Goal: Task Accomplishment & Management: Manage account settings

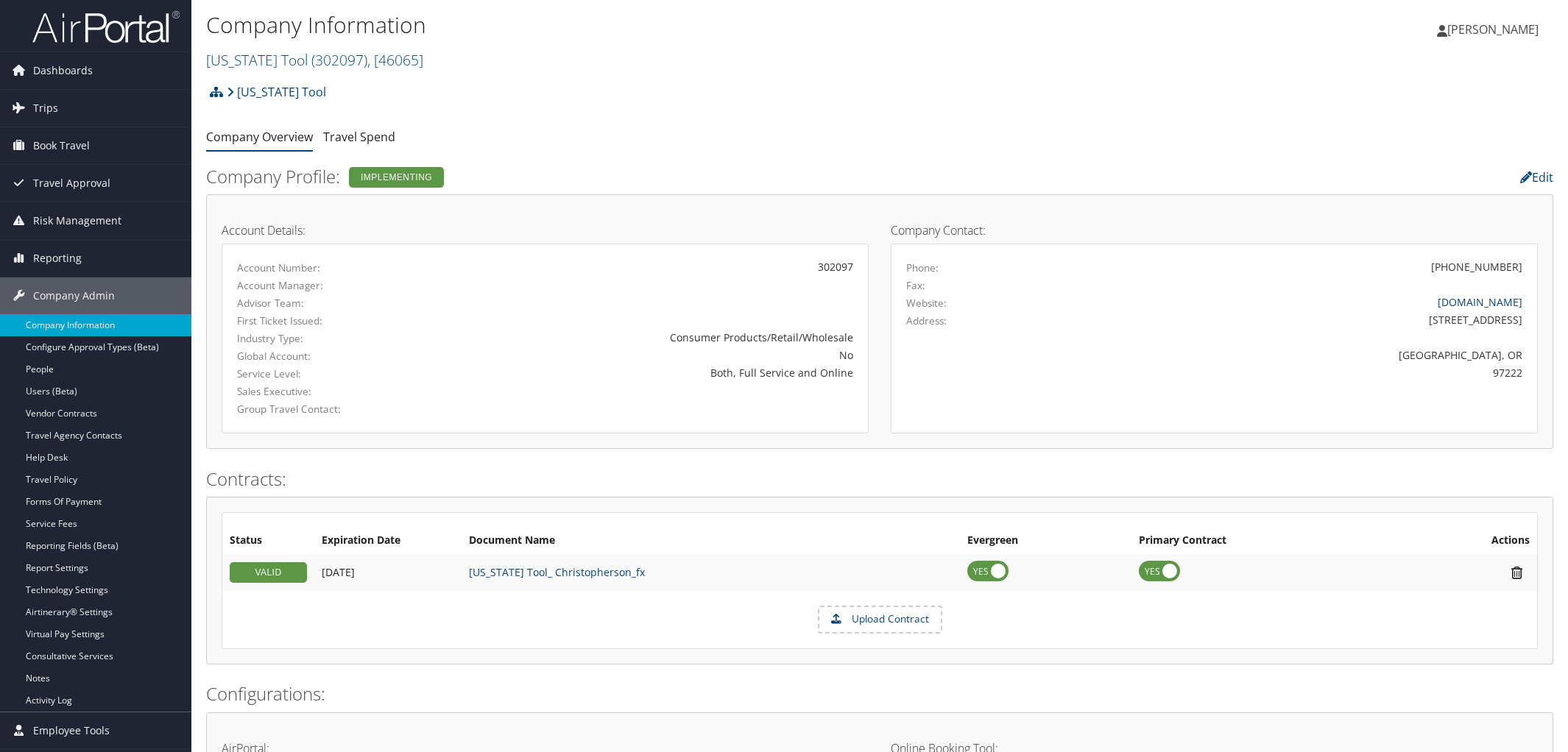
scroll to position [5, 0]
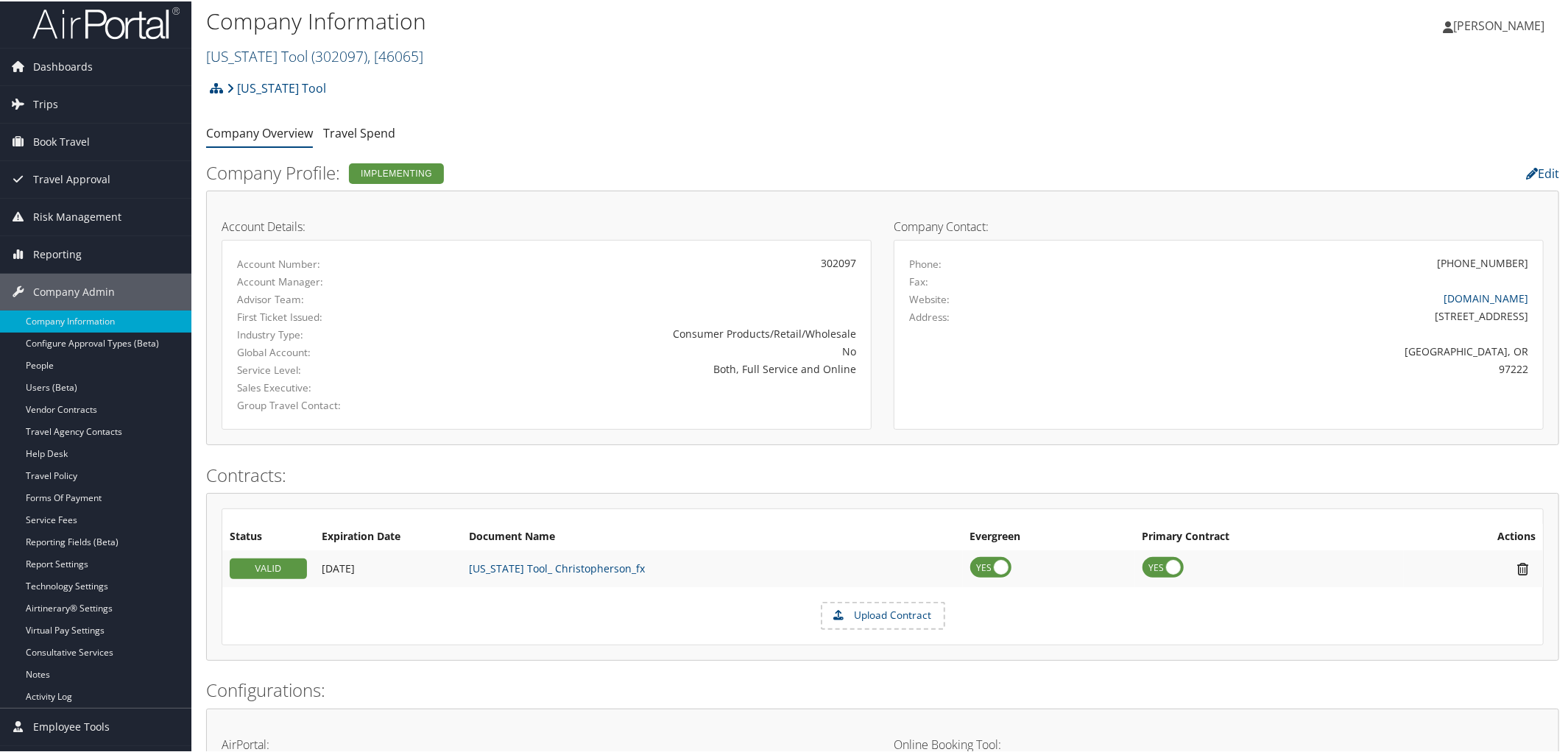
drag, startPoint x: 0, startPoint y: 0, endPoint x: 298, endPoint y: 49, distance: 302.0
click at [312, 49] on span "( 302097 )" at bounding box center [340, 55] width 56 height 20
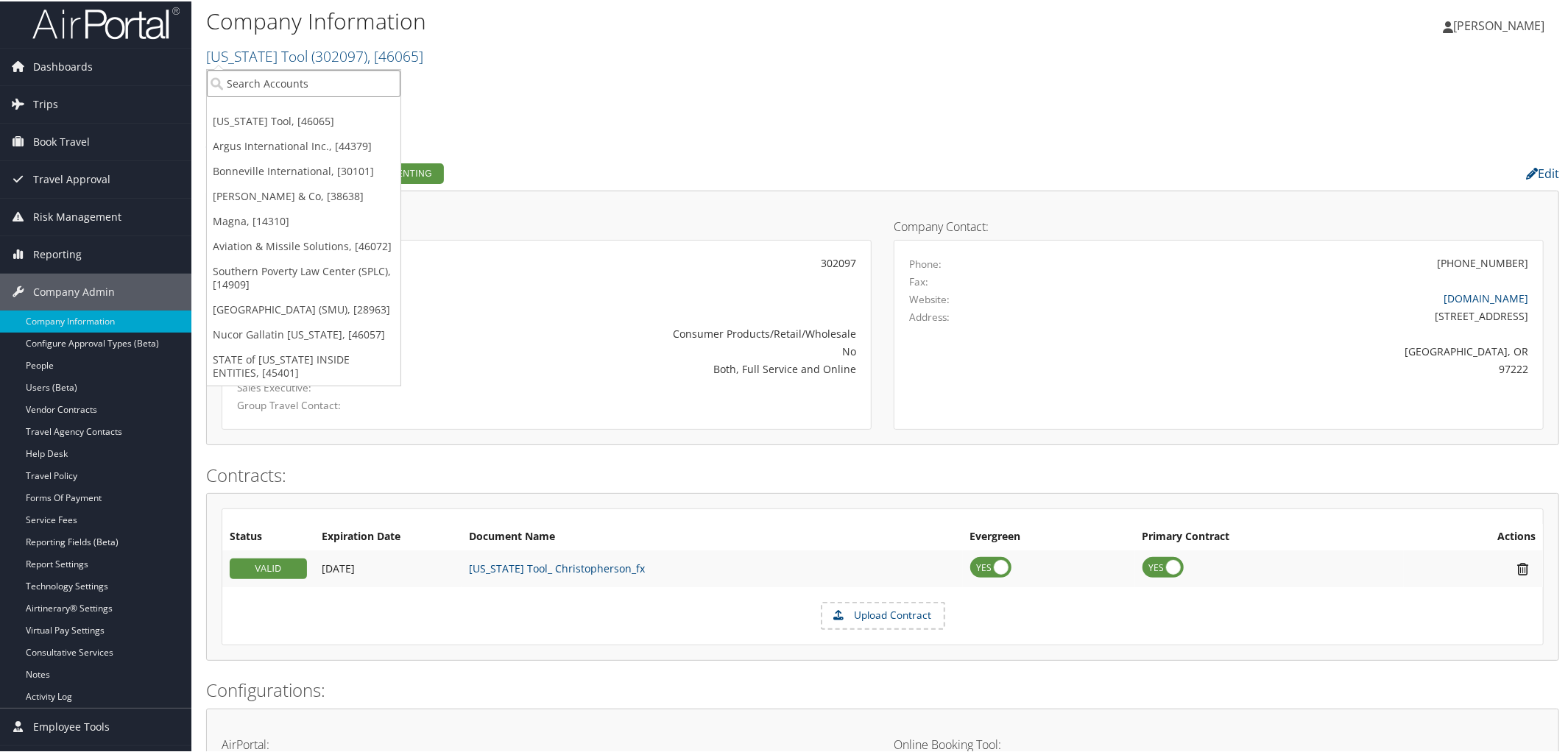
click at [295, 71] on input "search" at bounding box center [304, 82] width 194 height 27
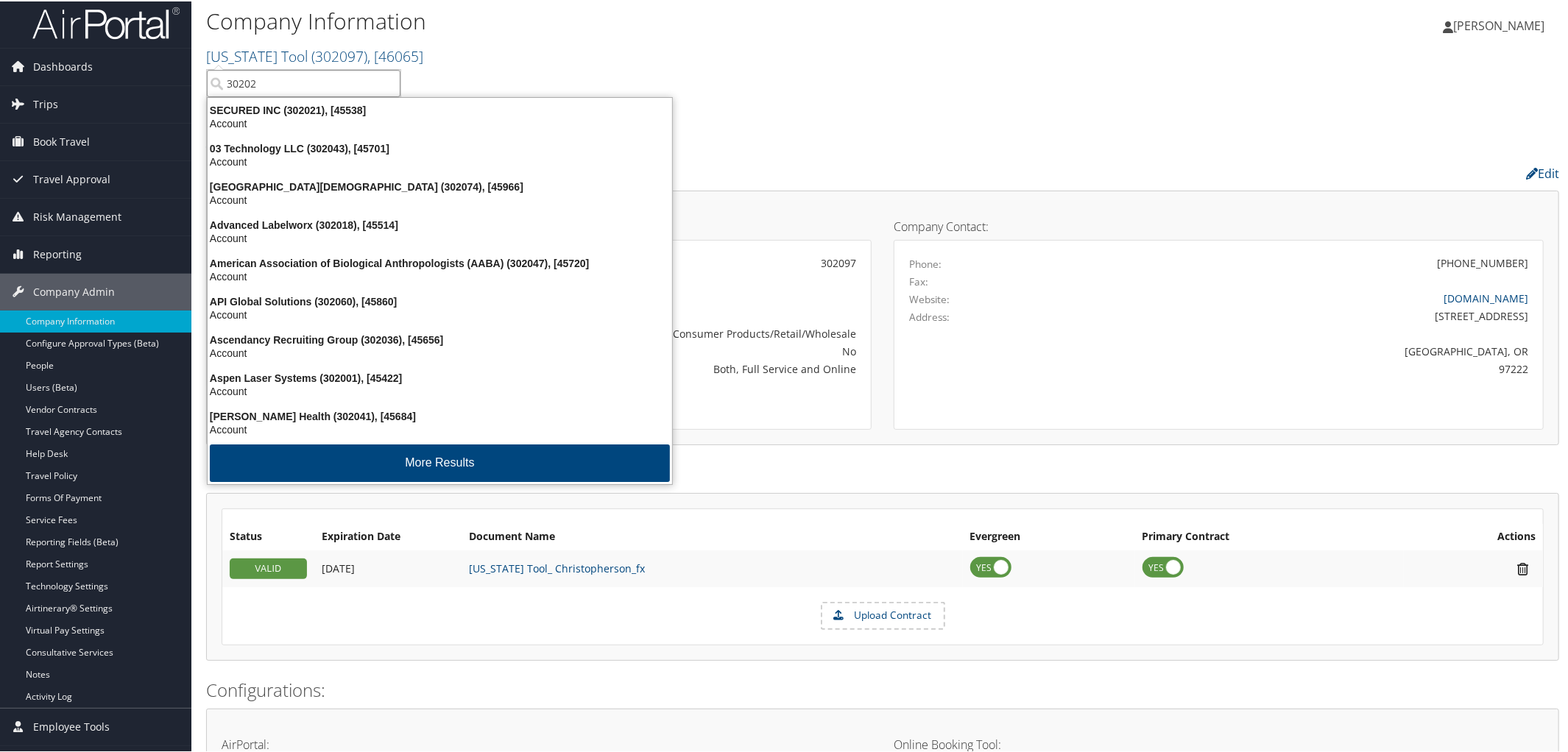
type input "302028"
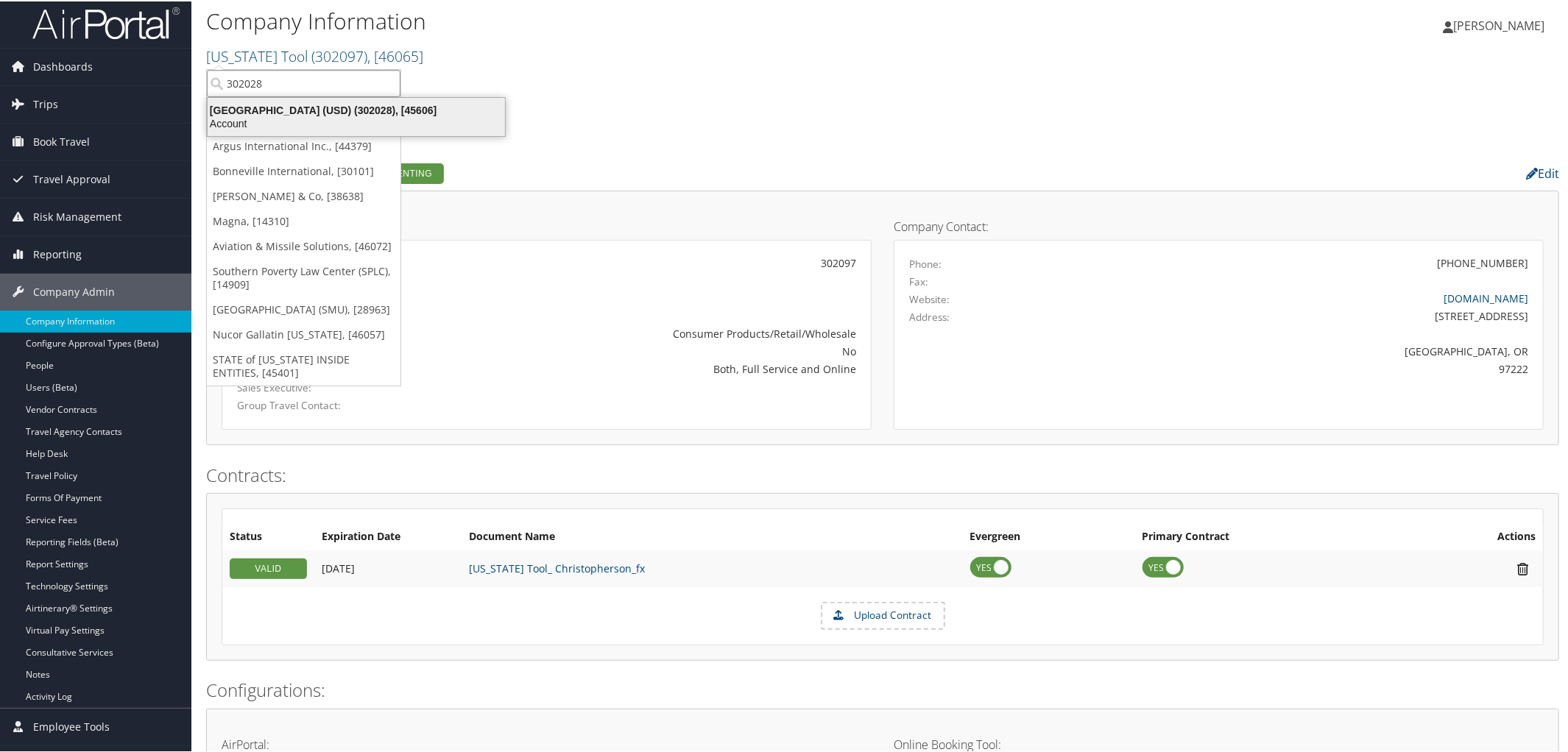
click at [293, 110] on div "University of San Diego (USD) (302028), [45606]" at bounding box center [357, 109] width 315 height 13
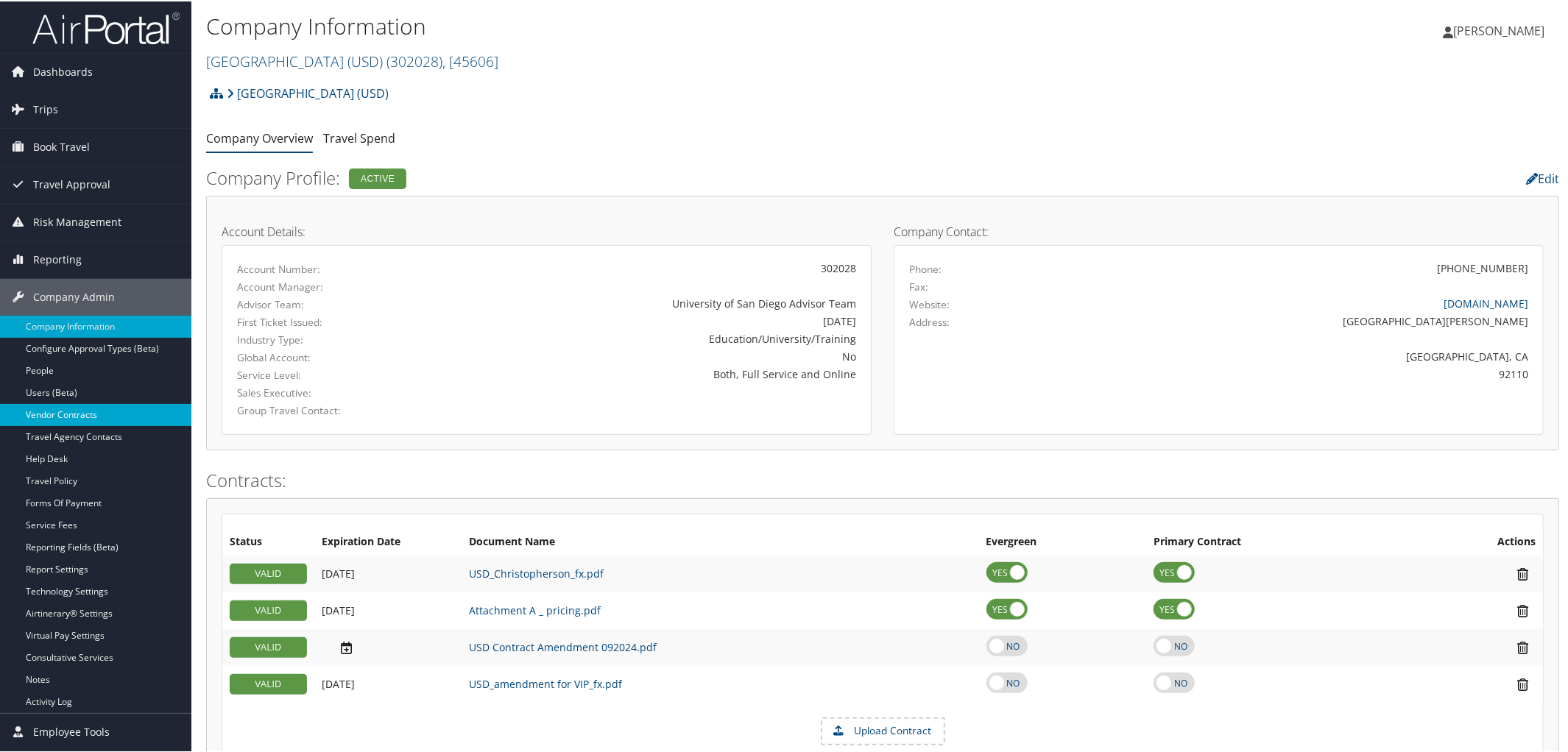
click at [81, 409] on link "Vendor Contracts" at bounding box center [96, 414] width 192 height 22
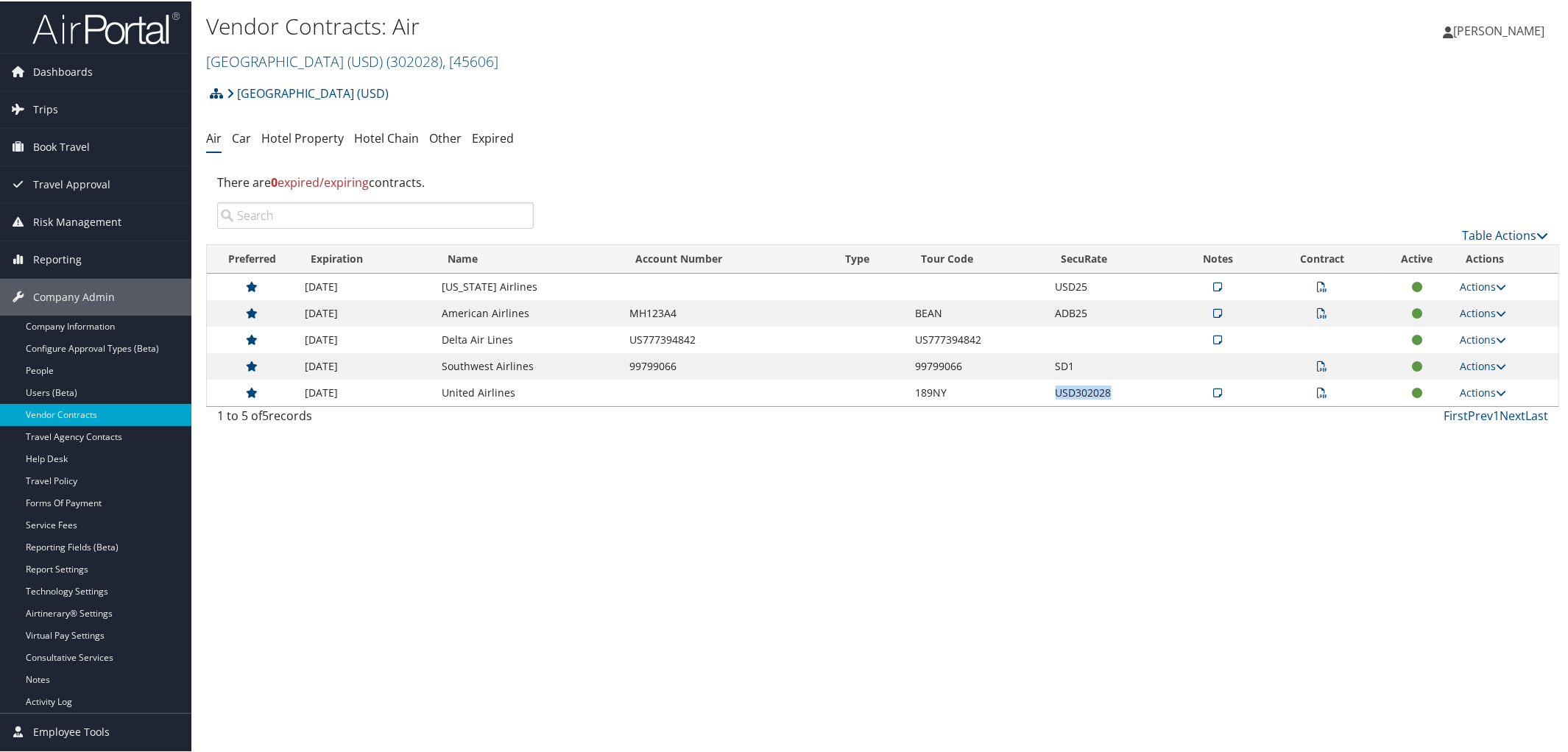
drag, startPoint x: 1055, startPoint y: 396, endPoint x: 1115, endPoint y: 399, distance: 60.1
click at [1115, 399] on td "USD302028" at bounding box center [1111, 392] width 126 height 27
copy td "USD302028"
click at [336, 68] on link "University of San Diego (USD) ( 302028 ) , [ 45606 ]" at bounding box center [352, 60] width 293 height 20
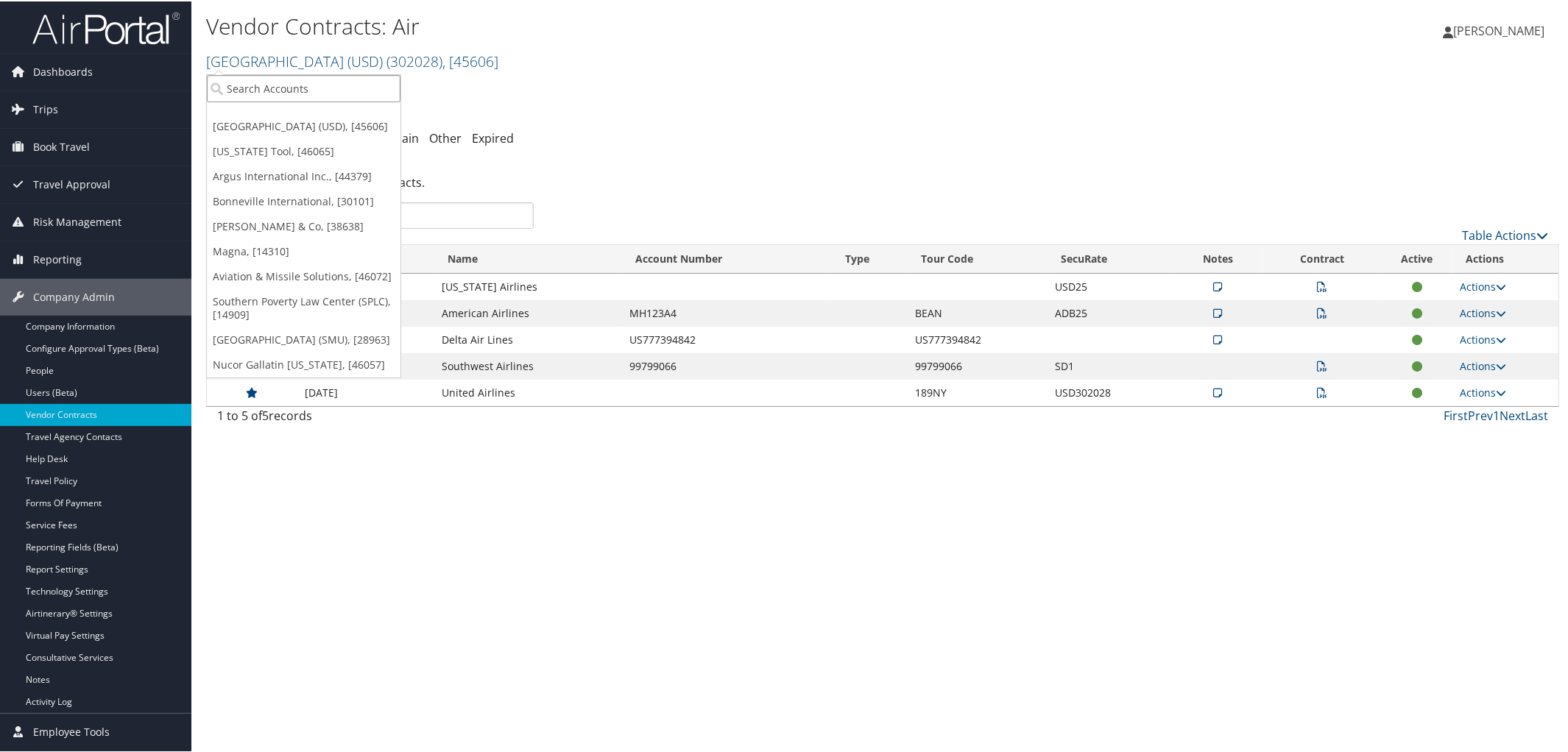
click at [340, 85] on input "search" at bounding box center [304, 87] width 194 height 27
type input "K"
click at [283, 261] on link "Magna, [14310]" at bounding box center [304, 250] width 194 height 25
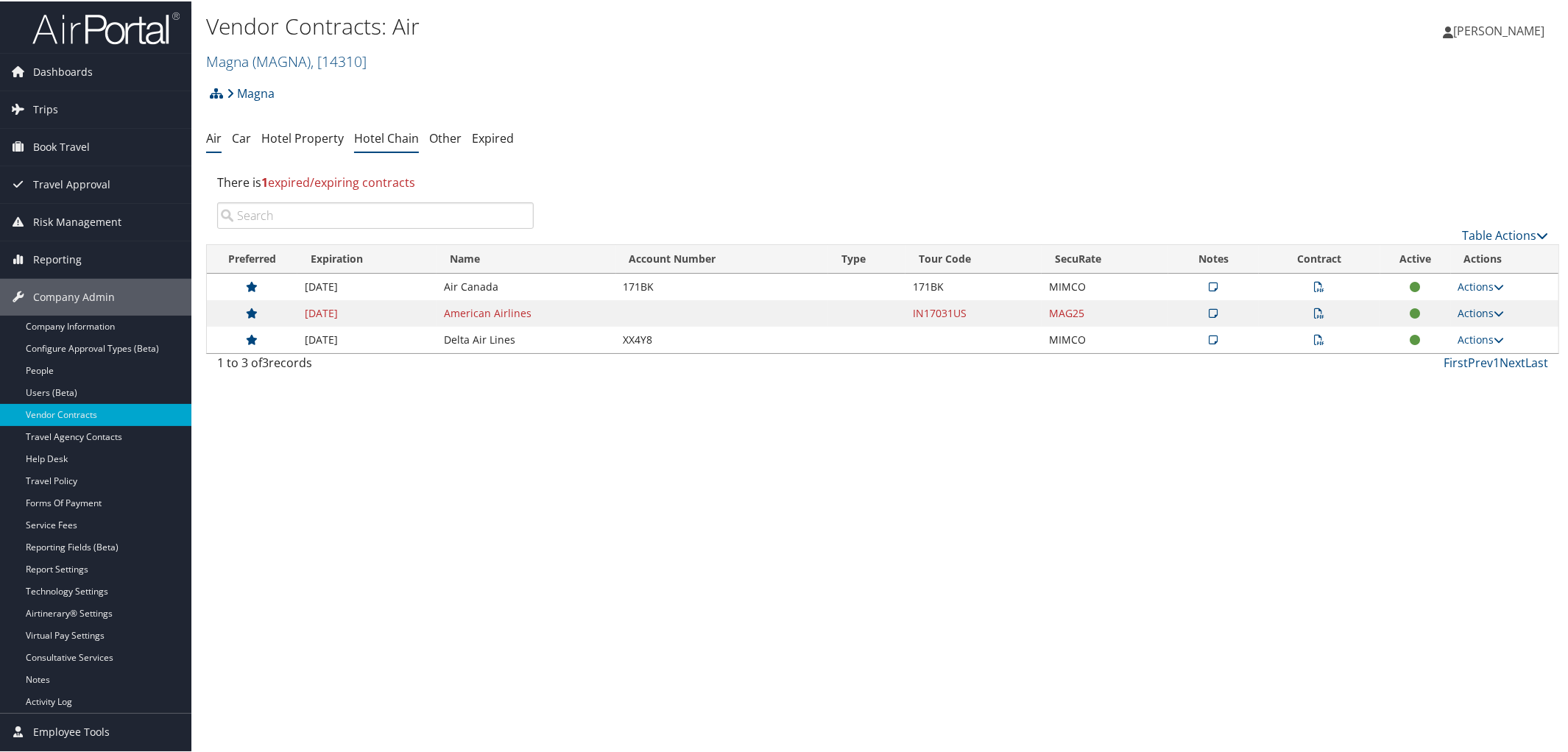
click at [376, 133] on link "Hotel Chain" at bounding box center [387, 137] width 65 height 16
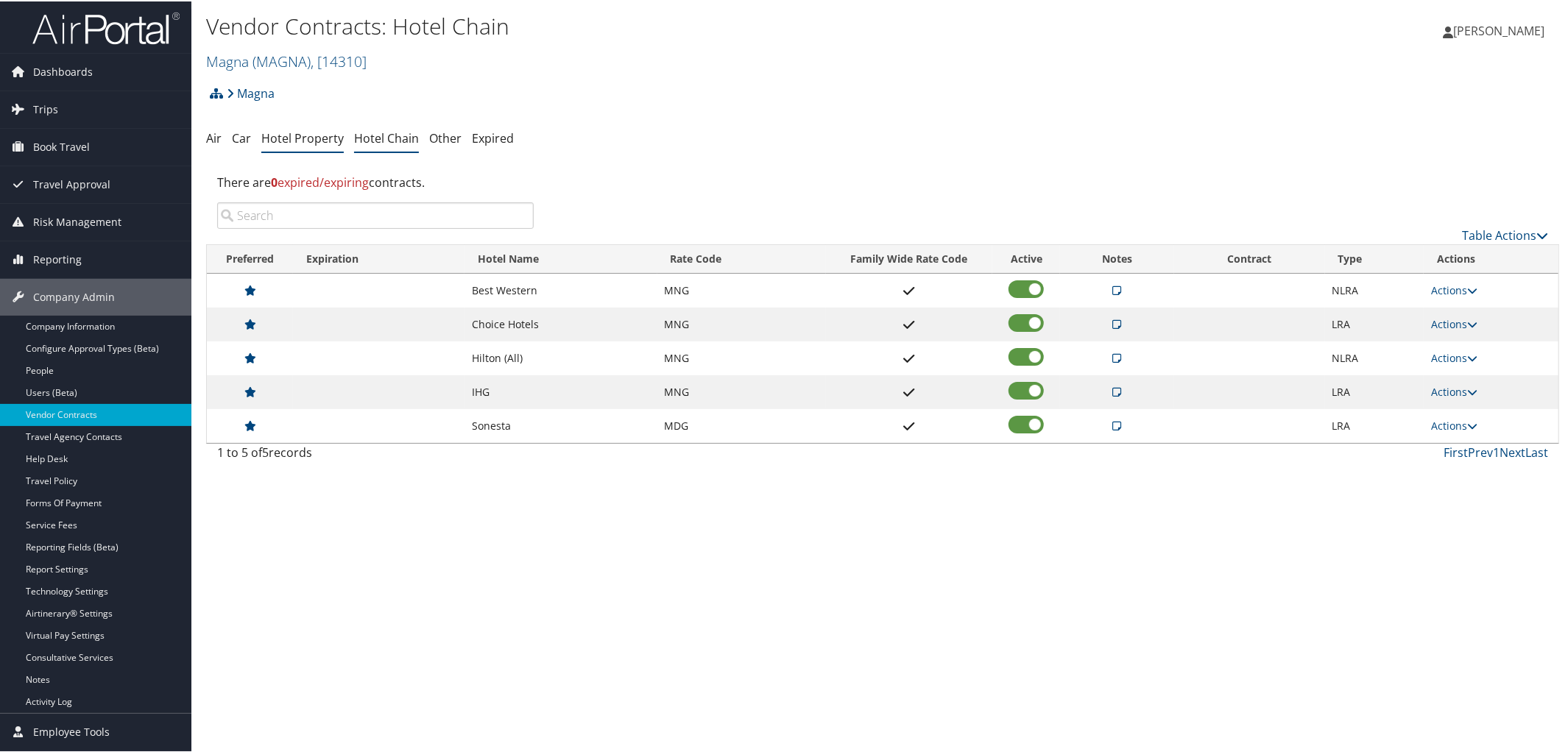
click at [304, 138] on link "Hotel Property" at bounding box center [303, 137] width 83 height 16
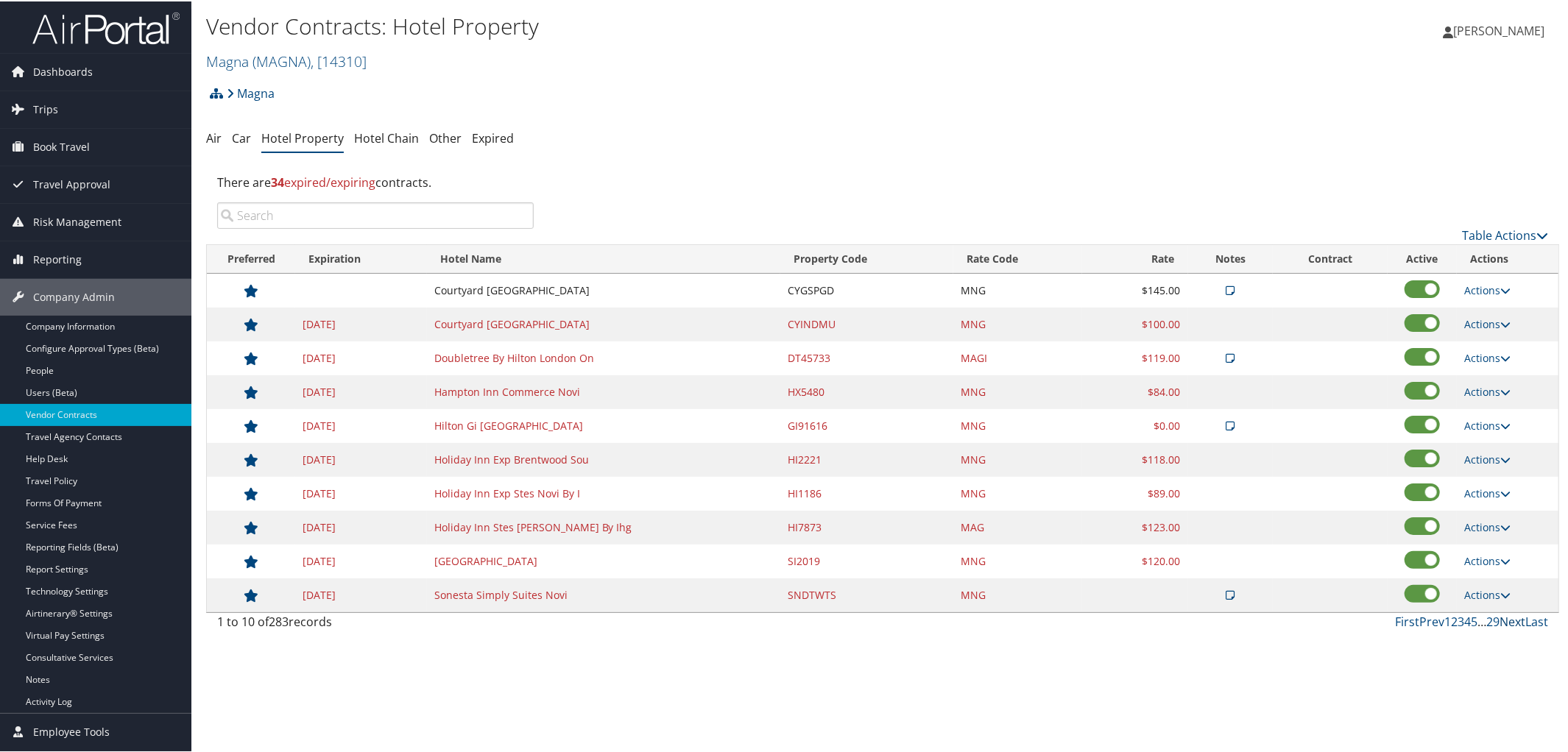
click at [1509, 628] on link "Next" at bounding box center [1512, 620] width 26 height 16
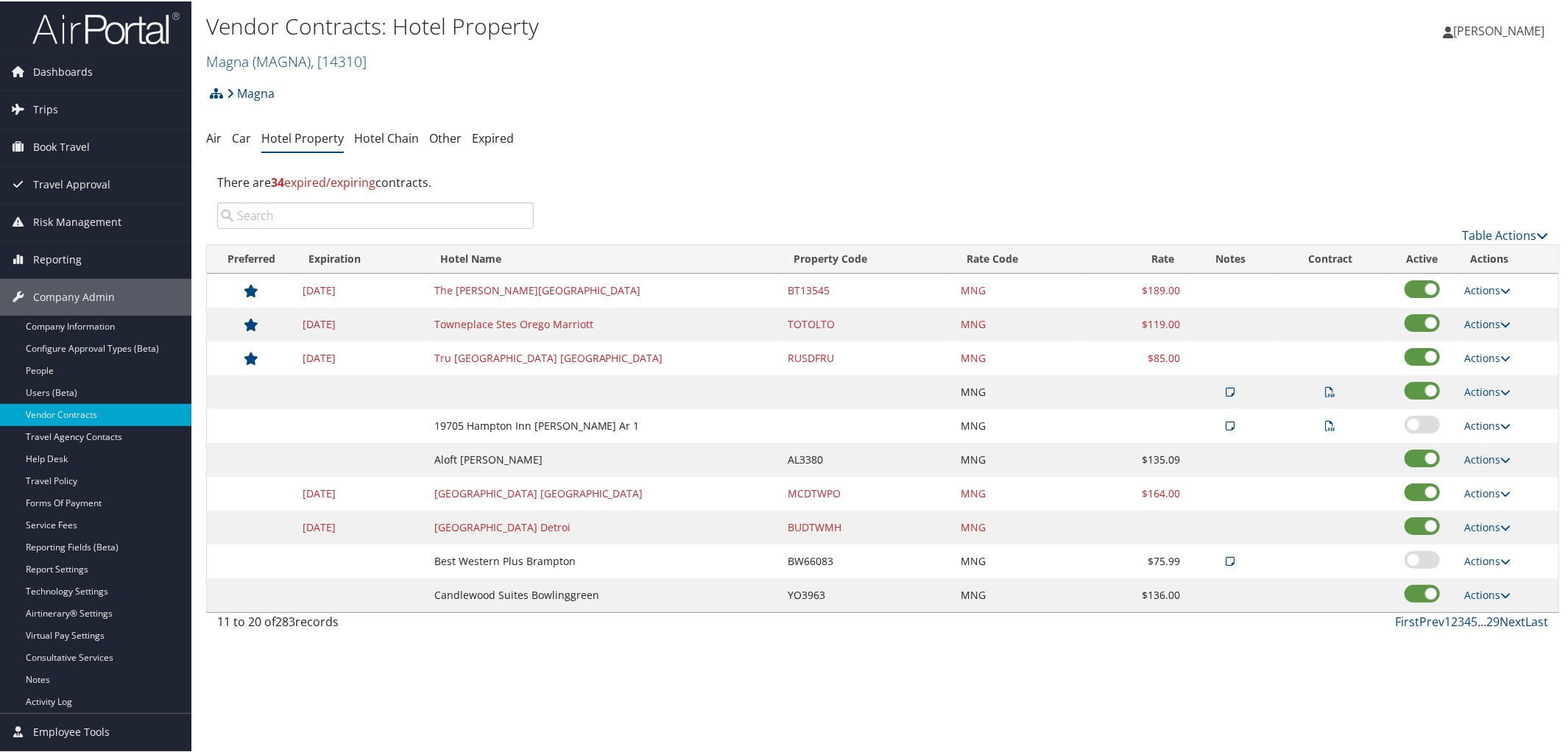
click at [1509, 628] on link "Next" at bounding box center [1512, 620] width 26 height 16
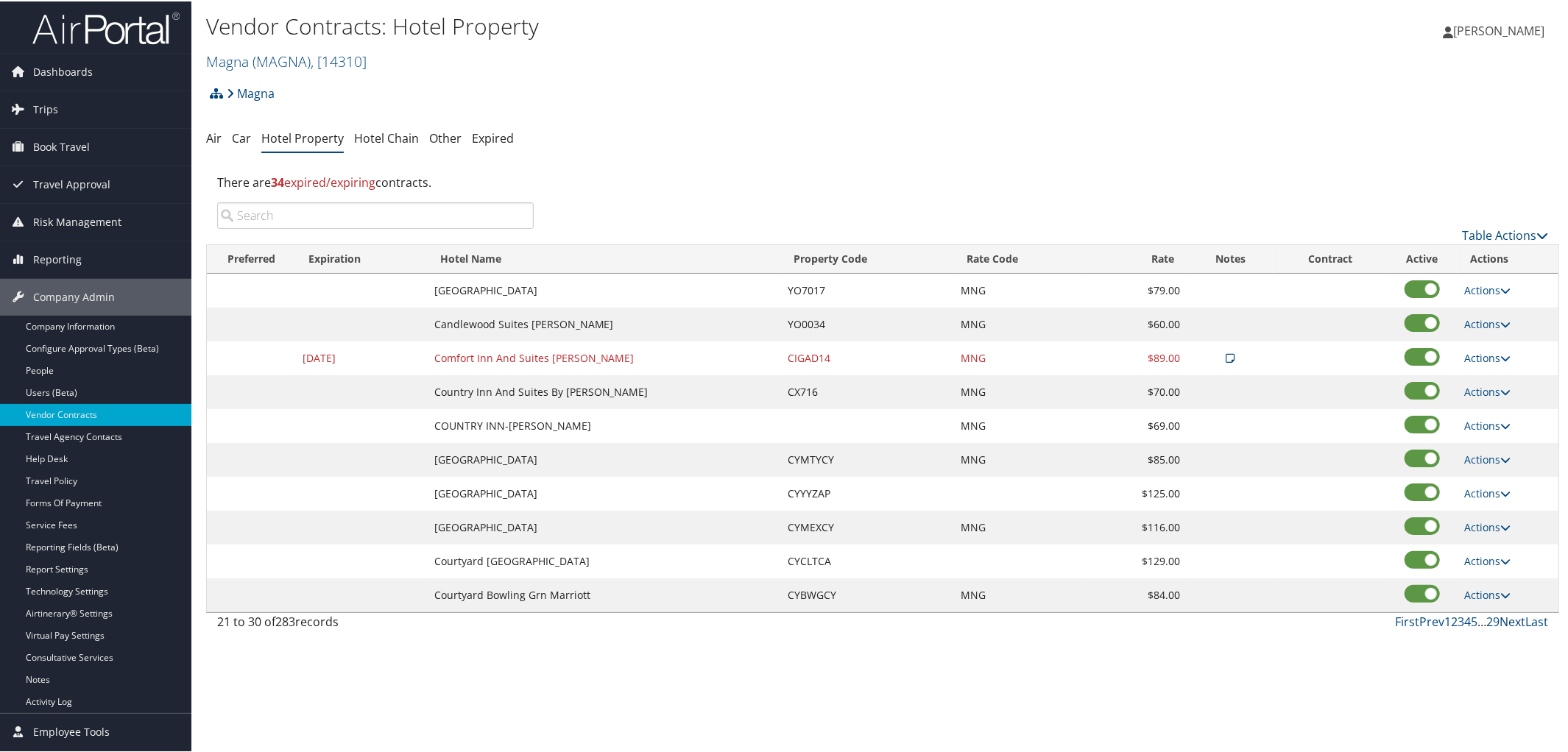
click at [1509, 628] on link "Next" at bounding box center [1512, 620] width 26 height 16
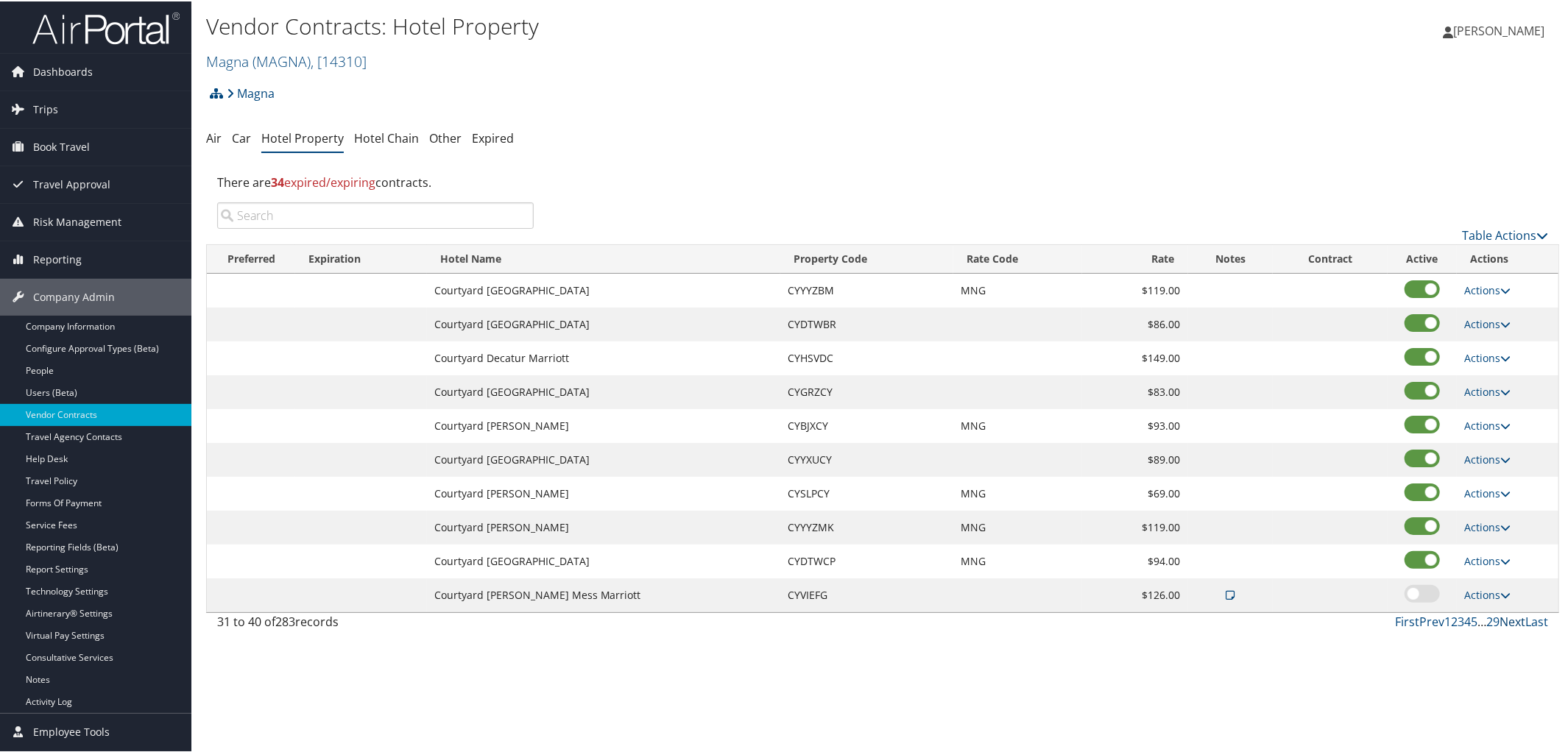
click at [1509, 628] on link "Next" at bounding box center [1512, 620] width 26 height 16
click at [1505, 623] on link "Next" at bounding box center [1512, 620] width 26 height 16
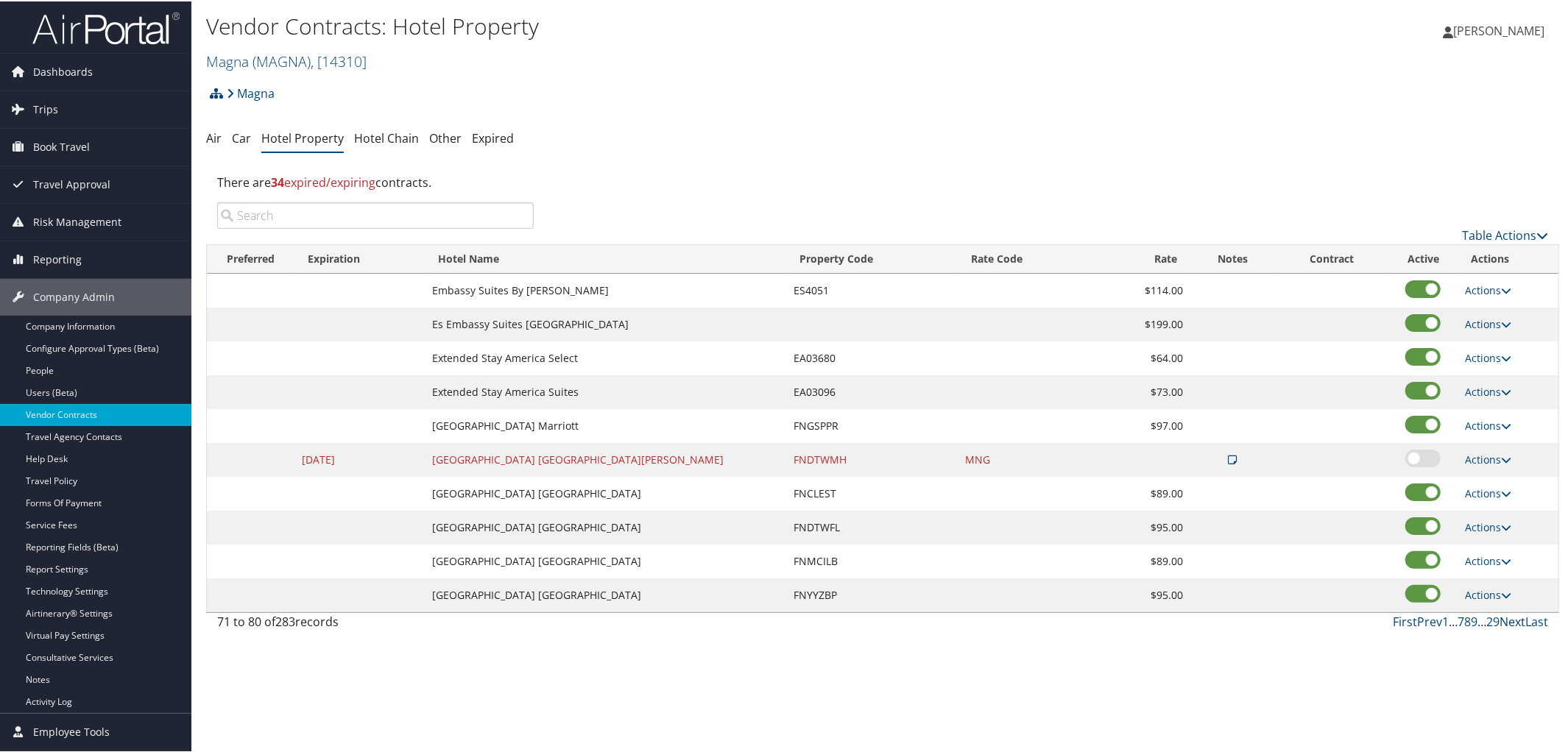
click at [1505, 623] on link "Next" at bounding box center [1512, 620] width 26 height 16
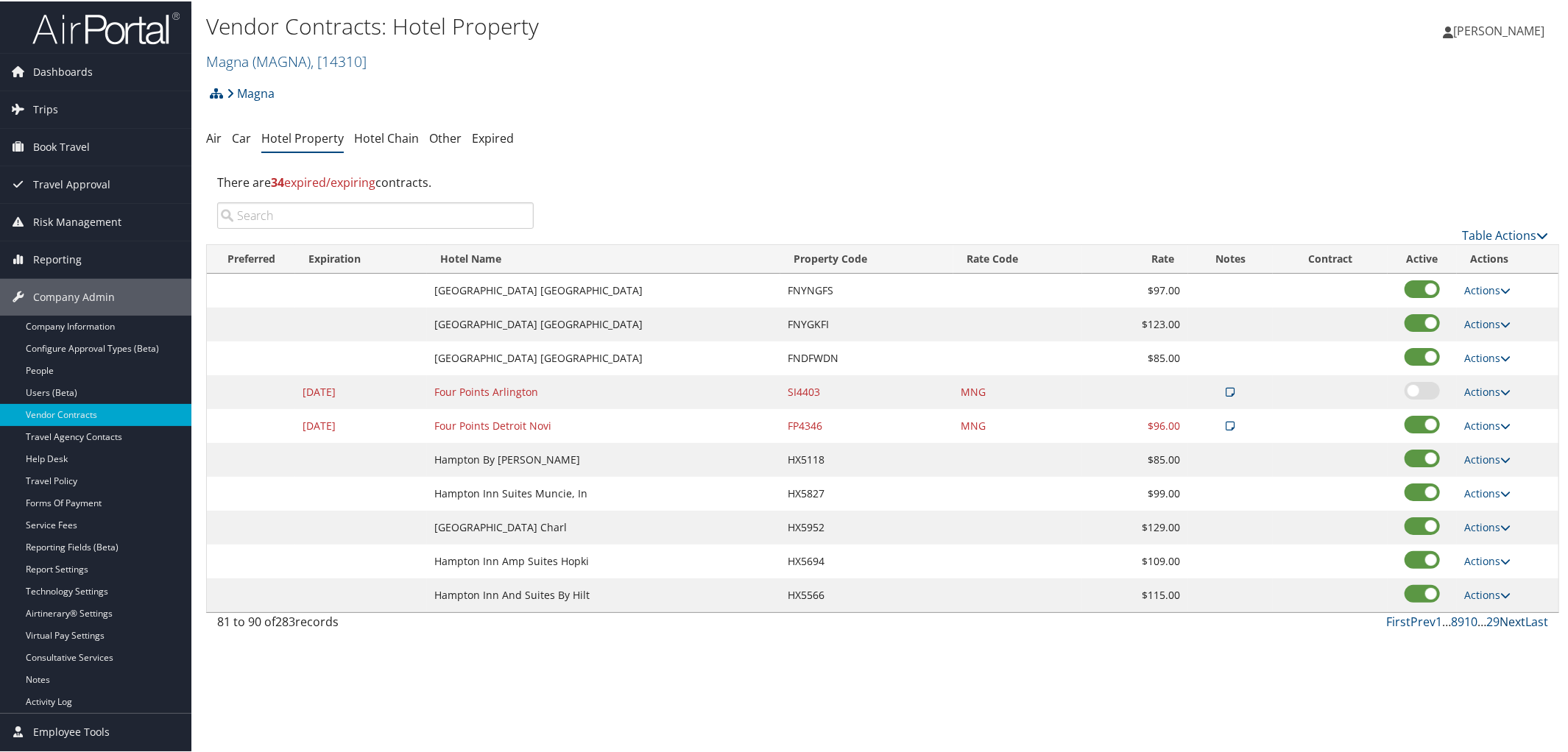
click at [1505, 623] on link "Next" at bounding box center [1512, 620] width 26 height 16
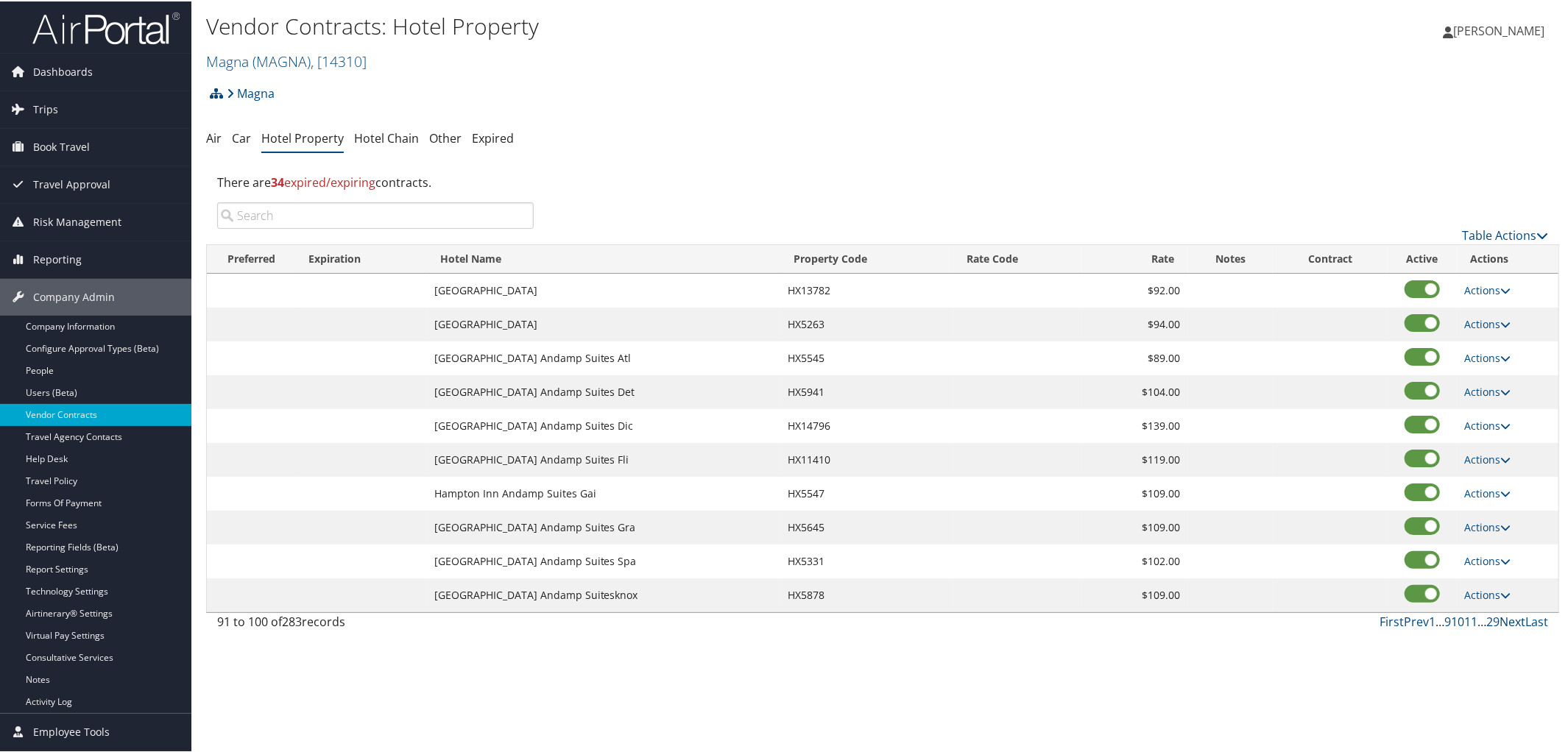
click at [1505, 623] on link "Next" at bounding box center [1512, 620] width 26 height 16
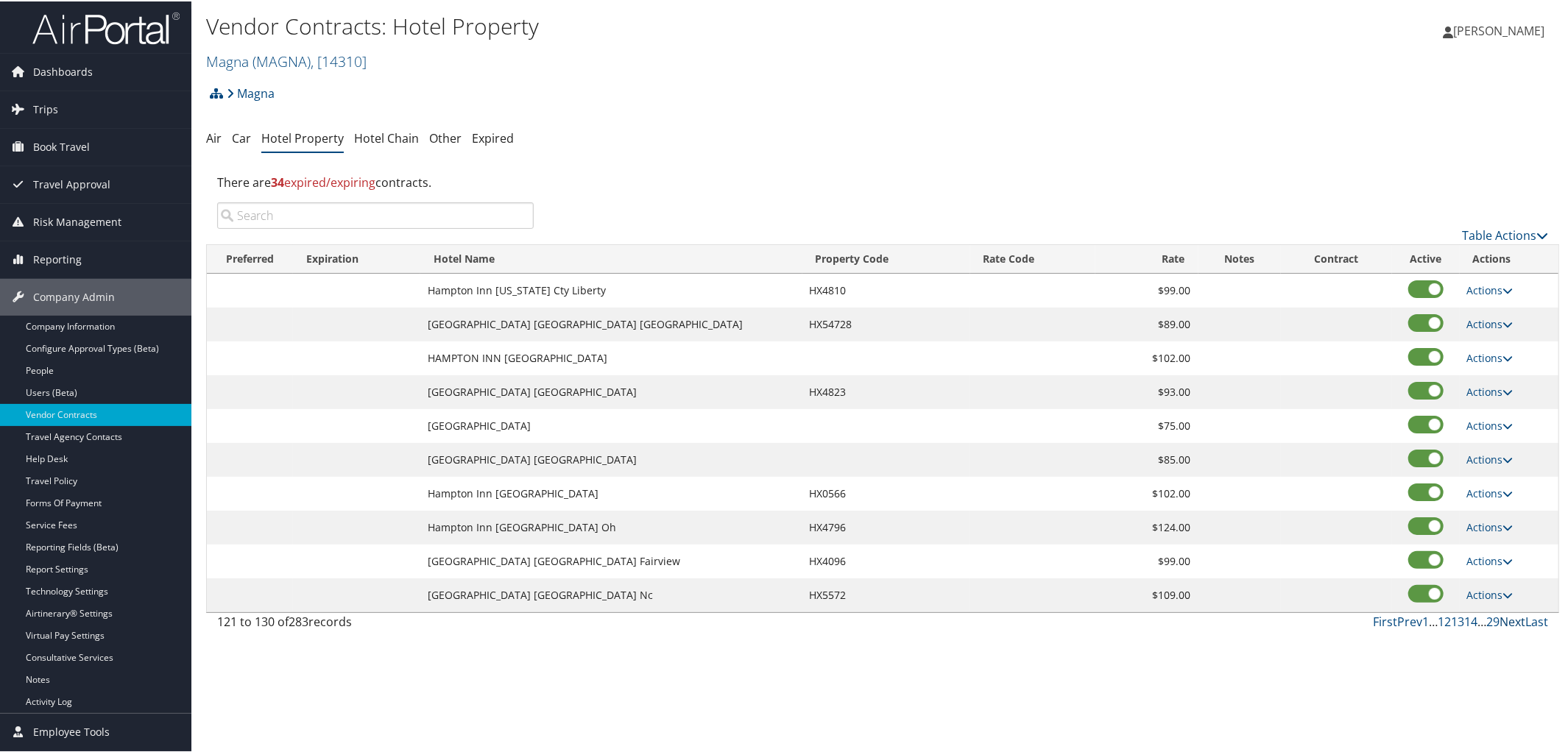
click at [1505, 623] on link "Next" at bounding box center [1512, 620] width 26 height 16
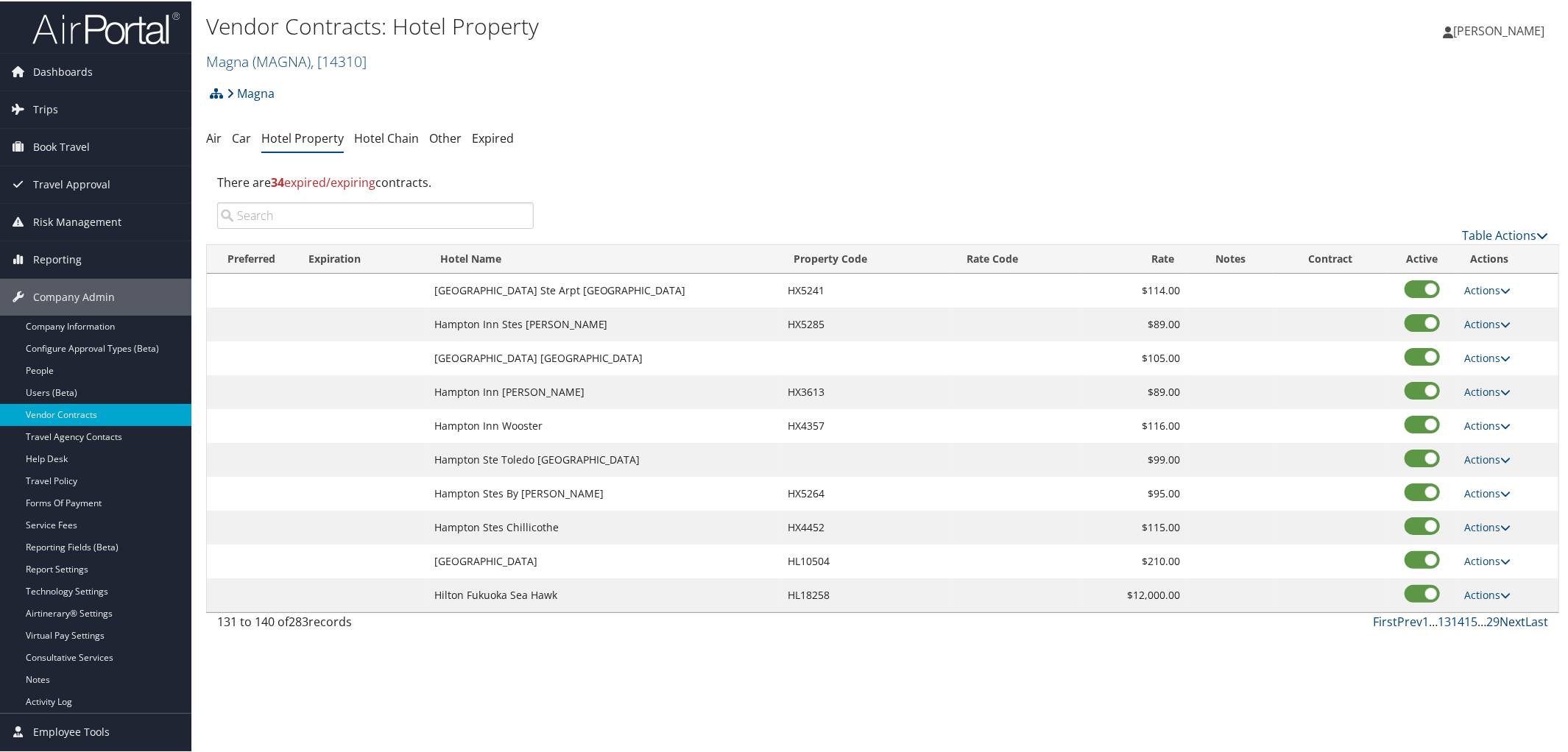
click at [1505, 623] on link "Next" at bounding box center [1512, 620] width 26 height 16
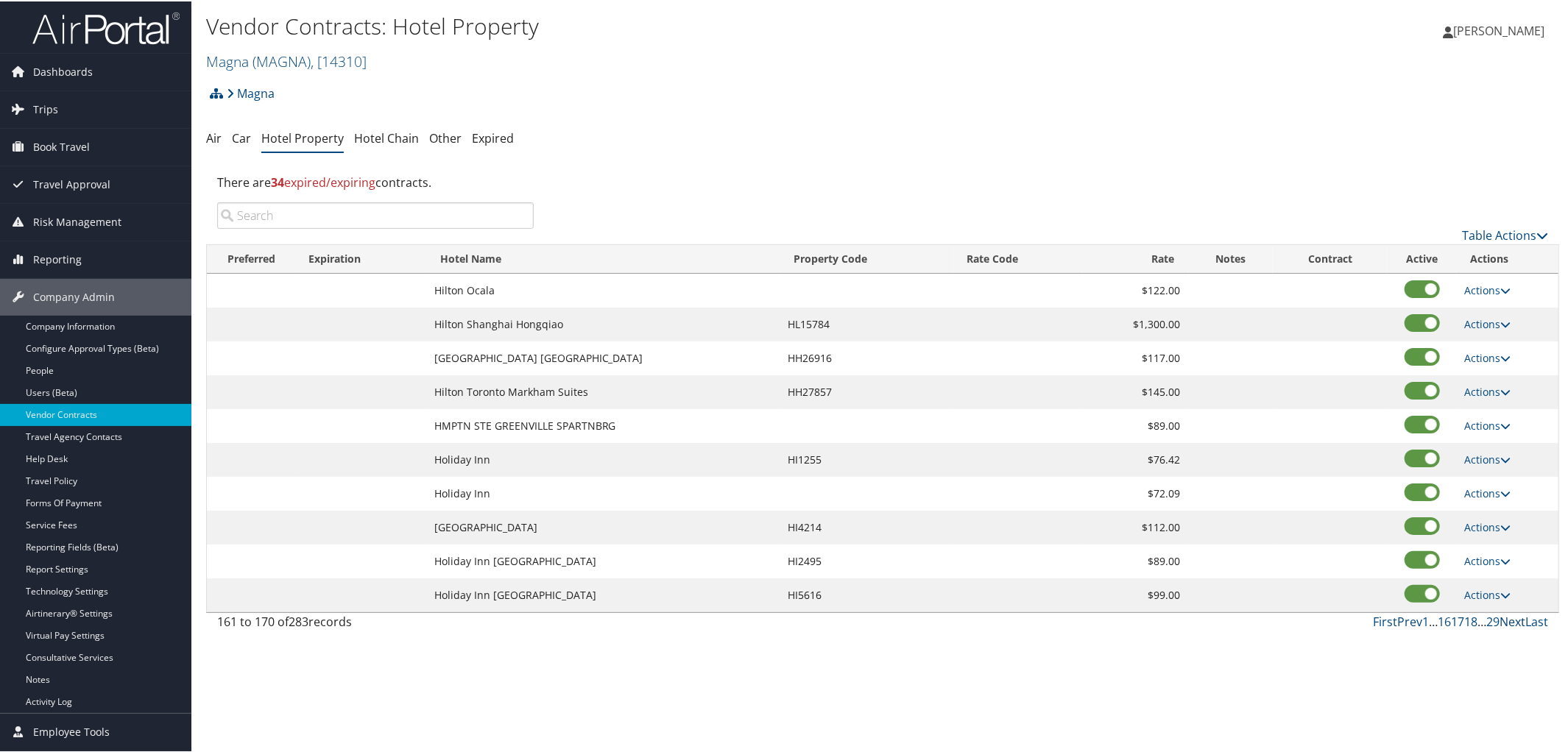
click at [1505, 623] on link "Next" at bounding box center [1512, 620] width 26 height 16
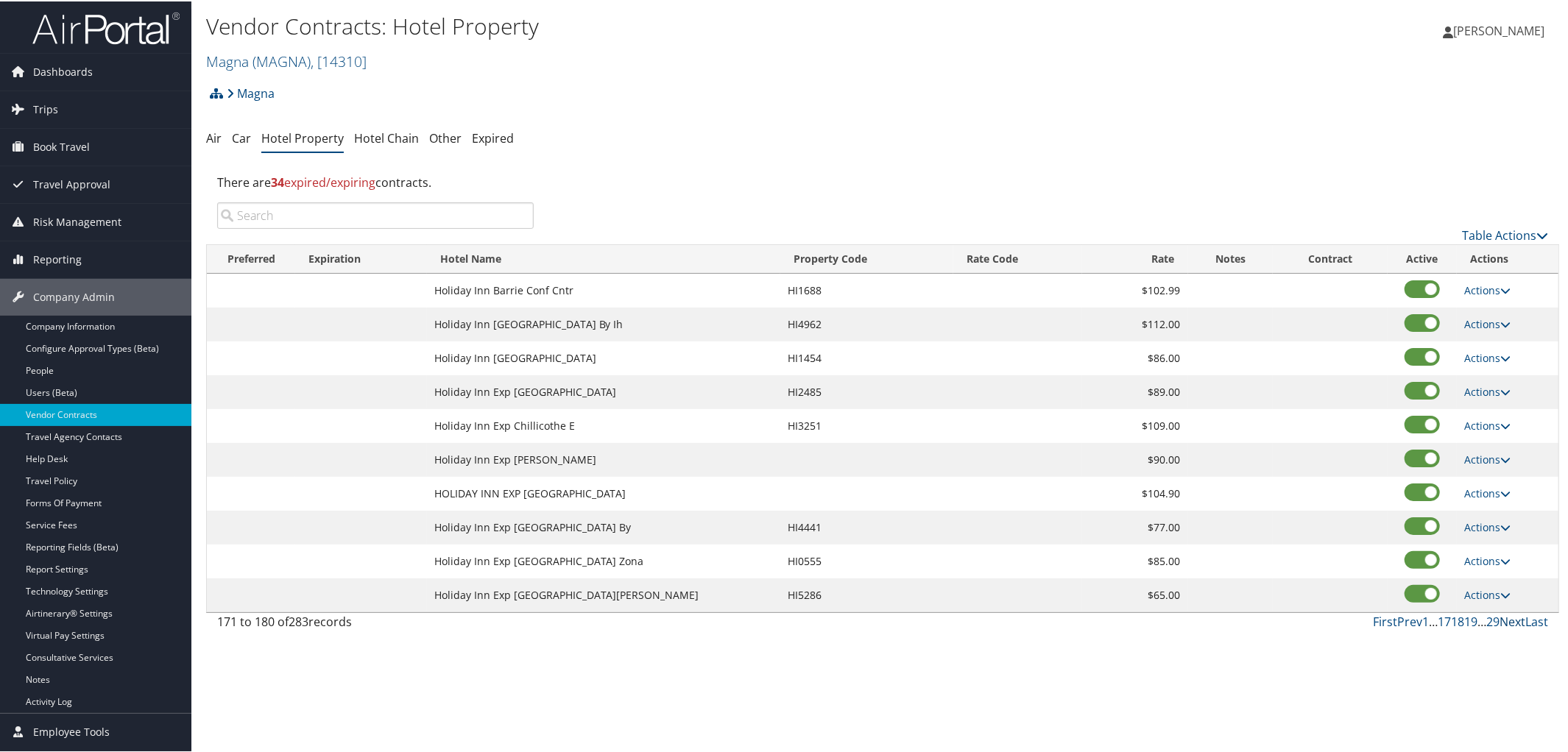
click at [1505, 623] on link "Next" at bounding box center [1512, 620] width 26 height 16
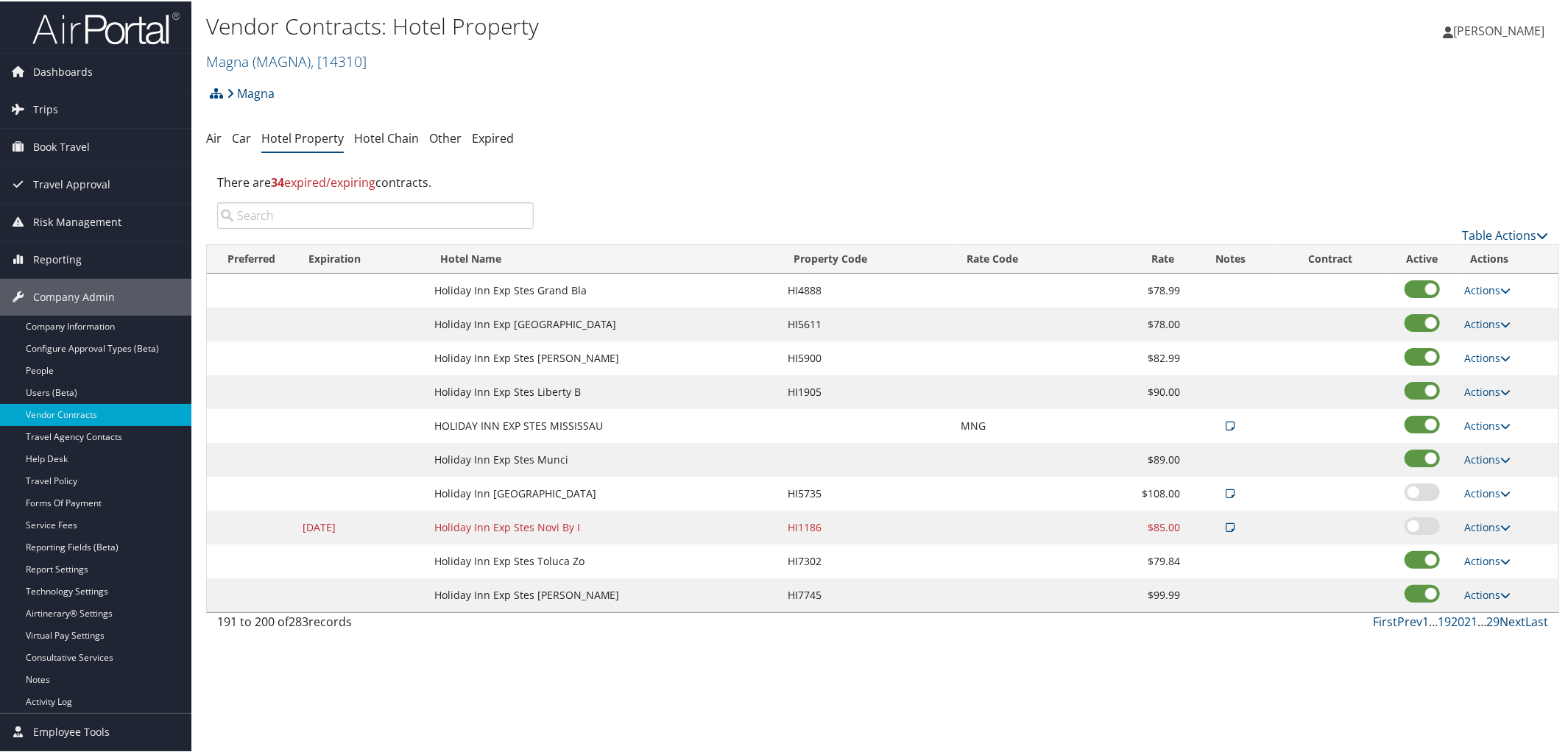
click at [1505, 623] on link "Next" at bounding box center [1512, 620] width 26 height 16
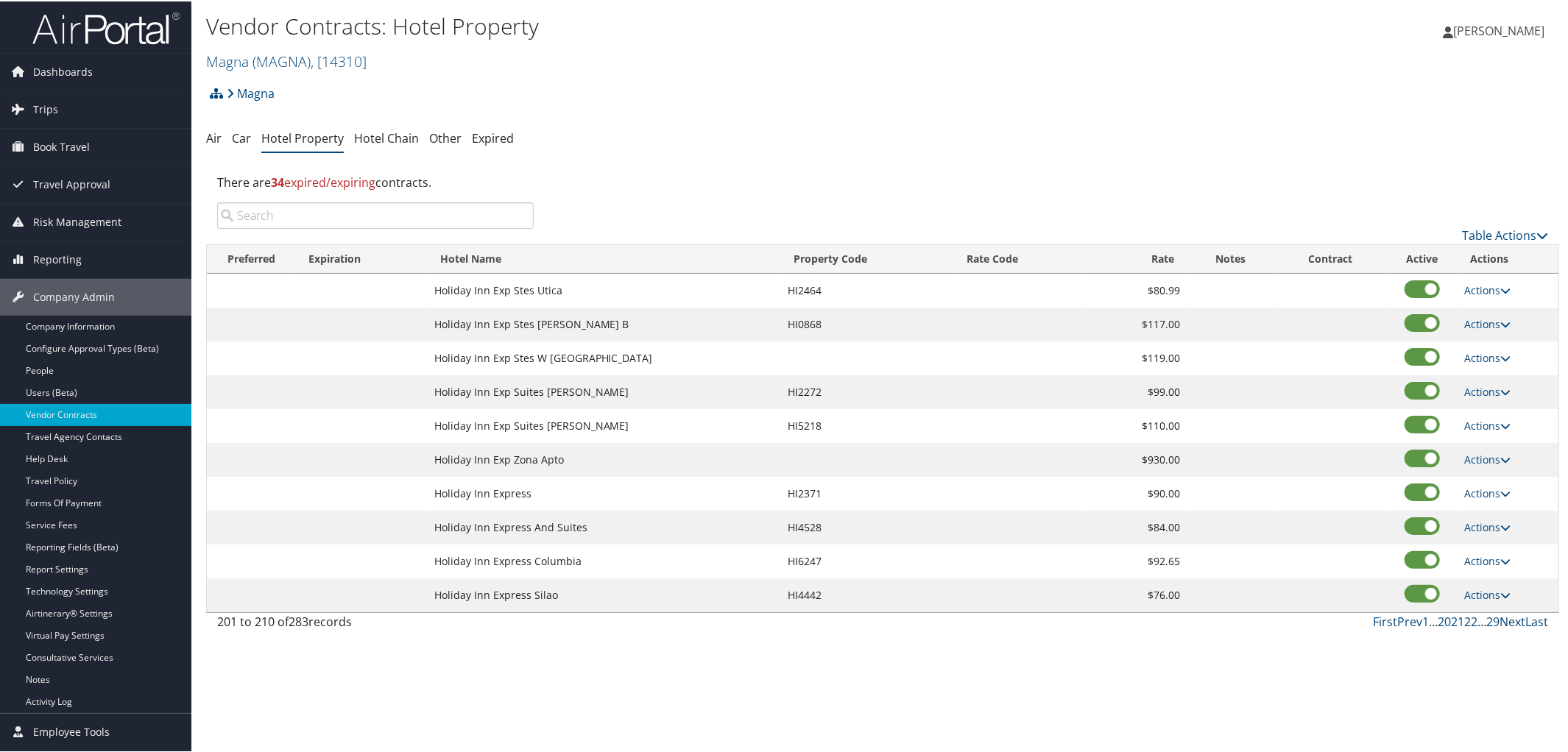
click at [1505, 623] on link "Next" at bounding box center [1512, 620] width 26 height 16
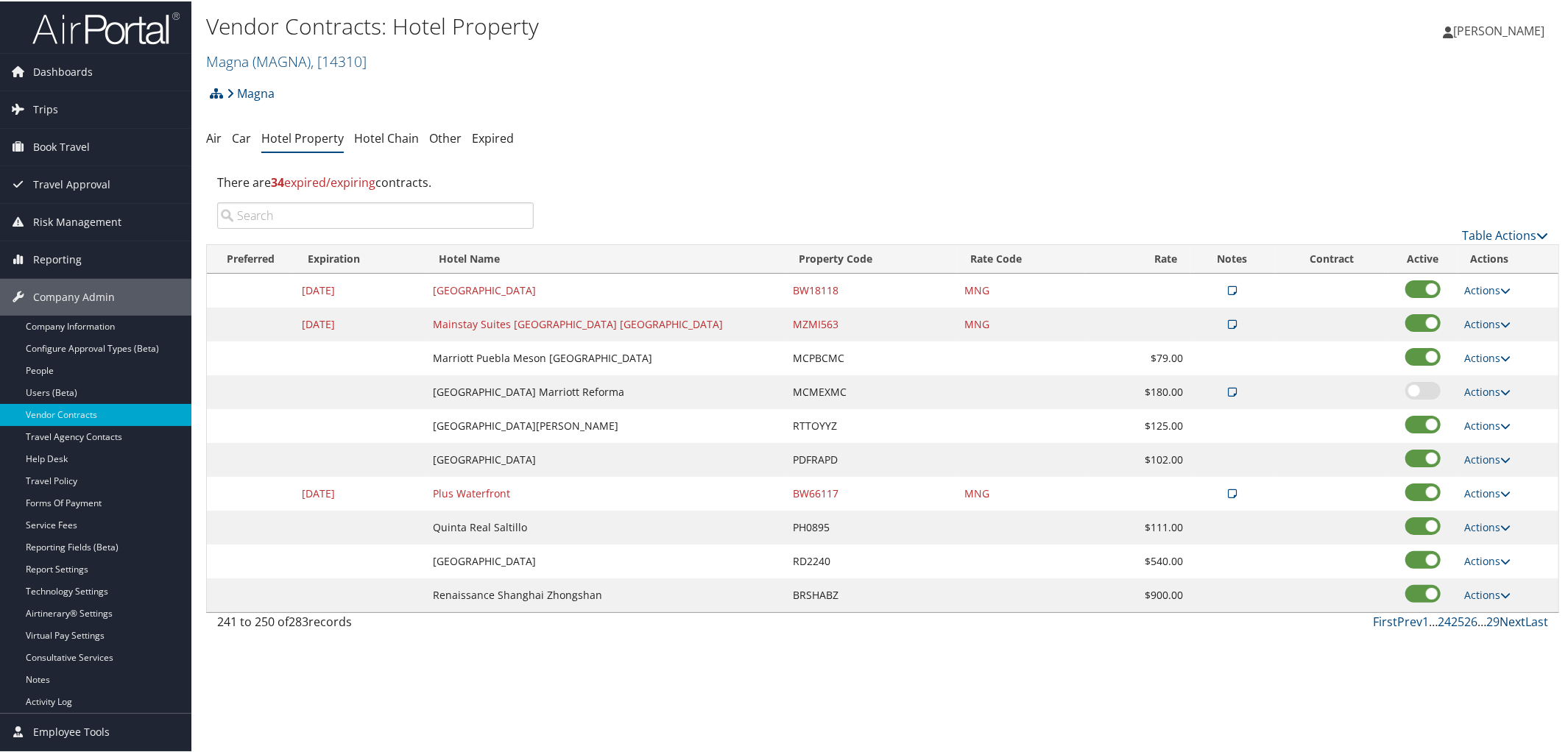
click at [1505, 623] on link "Next" at bounding box center [1512, 620] width 26 height 16
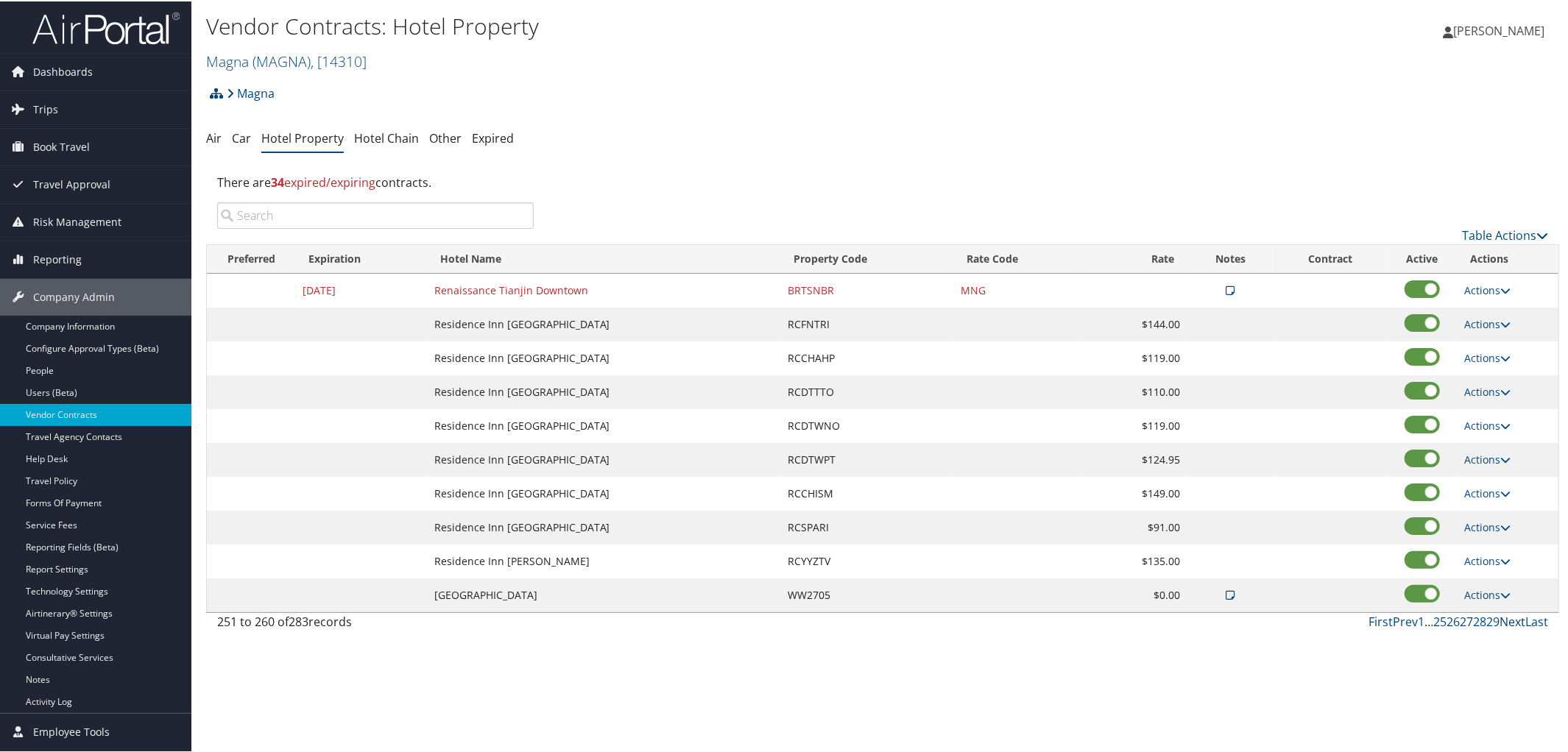
click at [1505, 623] on link "Next" at bounding box center [1512, 620] width 26 height 16
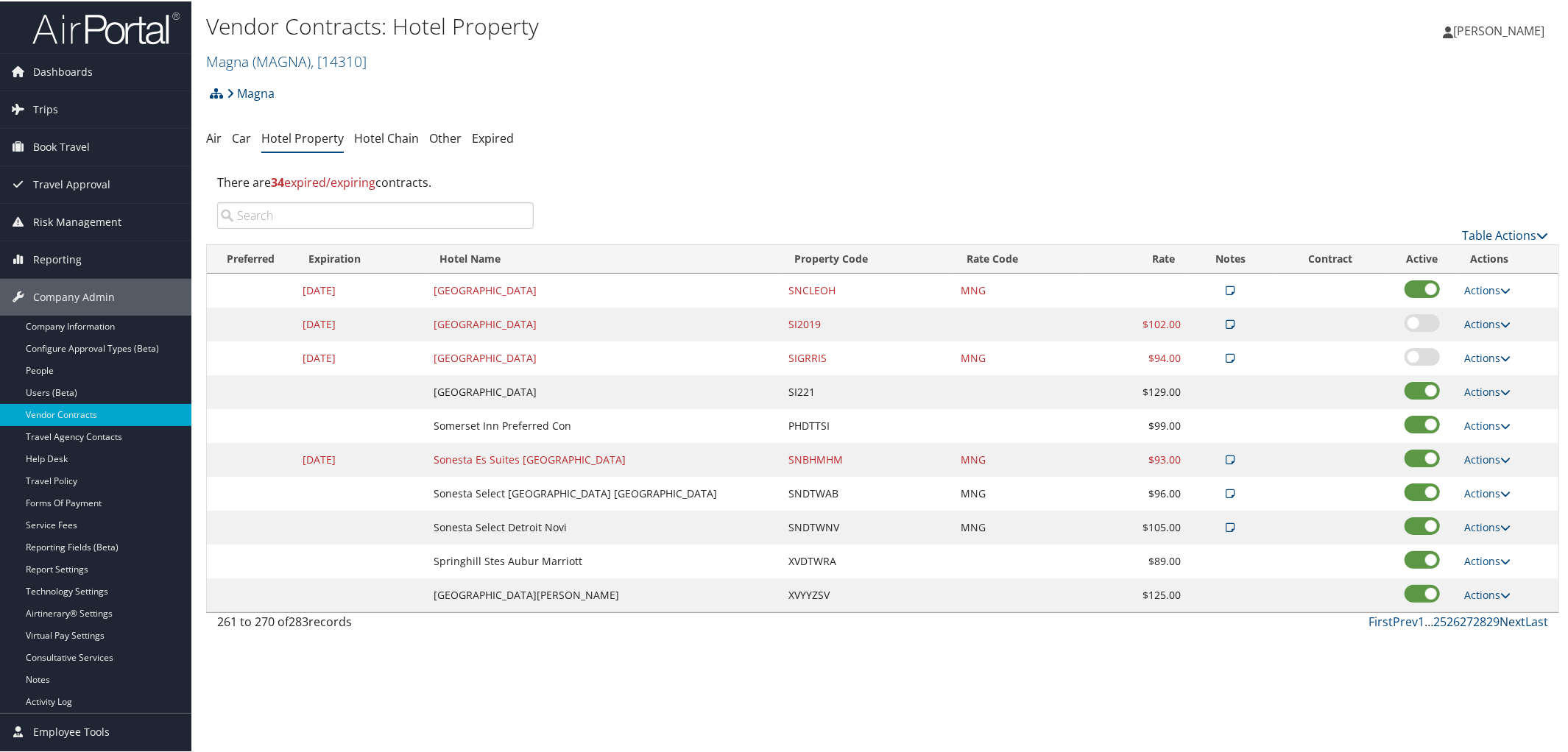
click at [1505, 623] on link "Next" at bounding box center [1512, 620] width 26 height 16
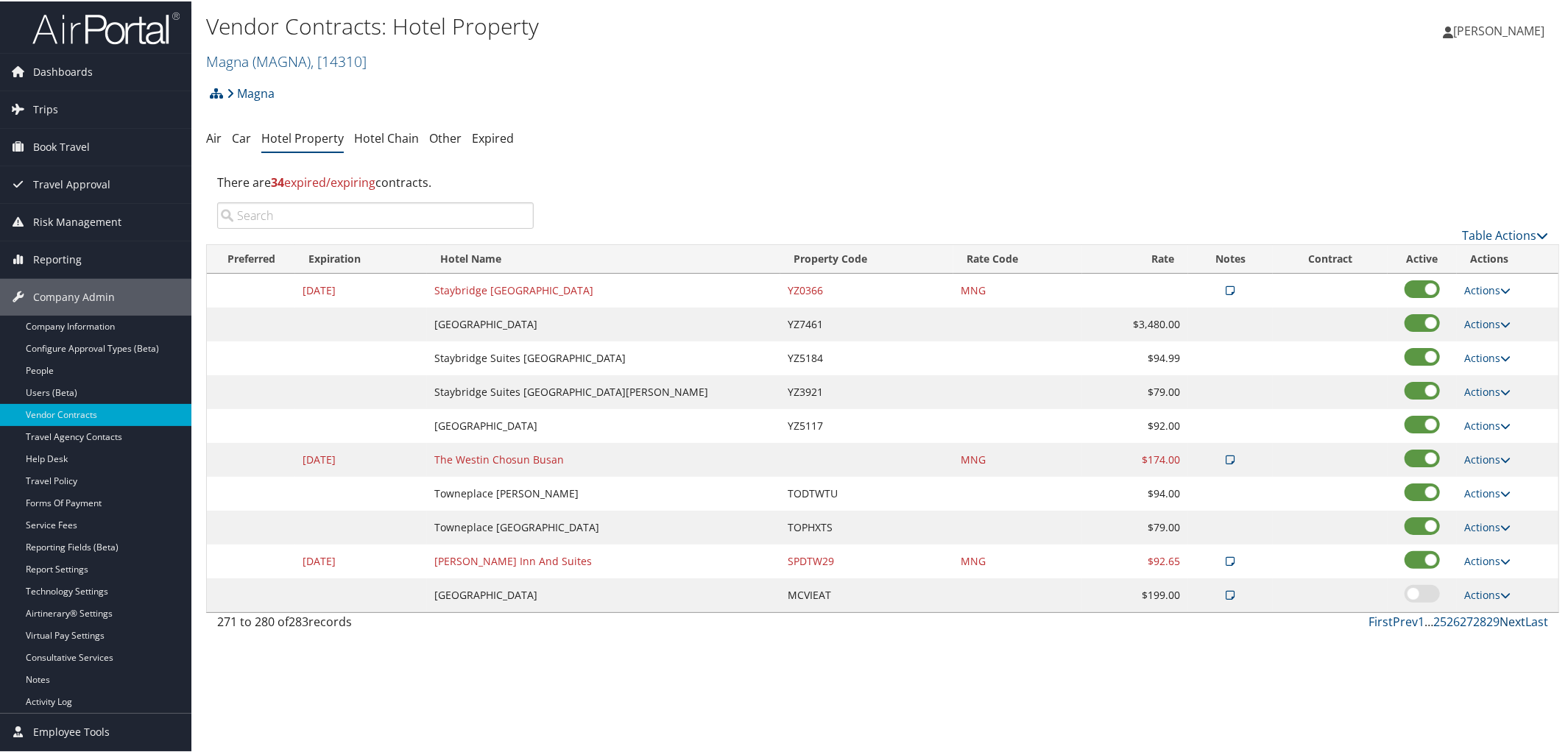
click at [1504, 623] on link "Next" at bounding box center [1512, 620] width 26 height 16
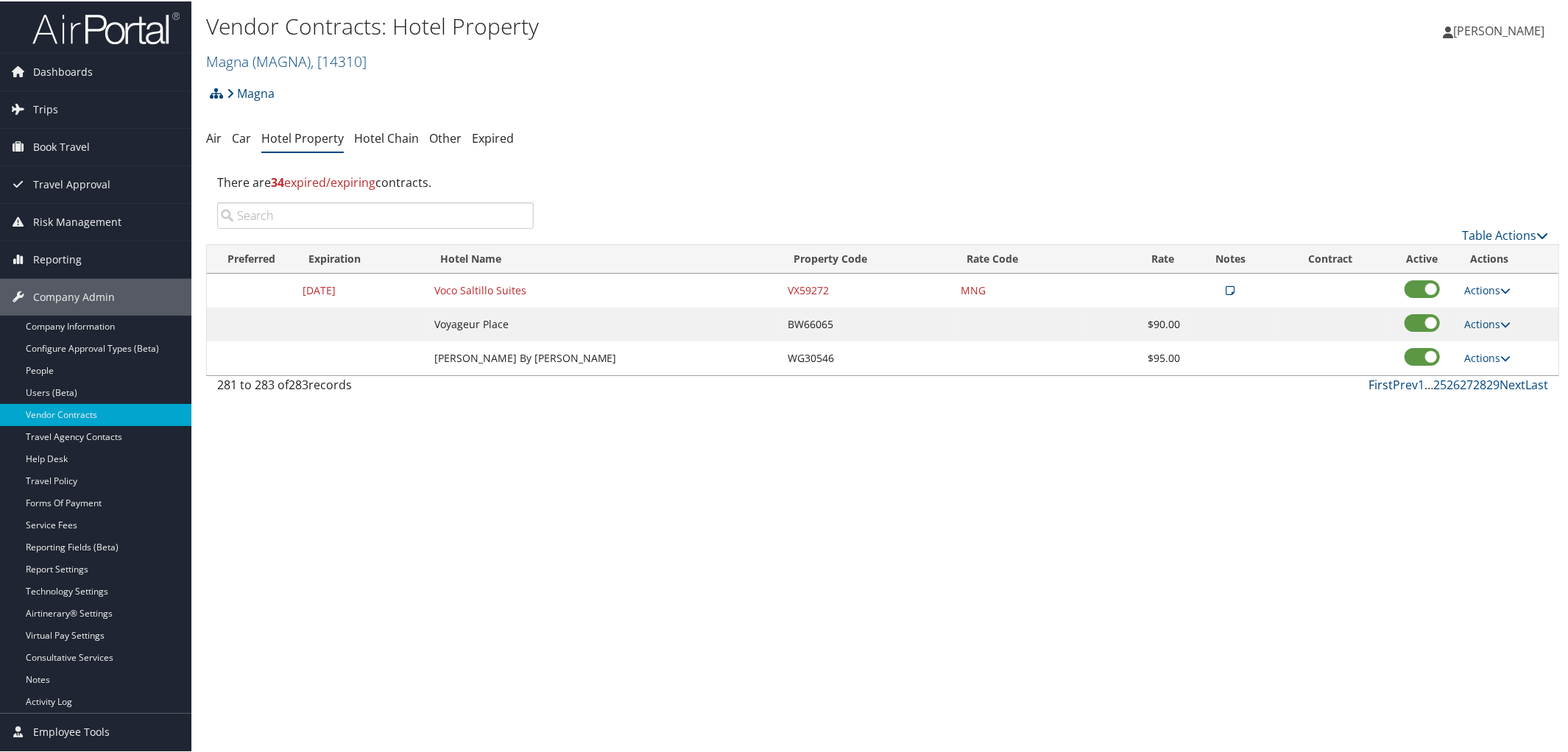
click at [1369, 386] on link "First" at bounding box center [1381, 384] width 24 height 16
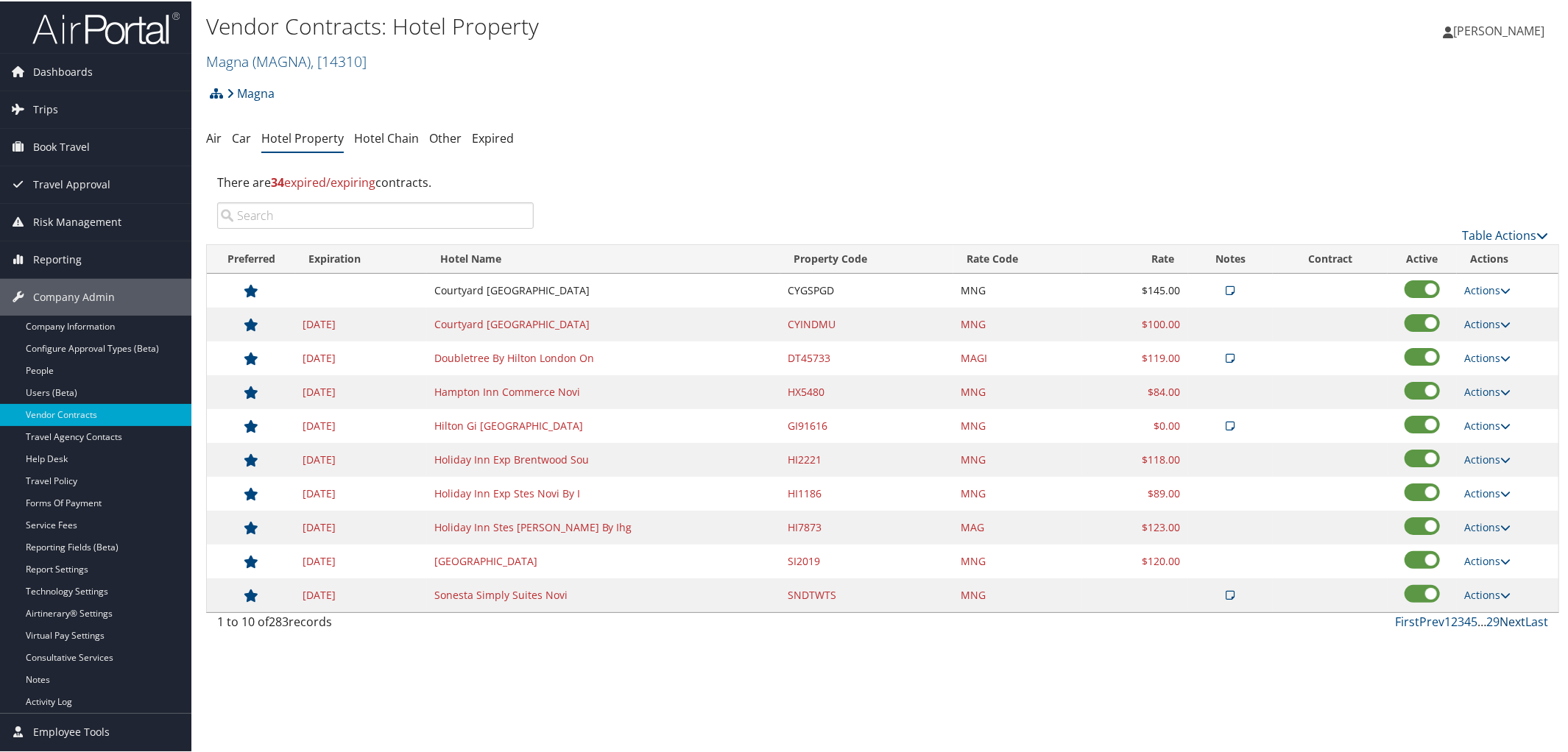
click at [1516, 625] on link "Next" at bounding box center [1512, 620] width 26 height 16
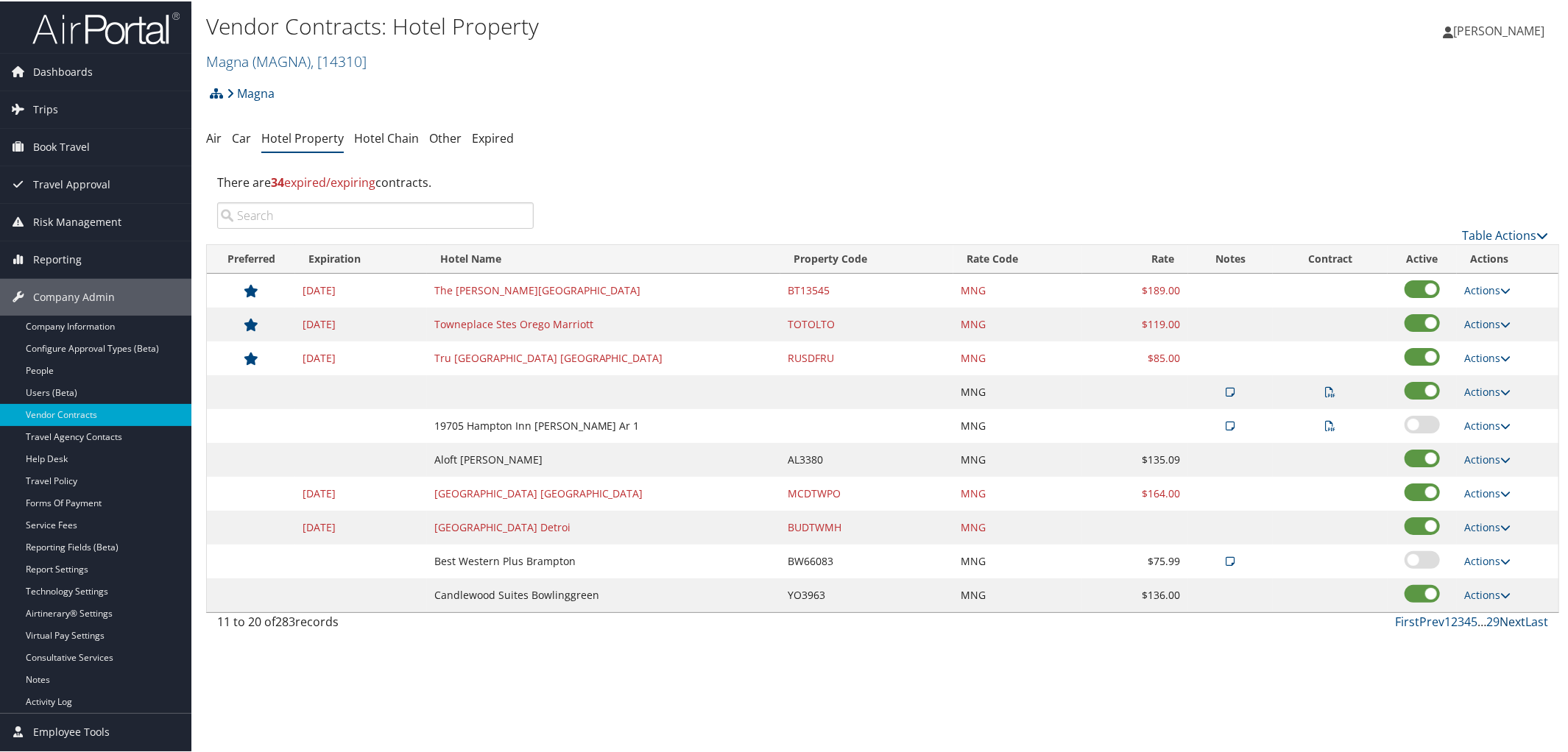
click at [1516, 625] on link "Next" at bounding box center [1512, 620] width 26 height 16
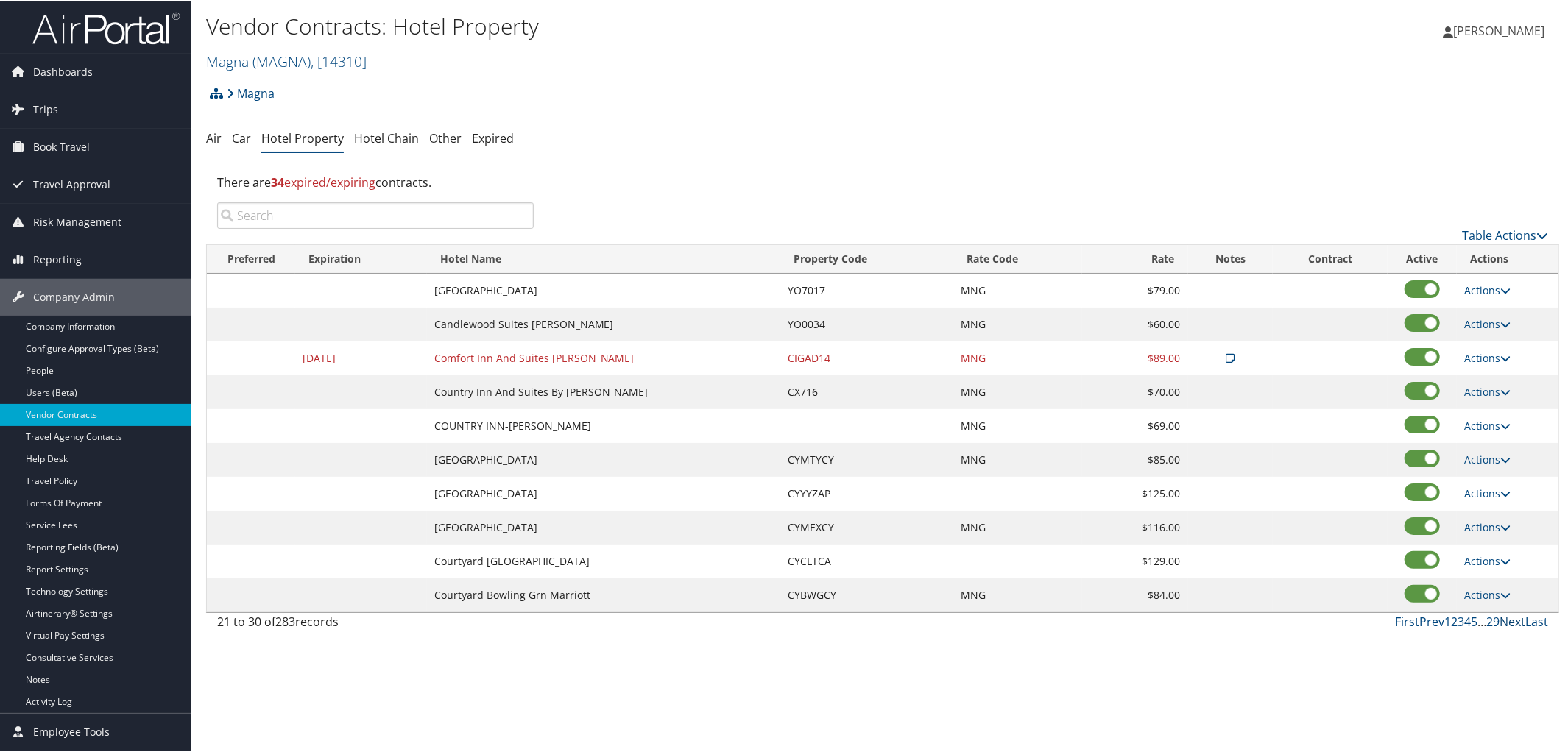
click at [1516, 625] on link "Next" at bounding box center [1512, 620] width 26 height 16
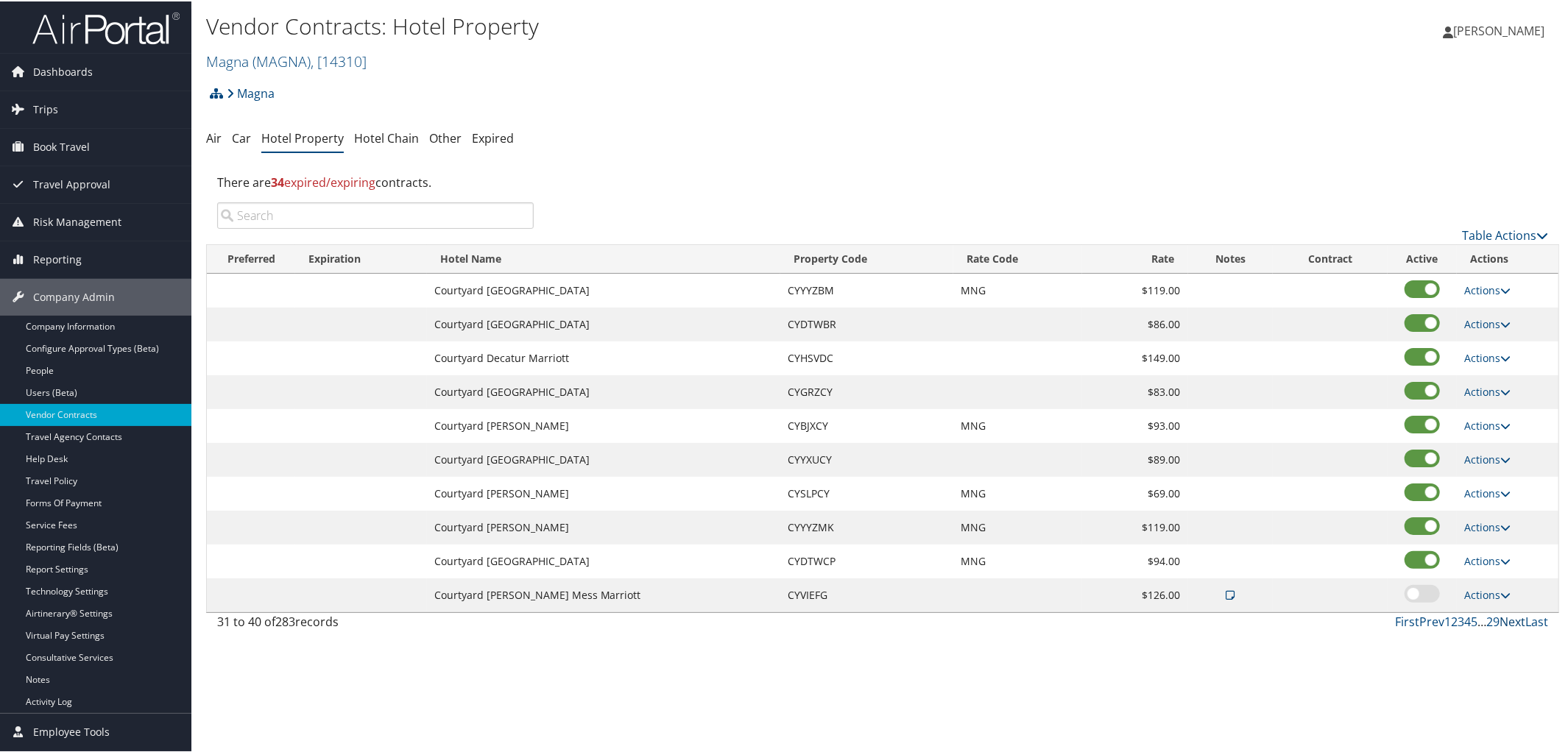
click at [1516, 625] on link "Next" at bounding box center [1512, 620] width 26 height 16
click at [1510, 622] on link "Next" at bounding box center [1512, 620] width 26 height 16
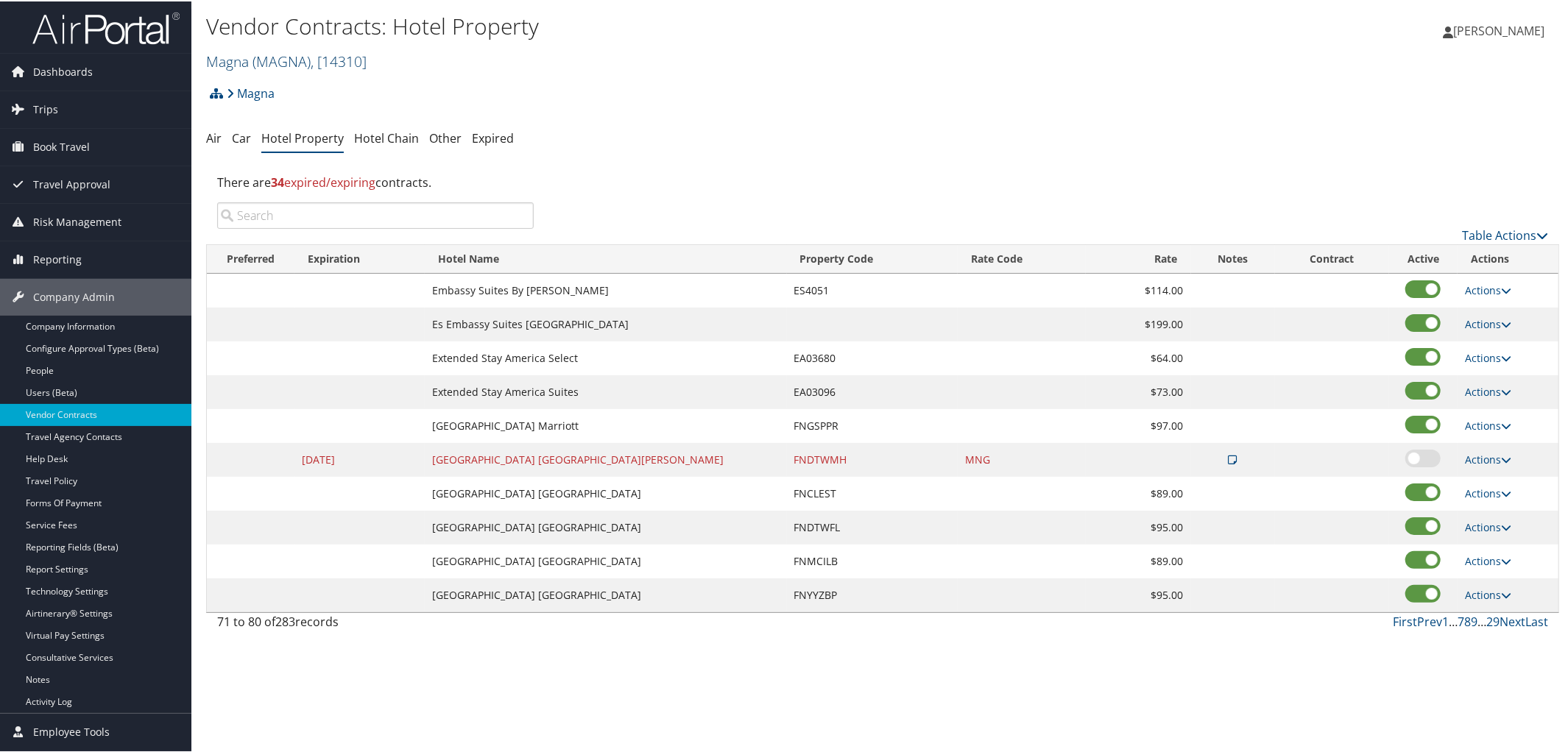
click at [262, 55] on span "( MAGNA )" at bounding box center [281, 60] width 58 height 20
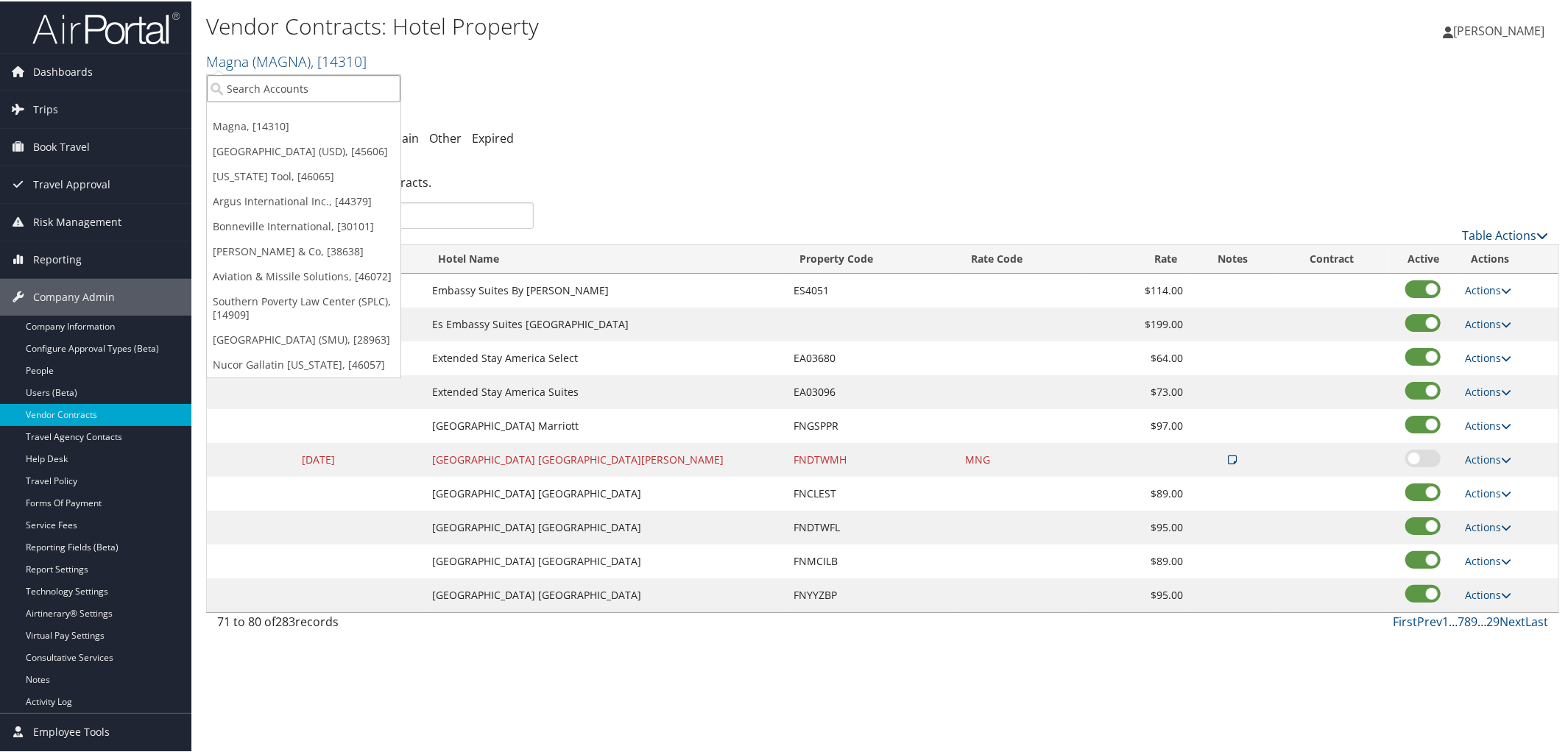
click at [267, 82] on input "search" at bounding box center [304, 87] width 194 height 27
type input "USC"
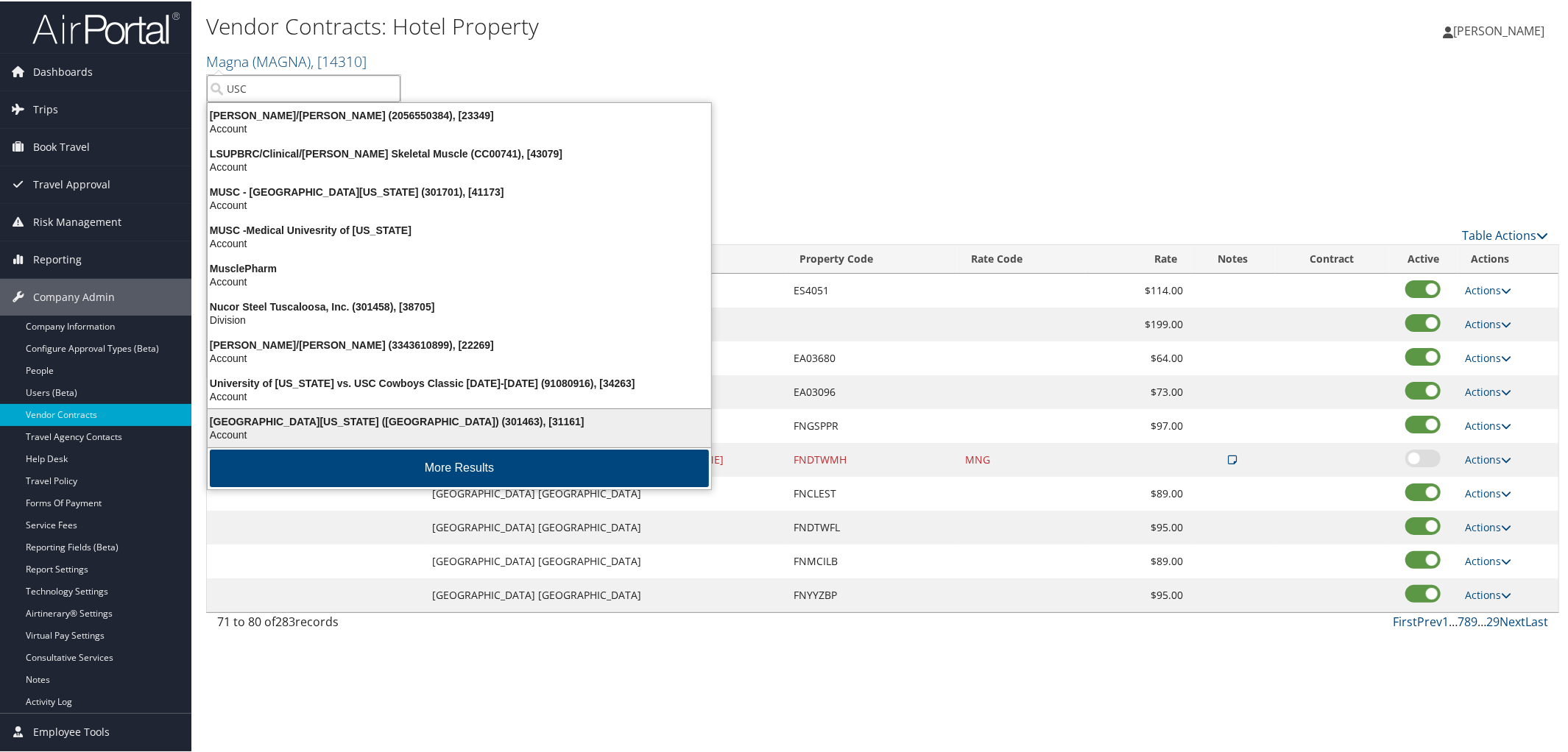
click at [312, 420] on div "University of Southern California (USC) (301463), [31161]" at bounding box center [459, 421] width 521 height 13
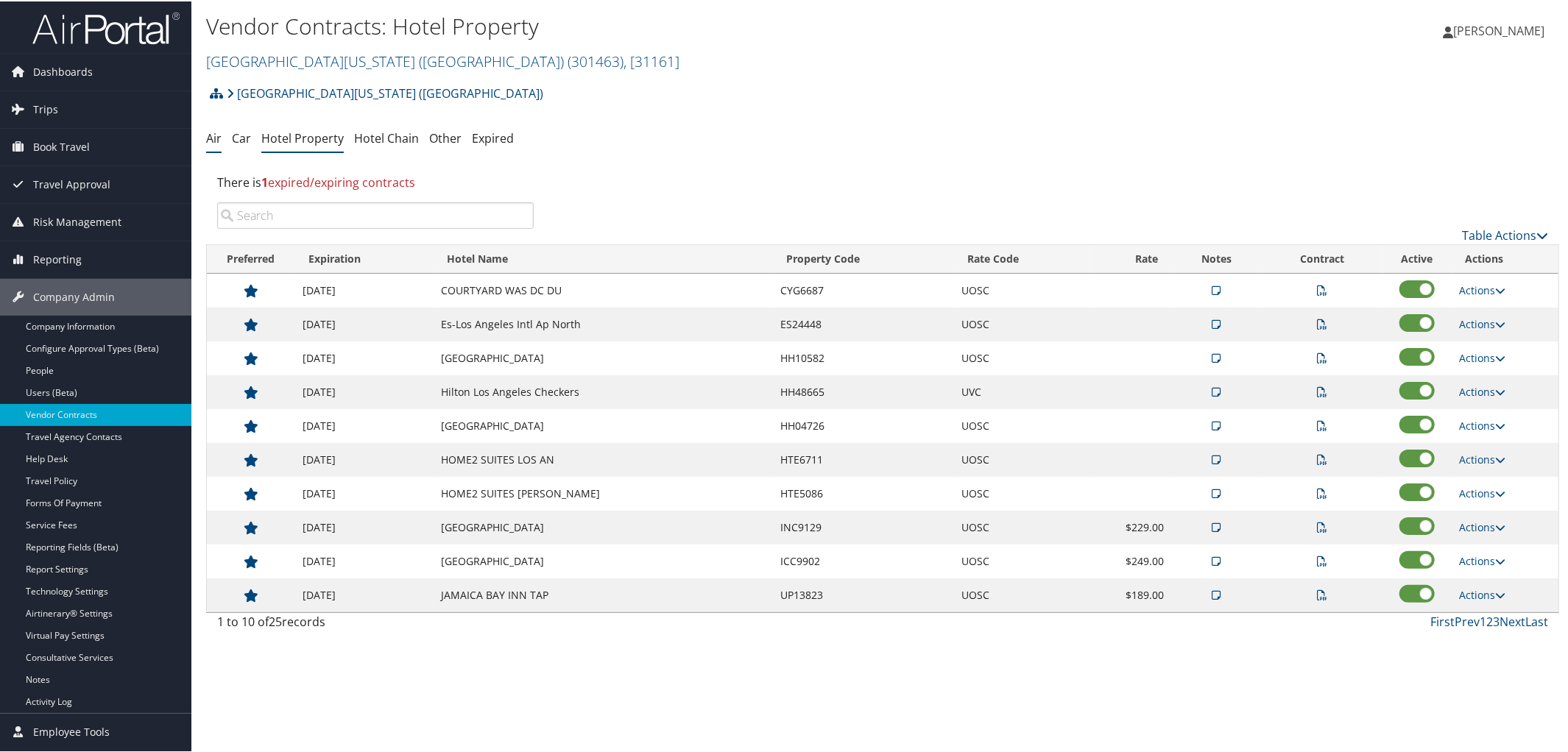
click at [208, 136] on link "Air" at bounding box center [214, 137] width 15 height 16
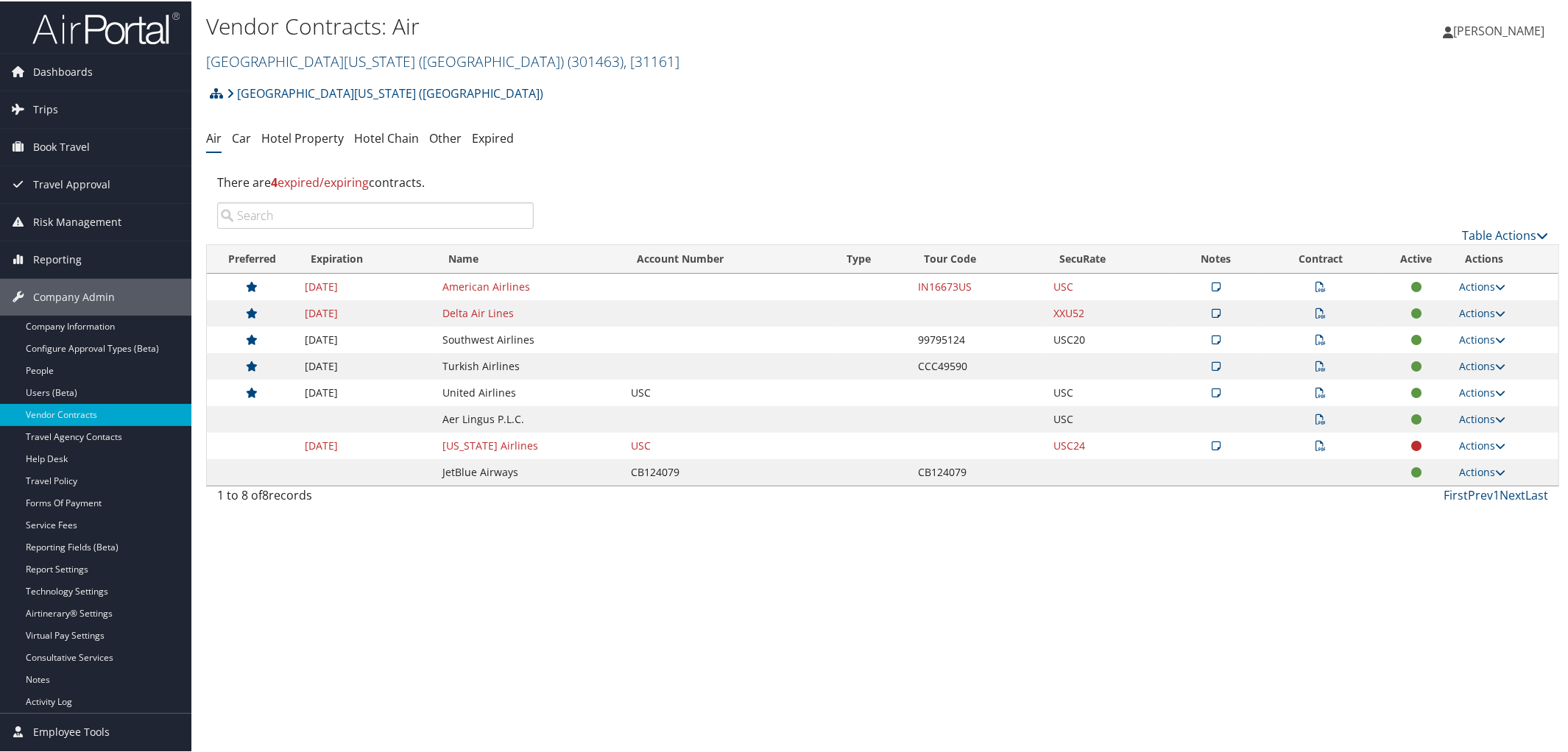
click at [313, 57] on link "University of Southern California (USC) ( 301463 ) , [ 31161 ]" at bounding box center [443, 60] width 474 height 20
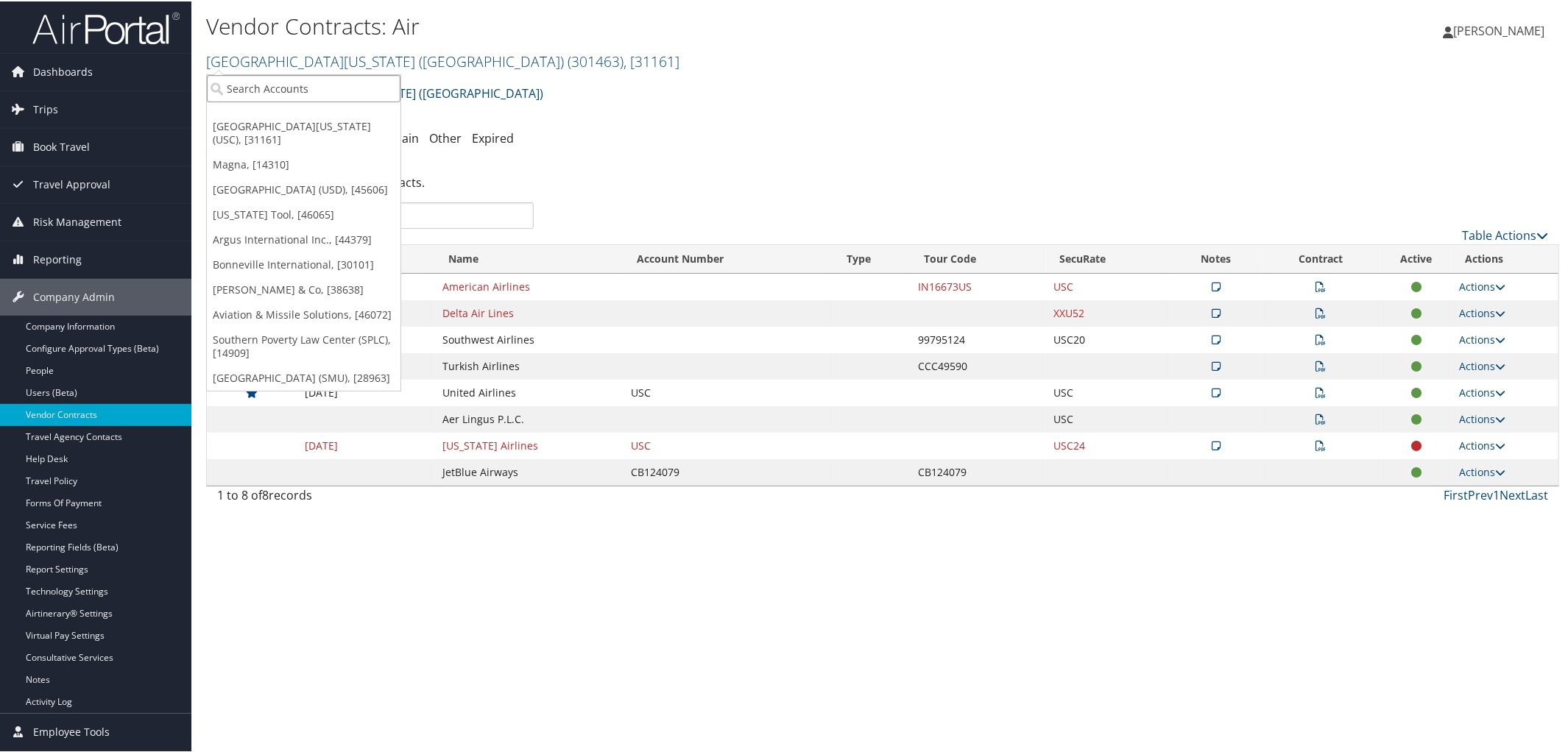
click at [354, 91] on input "search" at bounding box center [304, 87] width 194 height 27
type input "S"
click at [354, 91] on input "S" at bounding box center [304, 87] width 194 height 27
type input "o"
type input "Southern Poverty"
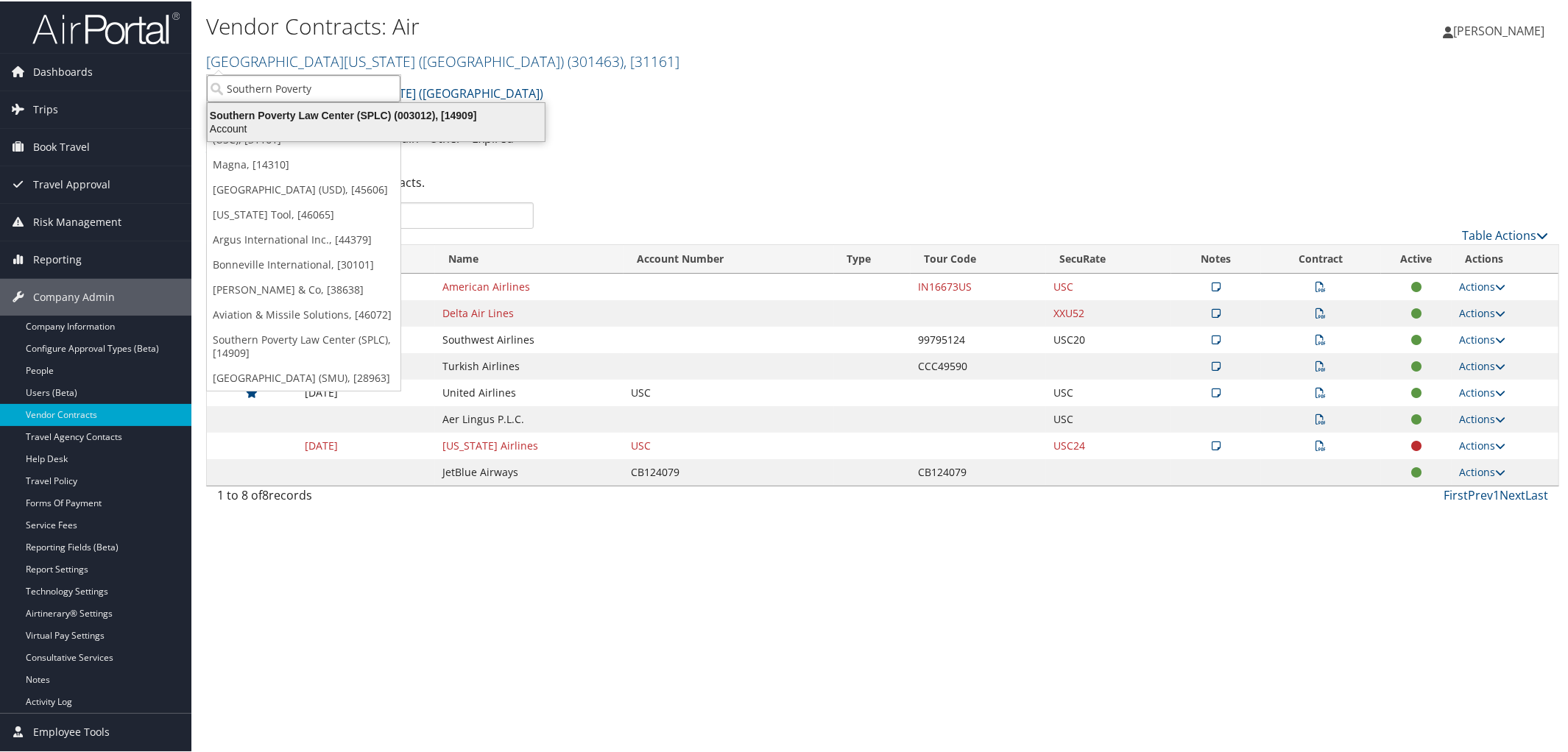
click at [316, 116] on div "Southern Poverty Law Center (SPLC) (003012), [14909]" at bounding box center [377, 114] width 355 height 13
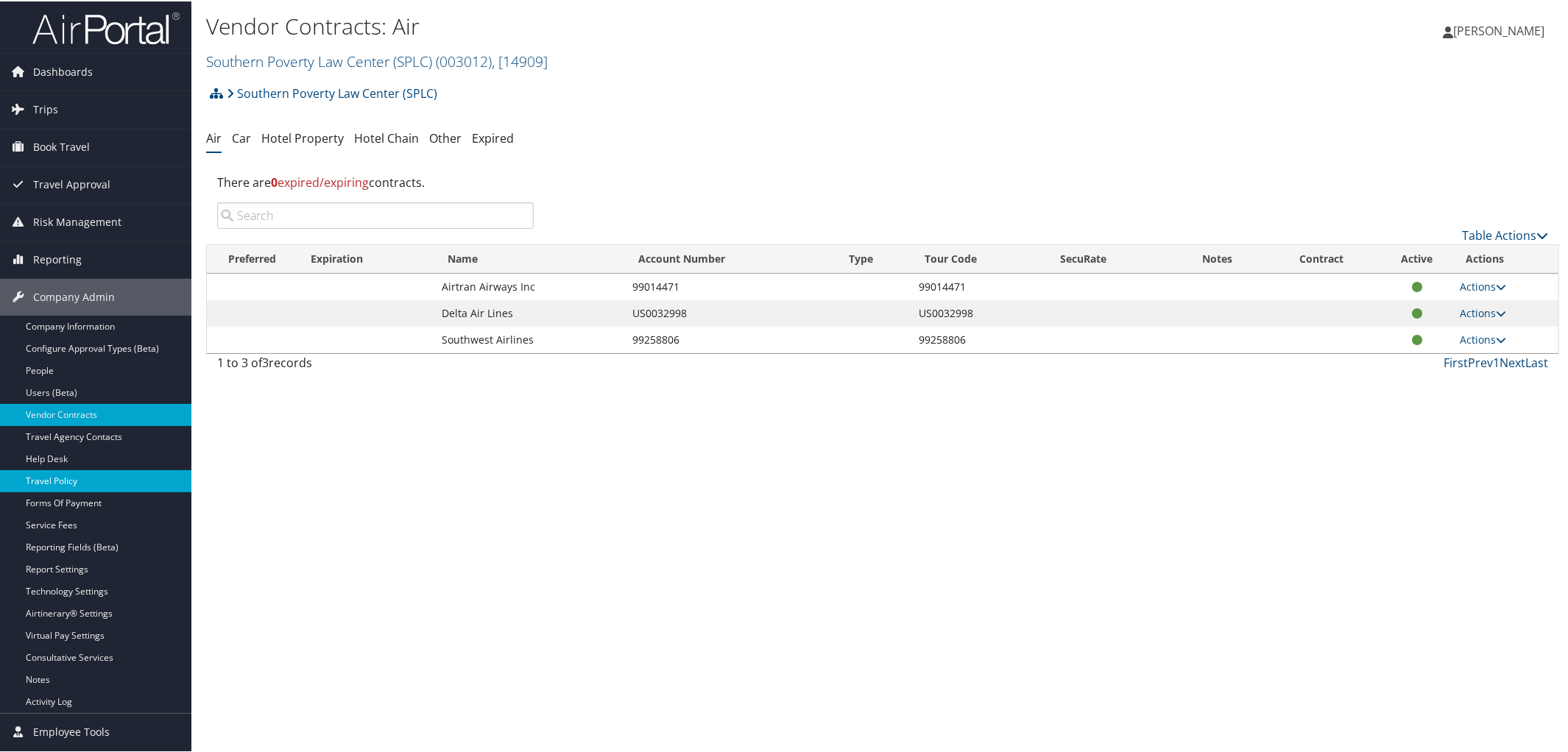
click at [38, 481] on link "Travel Policy" at bounding box center [96, 480] width 192 height 22
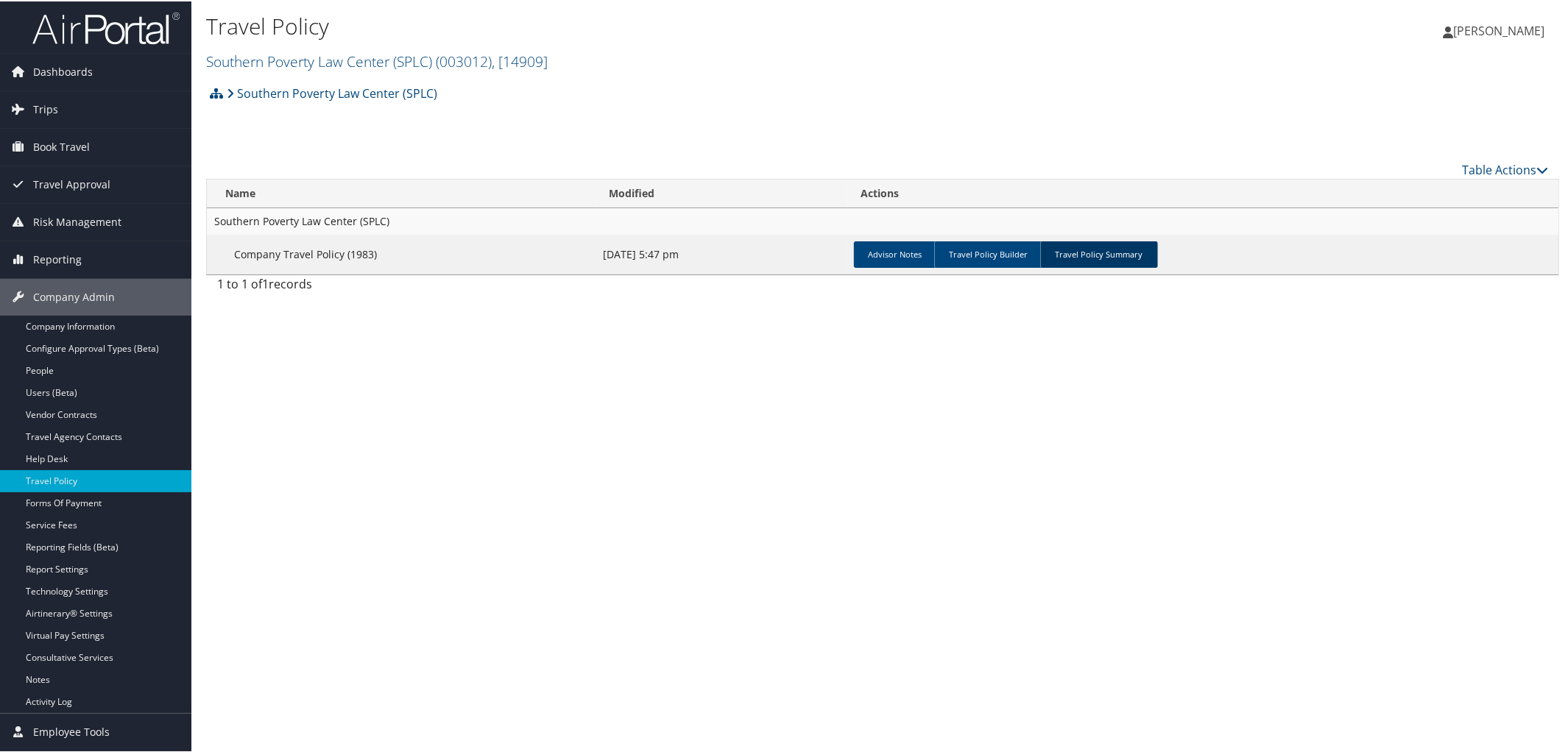
click at [1081, 252] on link "Travel Policy Summary" at bounding box center [1099, 253] width 118 height 27
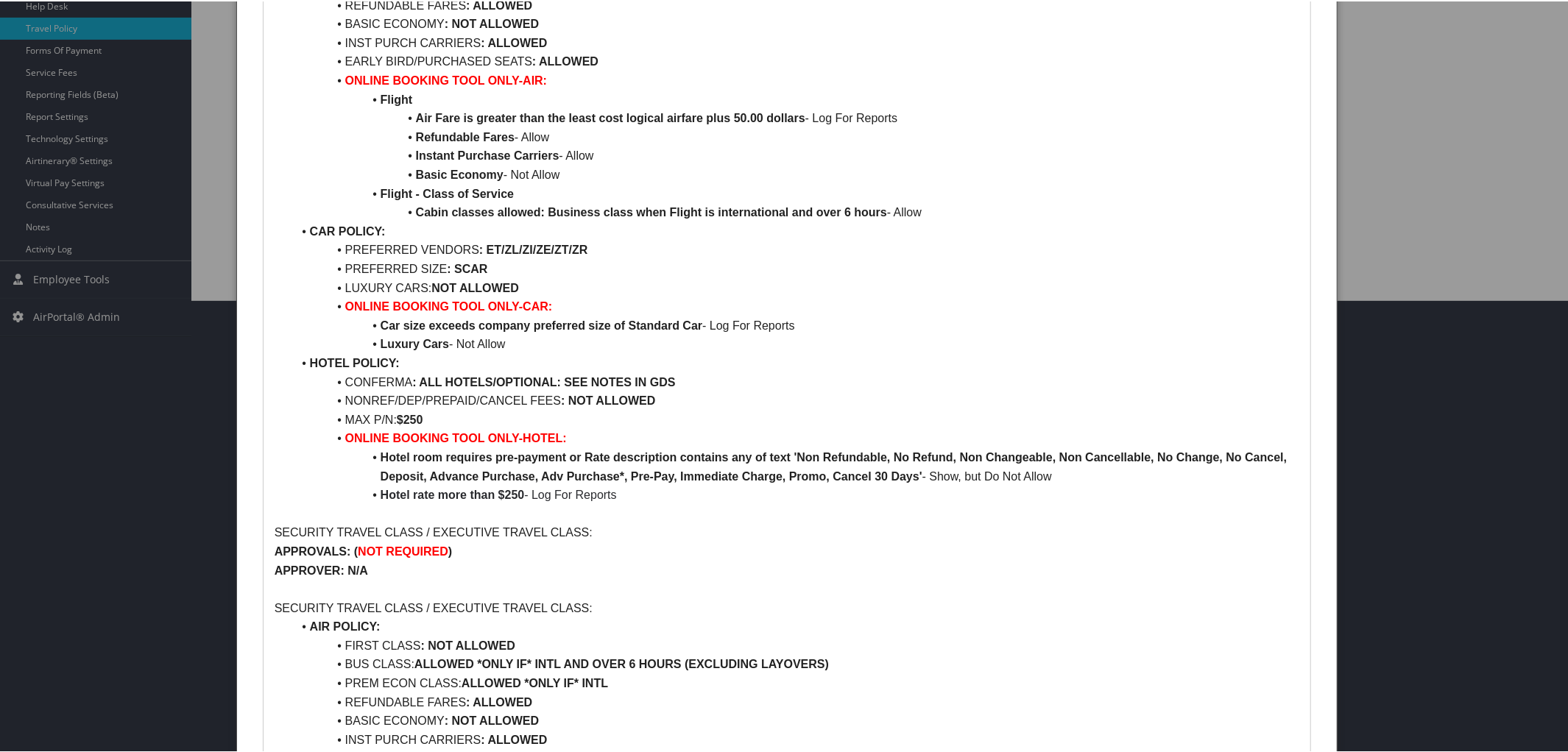
scroll to position [454, 0]
click at [517, 489] on strong "Hotel rate more than $250" at bounding box center [453, 491] width 144 height 13
click at [526, 494] on span "- Log For Reports" at bounding box center [570, 491] width 92 height 13
click at [522, 491] on strong "Hotel rate more than $250" at bounding box center [453, 491] width 144 height 13
click at [629, 496] on li "Hotel rate more than $400 - Log For Reports" at bounding box center [797, 492] width 1008 height 19
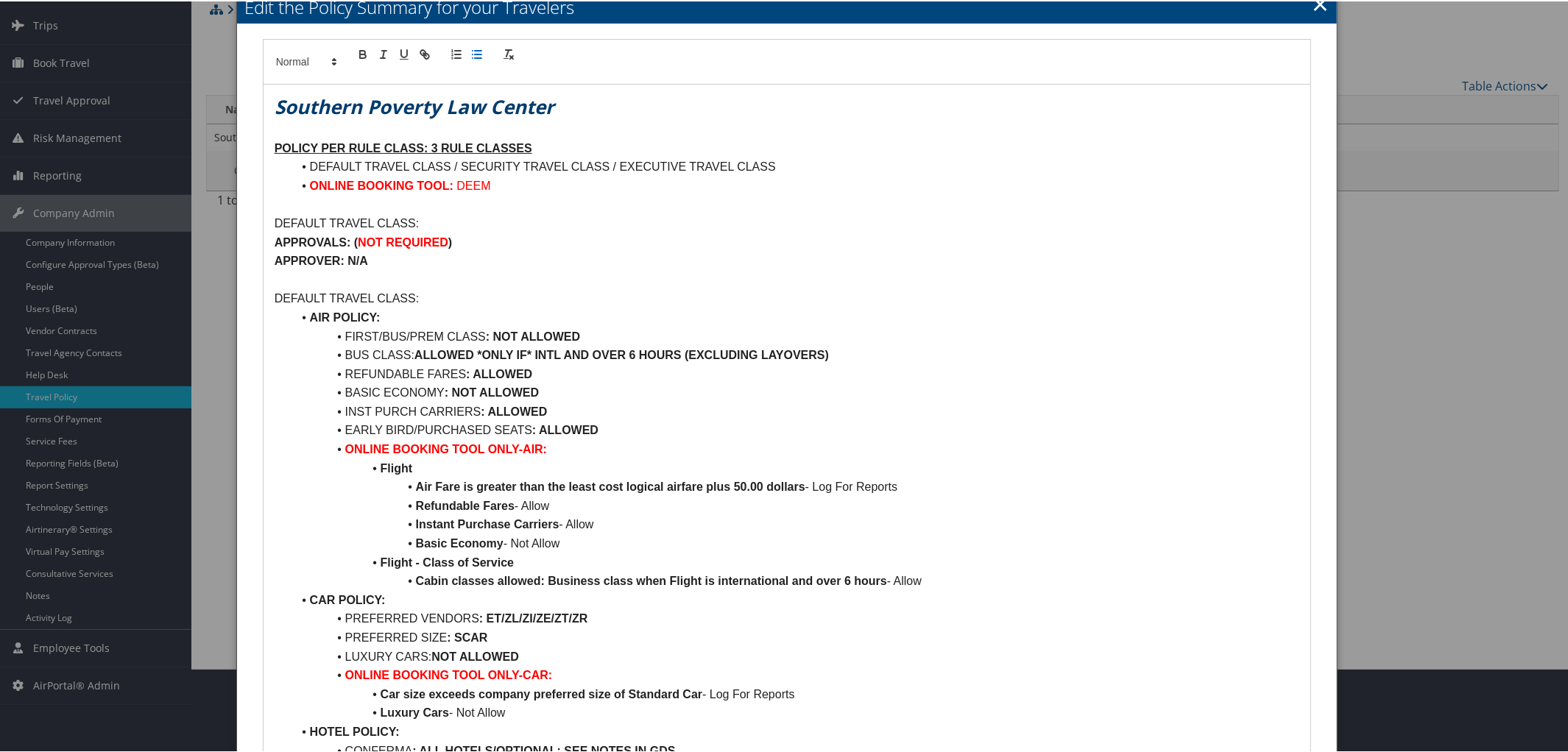
scroll to position [82, 0]
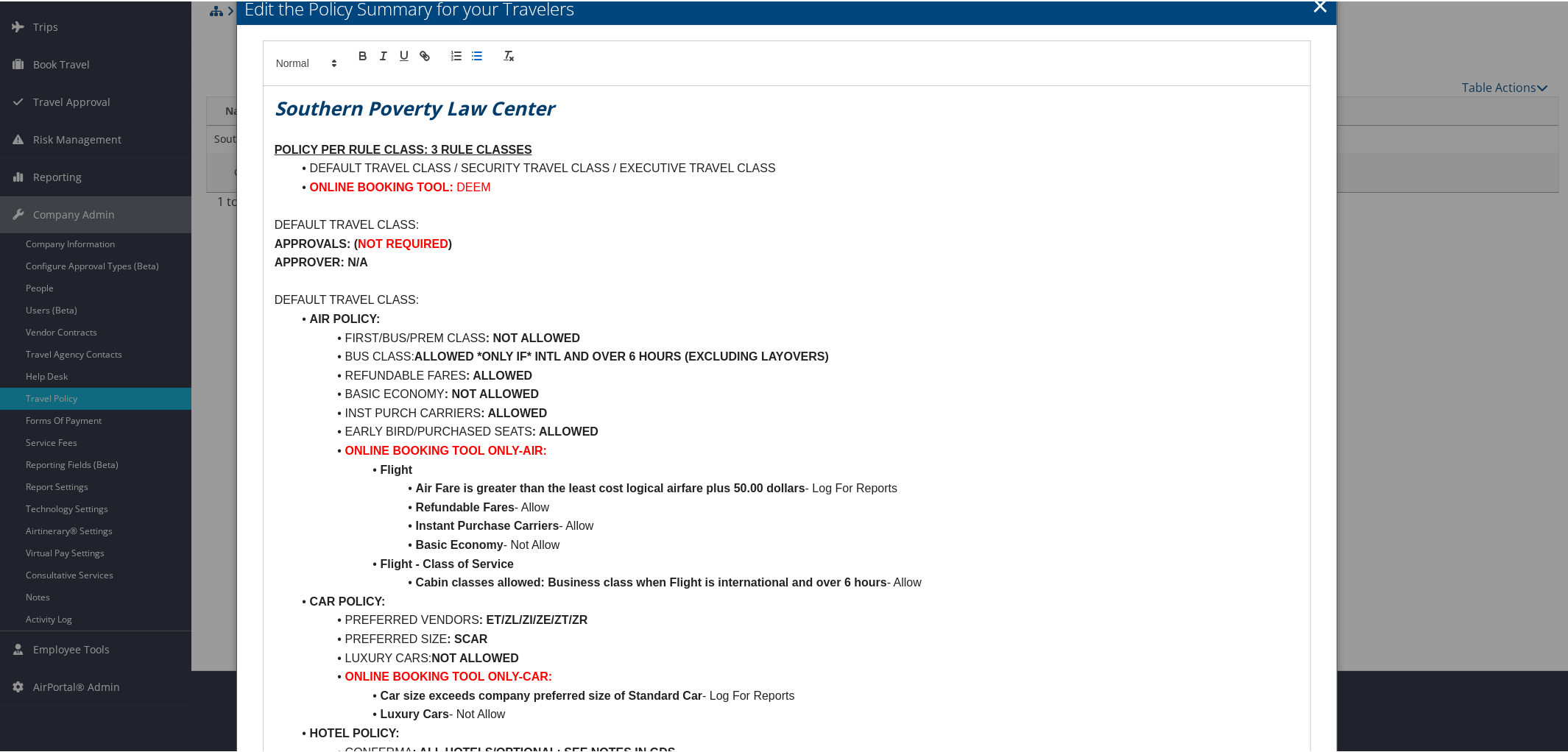
click at [446, 242] on strong "NOT REQUIRED" at bounding box center [403, 242] width 91 height 13
click at [364, 243] on strong "NSEND TO COMPLEAT" at bounding box center [422, 242] width 129 height 13
click at [386, 266] on p "APPROVER: N/A" at bounding box center [788, 261] width 1026 height 19
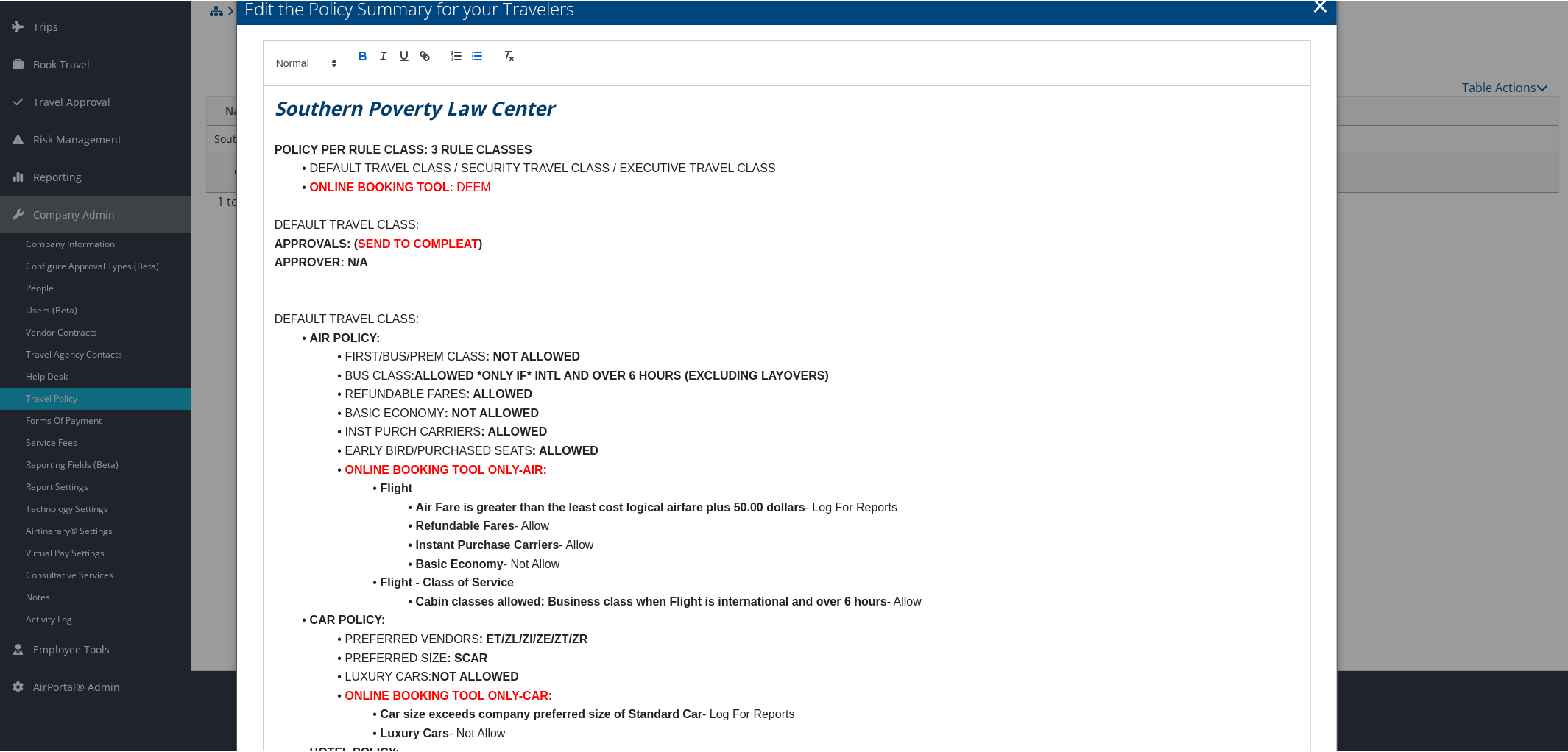
click at [475, 55] on line "button" at bounding box center [478, 55] width 7 height 0
click at [349, 278] on strong "HOTEL OVER $400 PN" at bounding box center [373, 280] width 125 height 13
click at [366, 264] on strong "APPROVER: N/A" at bounding box center [321, 261] width 94 height 13
drag, startPoint x: 350, startPoint y: 267, endPoint x: 577, endPoint y: 271, distance: 227.0
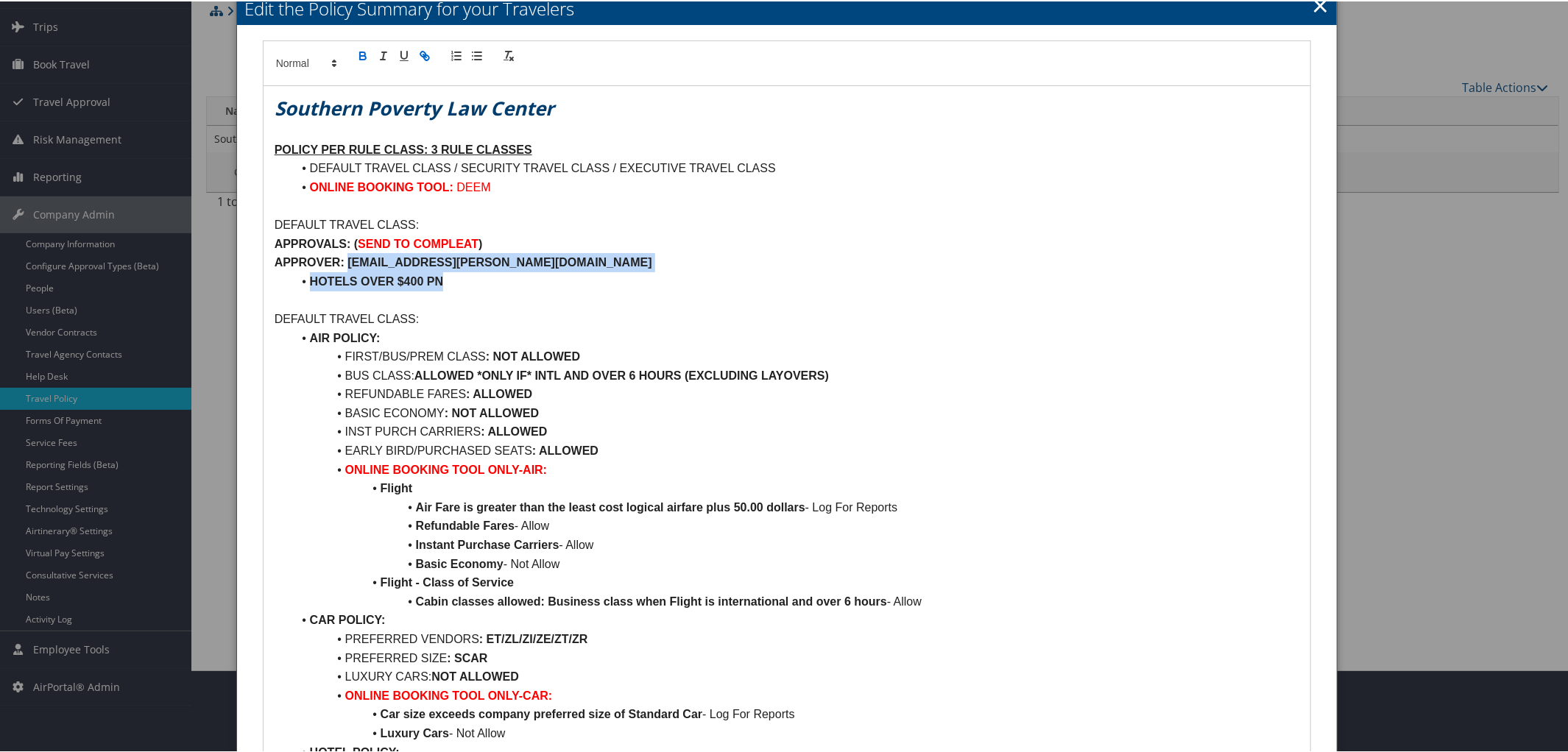
click at [430, 48] on icon "button" at bounding box center [425, 55] width 13 height 13
type input "DERYCK.MALCOLM@SPLCENTER.ORGHOTELS OVER $400 PN"
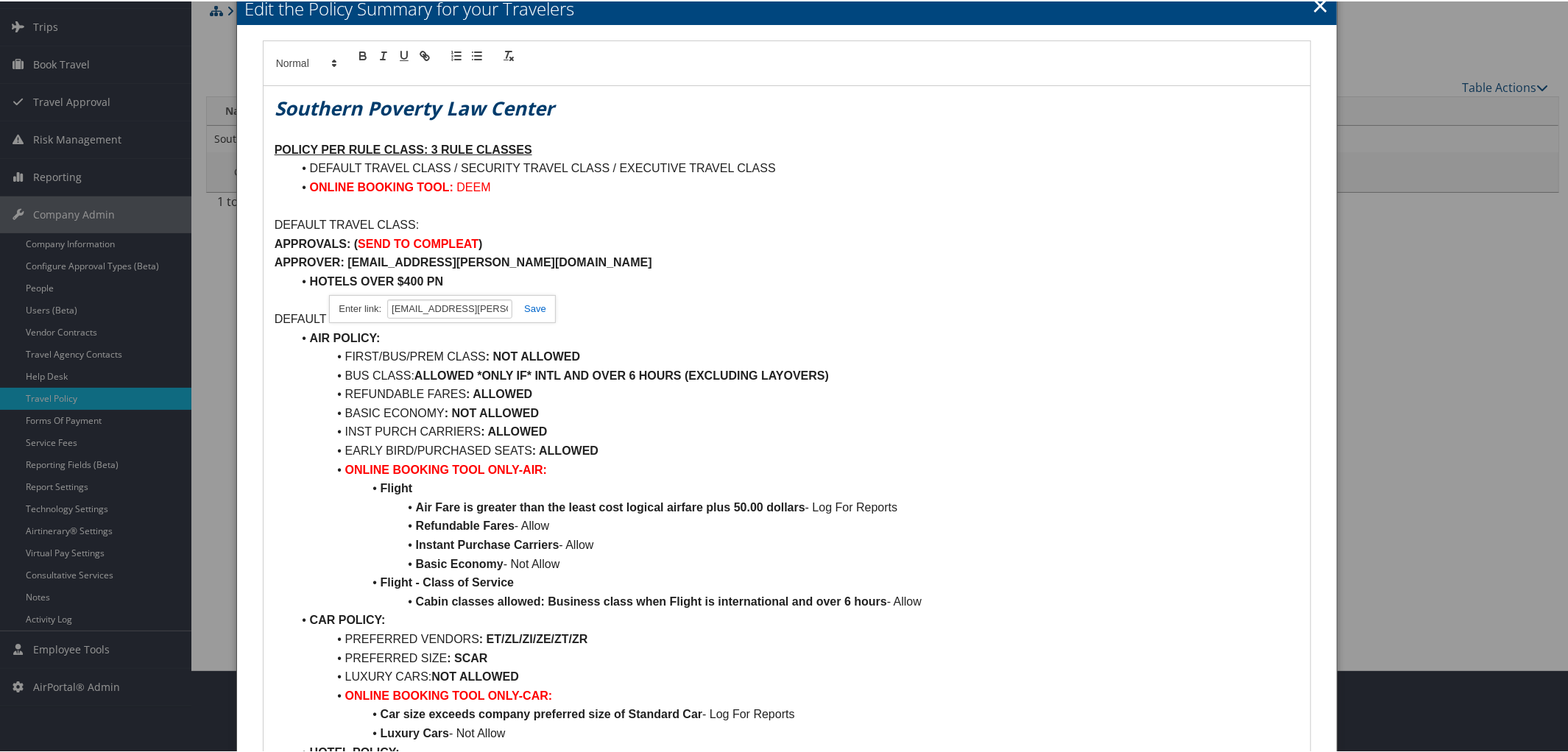
click at [542, 303] on link at bounding box center [529, 307] width 34 height 11
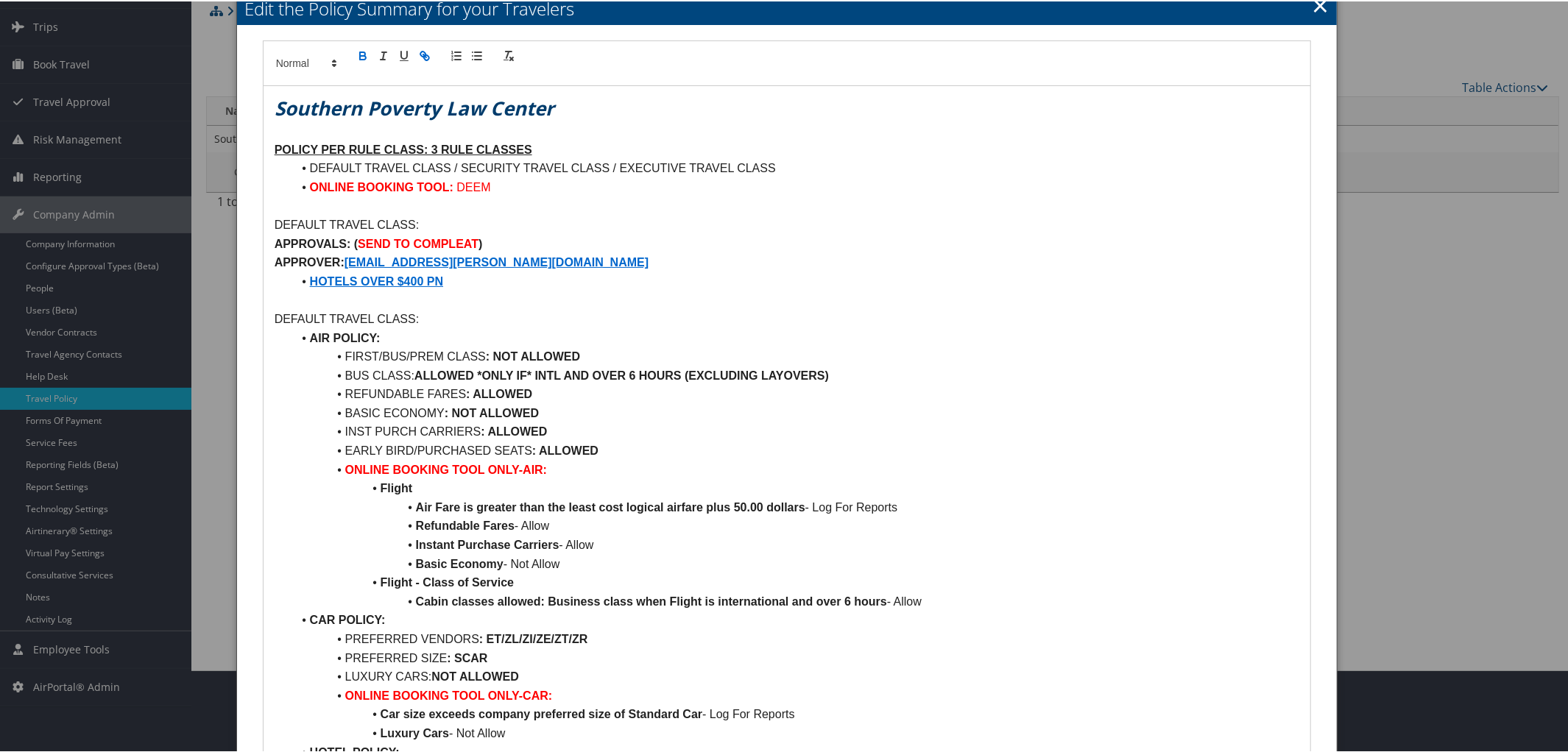
click at [606, 273] on li "HOTELS OVER $400 PN" at bounding box center [797, 281] width 1008 height 19
click at [312, 281] on strong "HOTELS OVER $400 PN" at bounding box center [377, 280] width 133 height 13
click at [481, 308] on link at bounding box center [492, 307] width 41 height 11
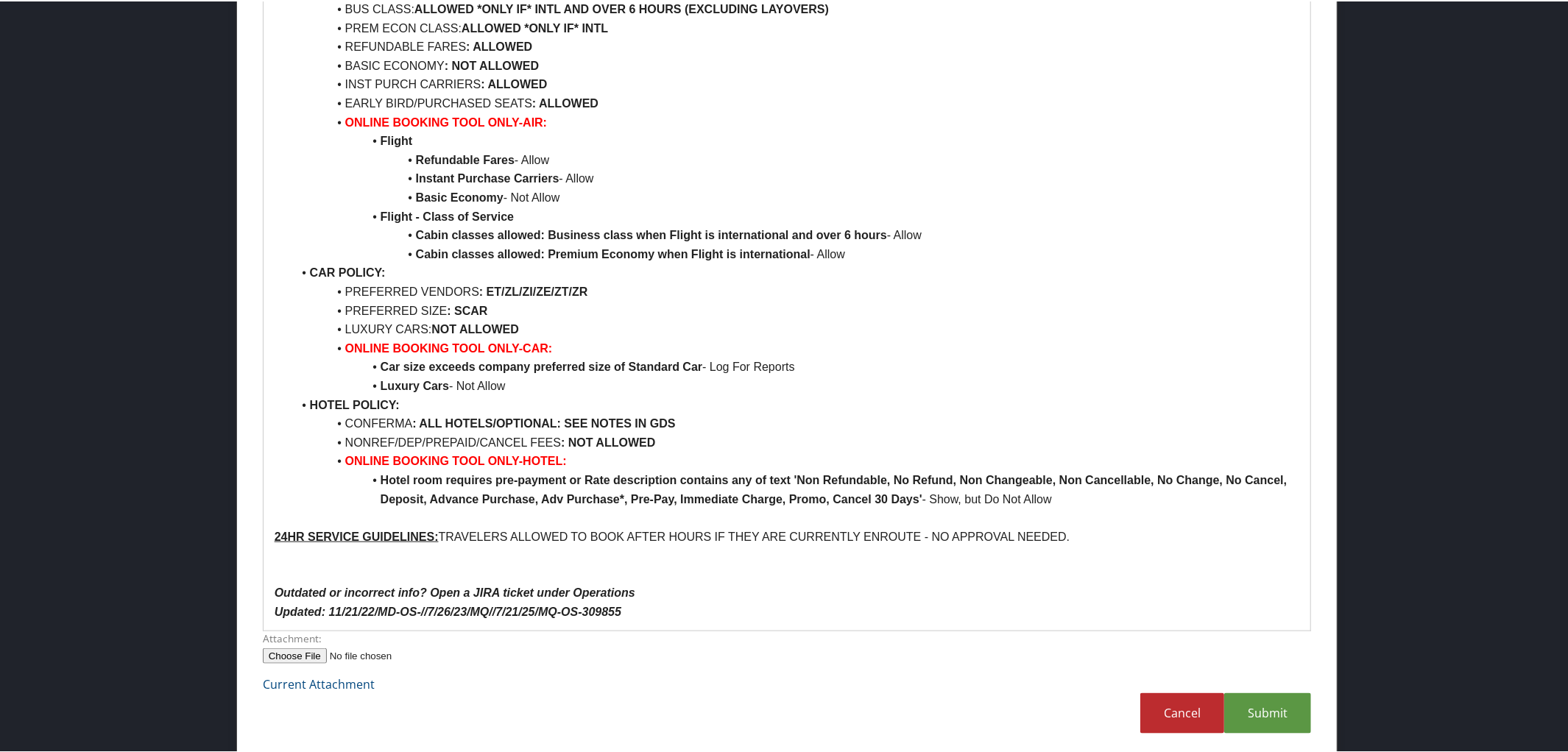
scroll to position [1136, 0]
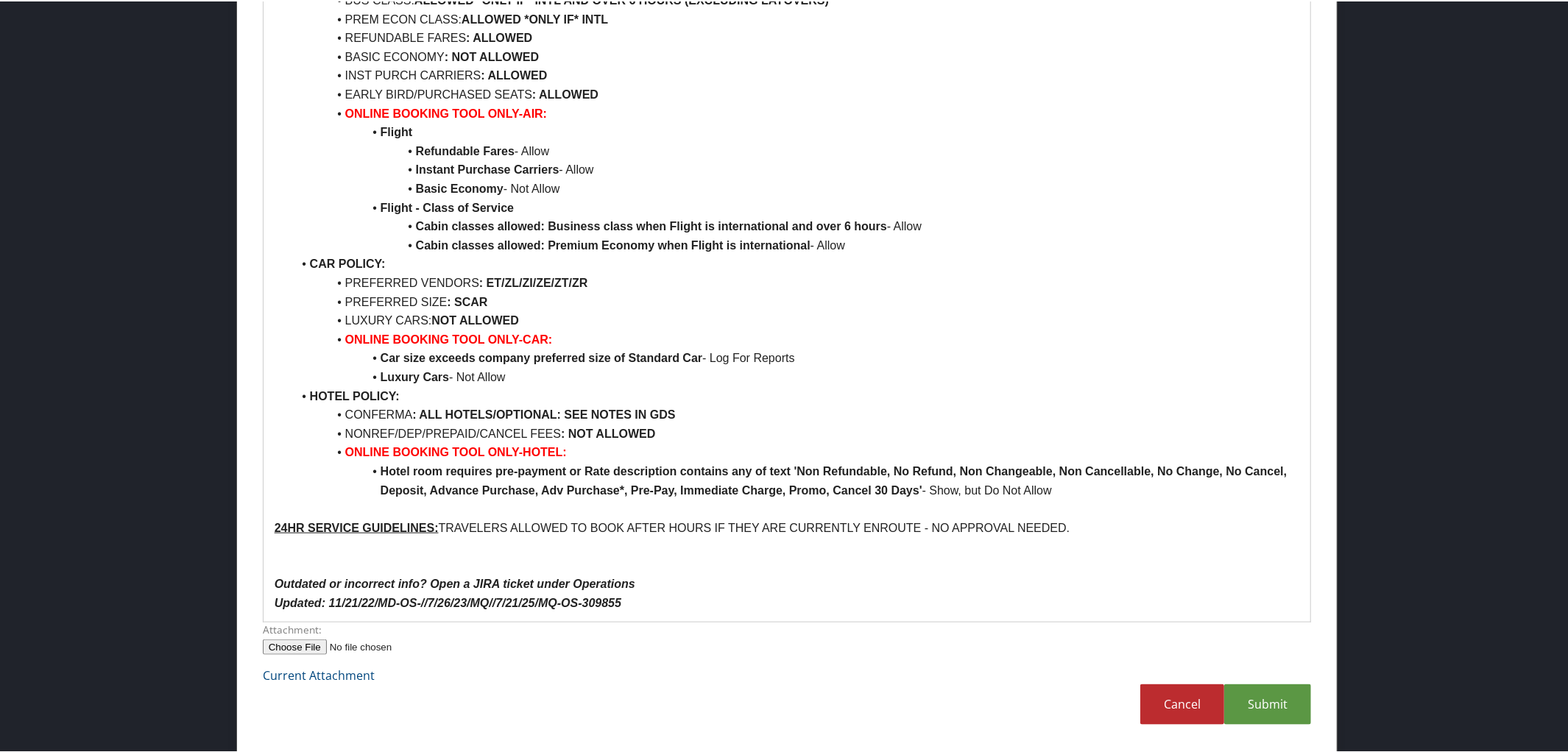
click at [651, 602] on p "Updated: 11/21/22/MD-OS-//7/26/23/MQ//7/21/25/MQ-OS-309855" at bounding box center [788, 602] width 1026 height 19
click at [1274, 695] on link "Submit" at bounding box center [1268, 703] width 87 height 41
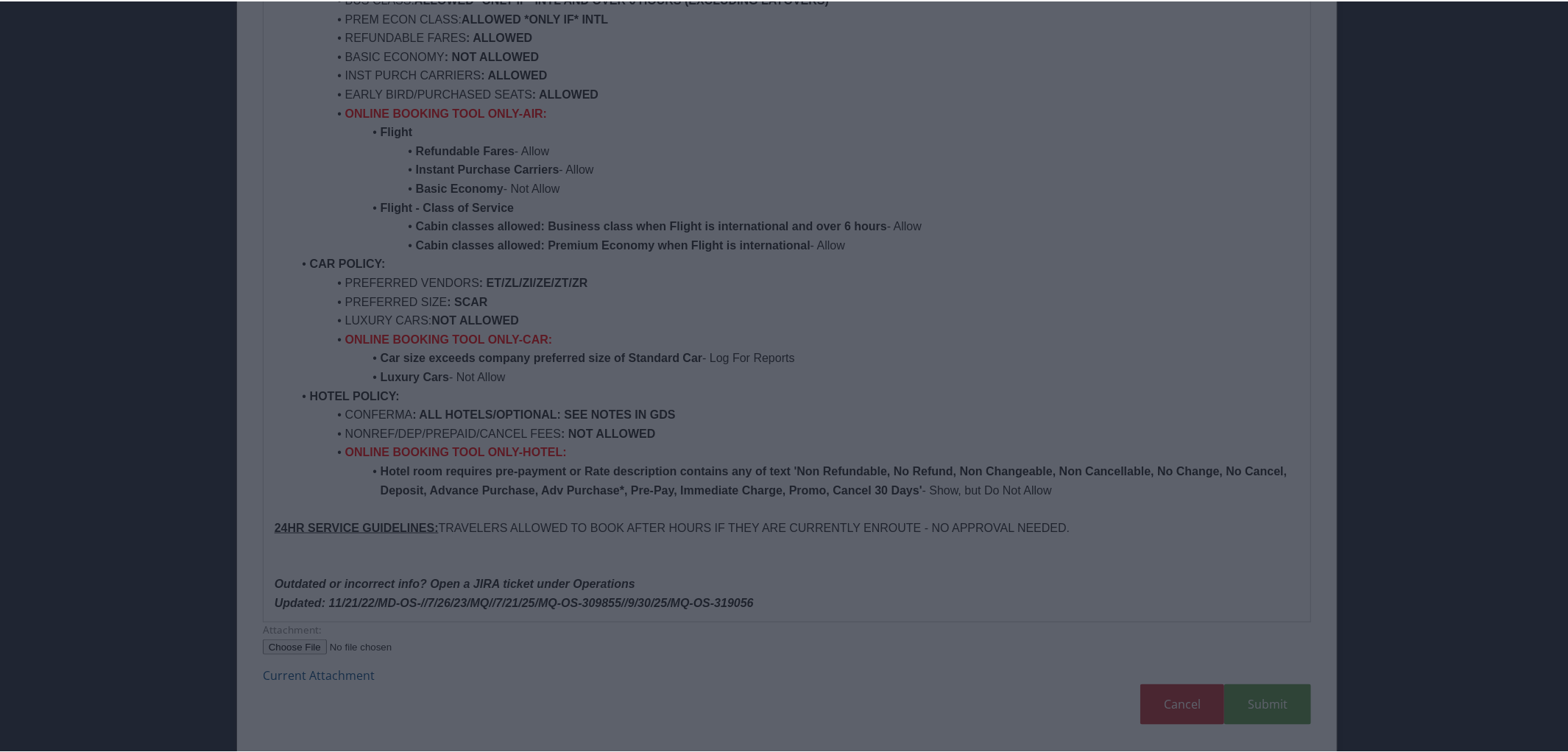
scroll to position [35, 0]
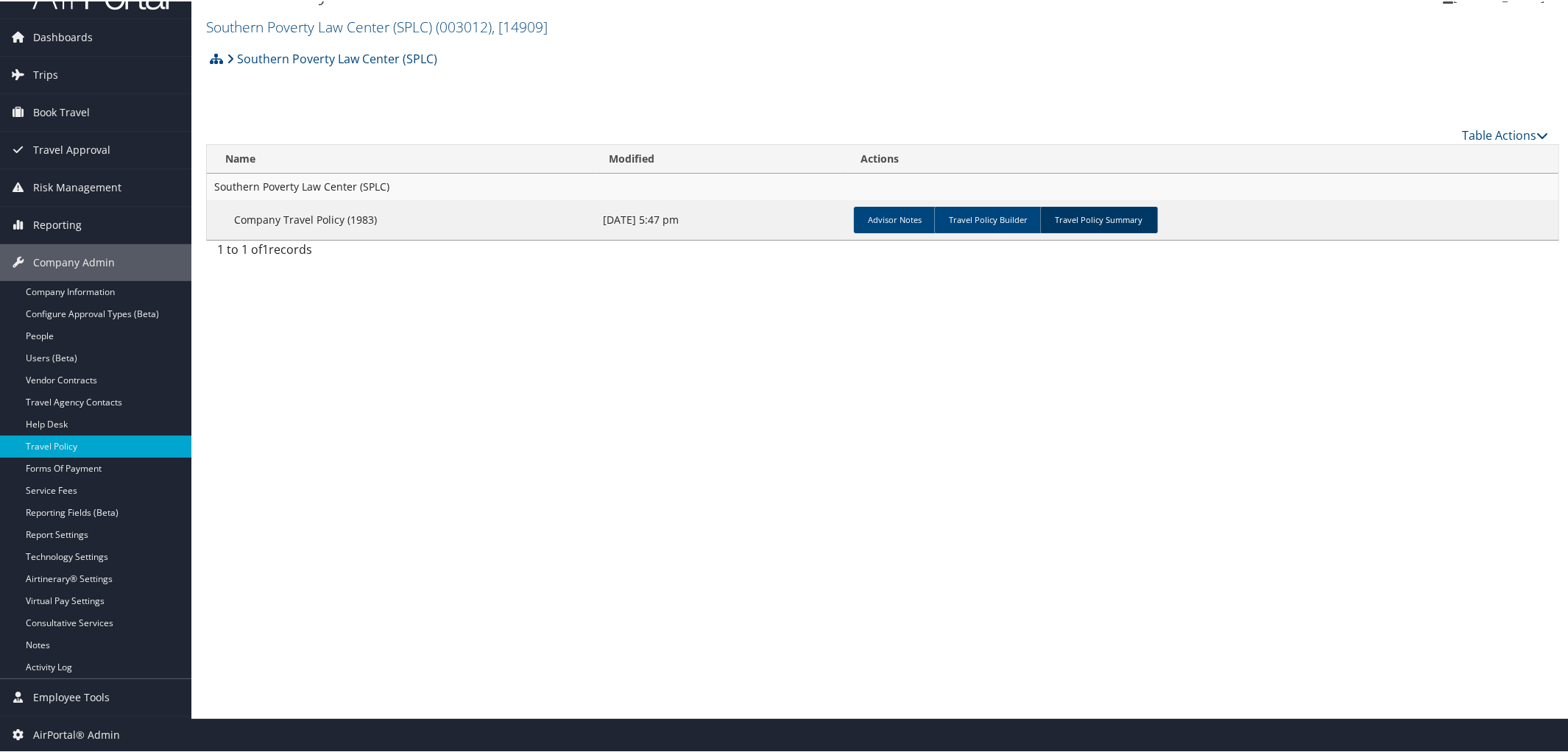
click at [1089, 223] on link "Travel Policy Summary" at bounding box center [1099, 219] width 118 height 27
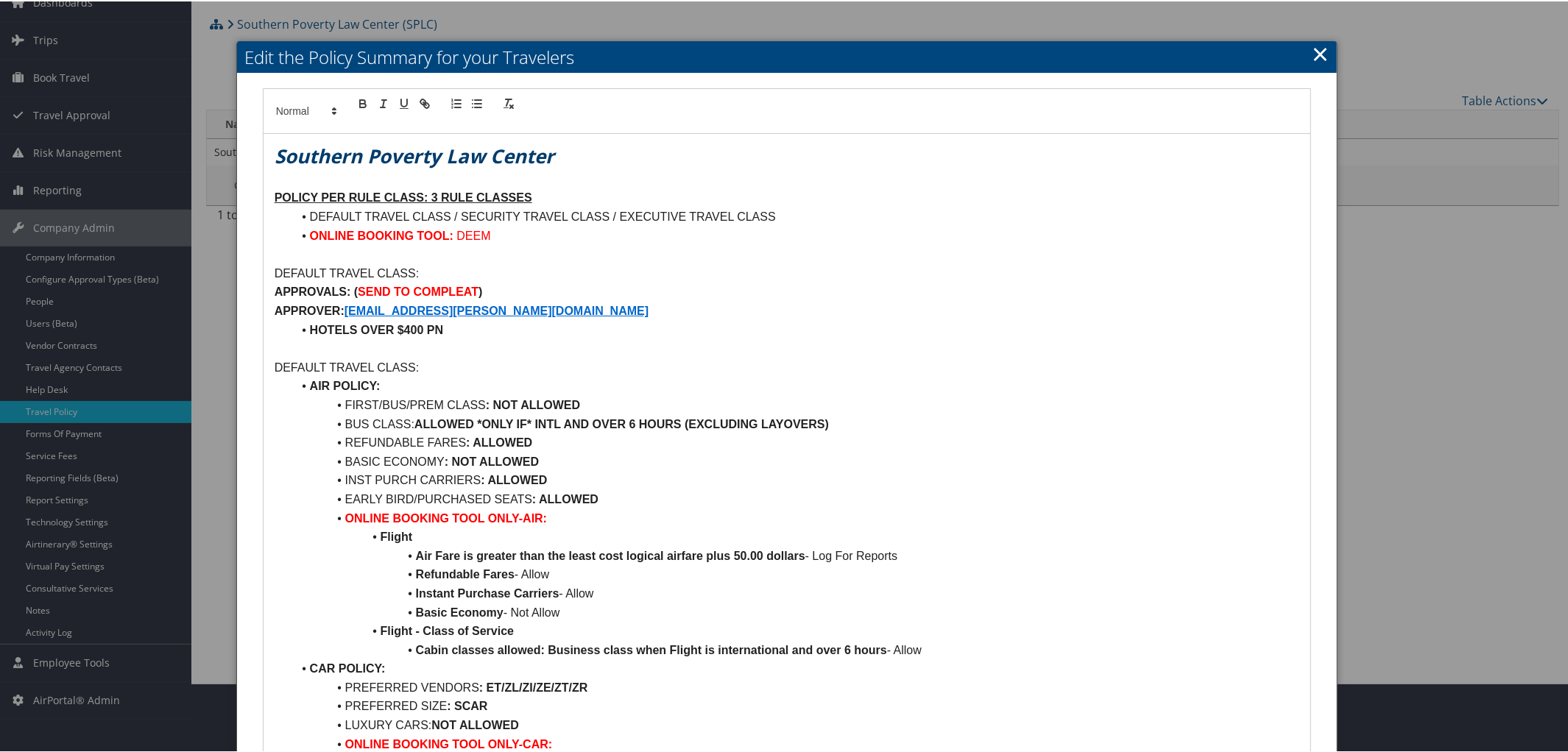
scroll to position [0, 0]
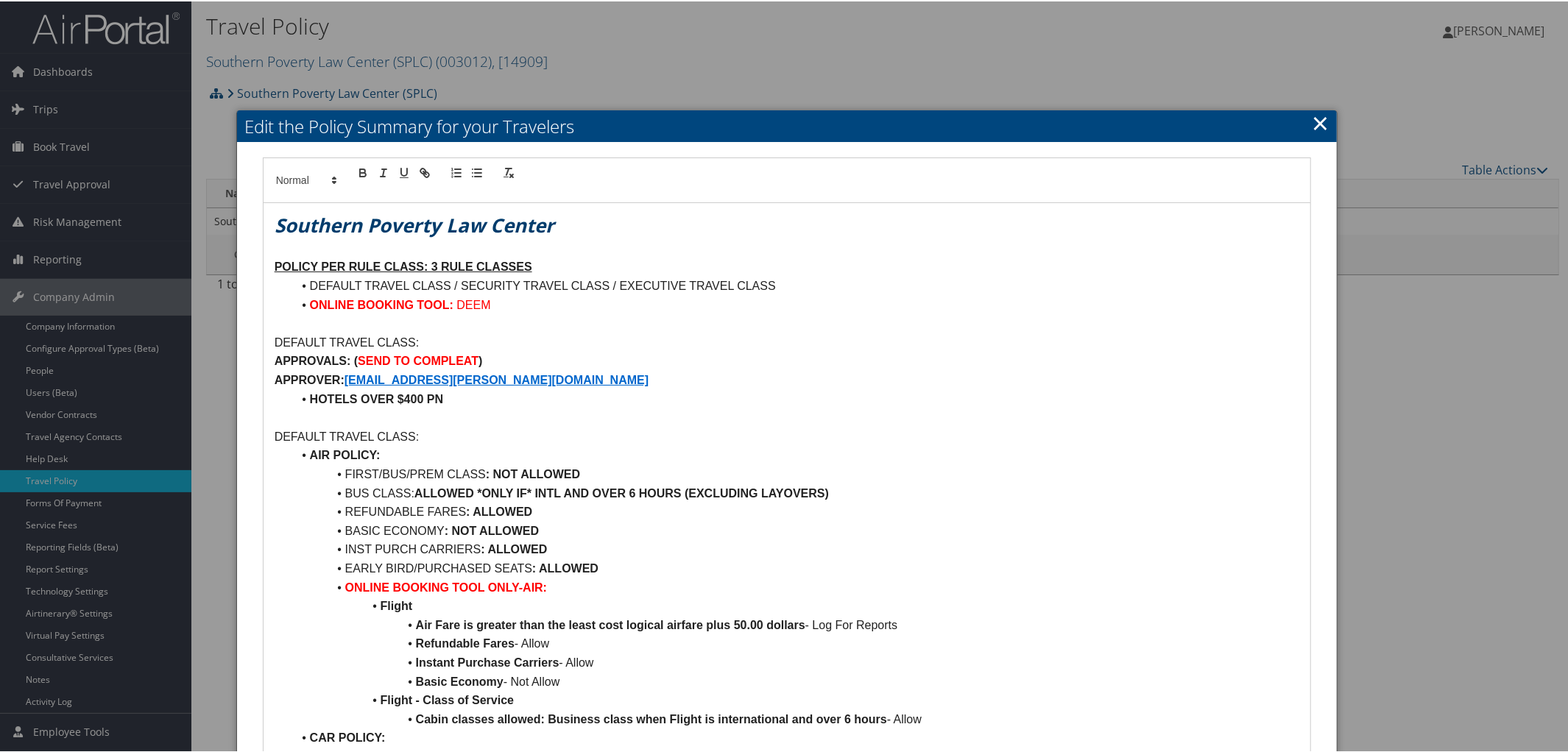
click at [1315, 119] on link "×" at bounding box center [1320, 122] width 17 height 29
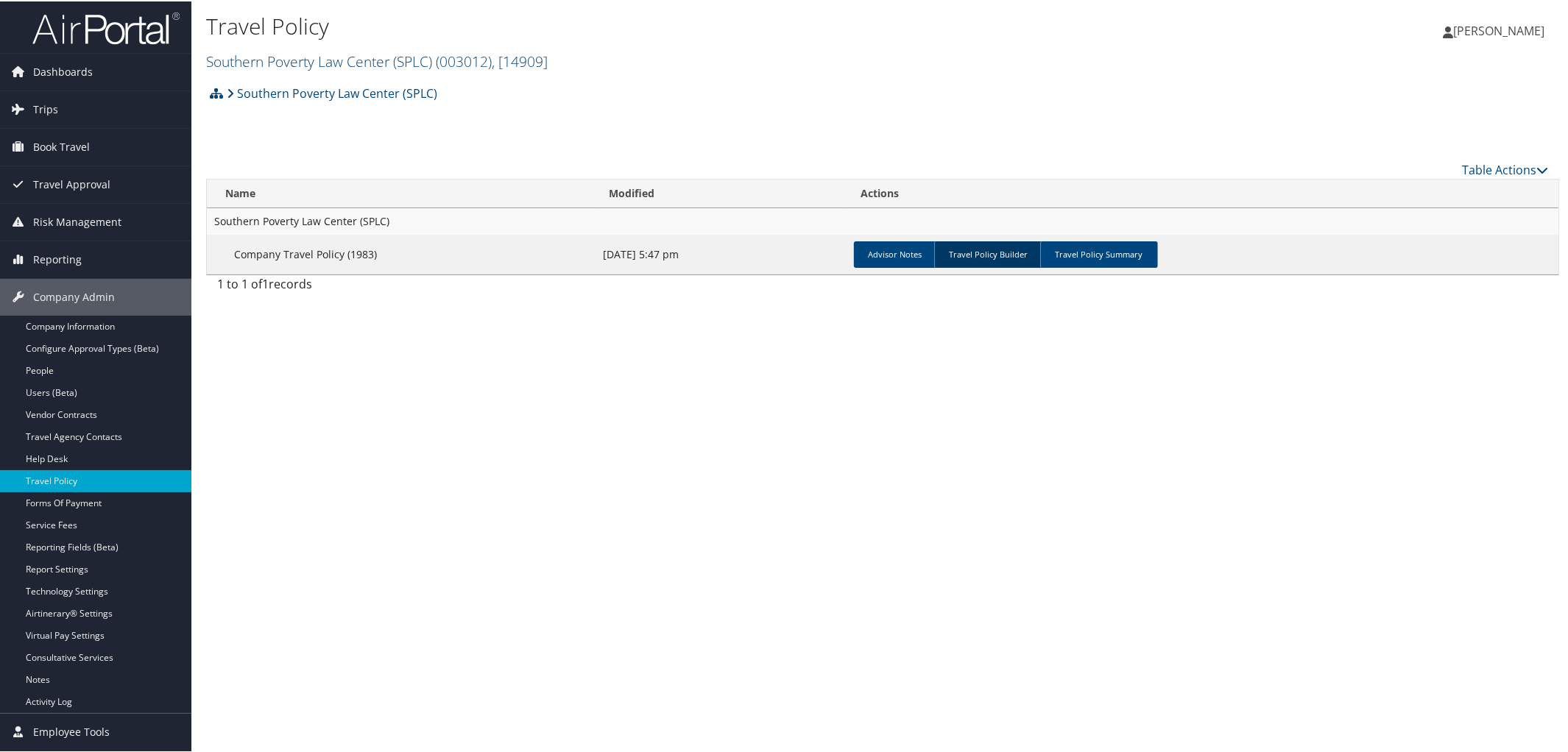
click at [980, 253] on link "Travel Policy Builder" at bounding box center [989, 253] width 109 height 27
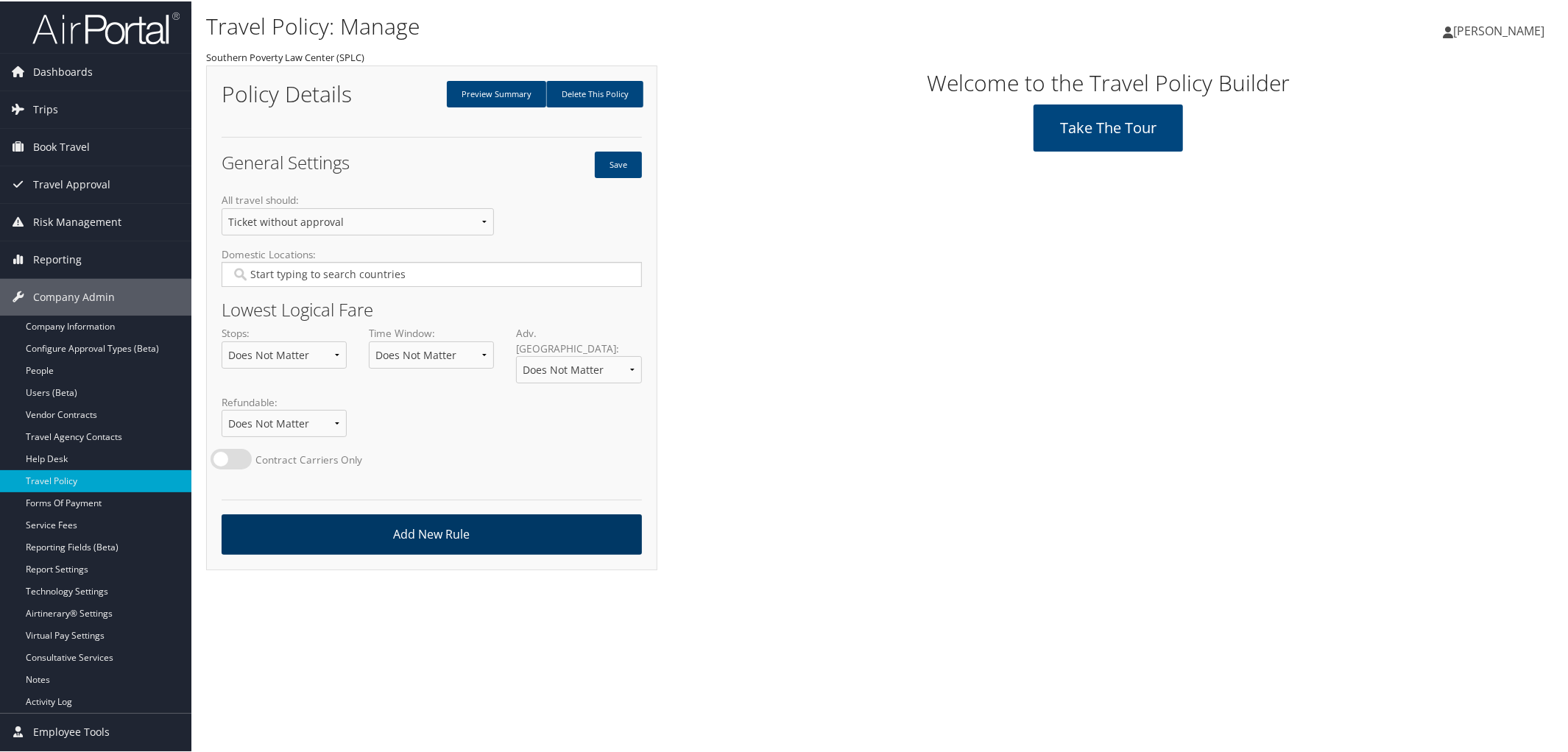
click at [519, 513] on link "Add New Rule" at bounding box center [432, 533] width 421 height 41
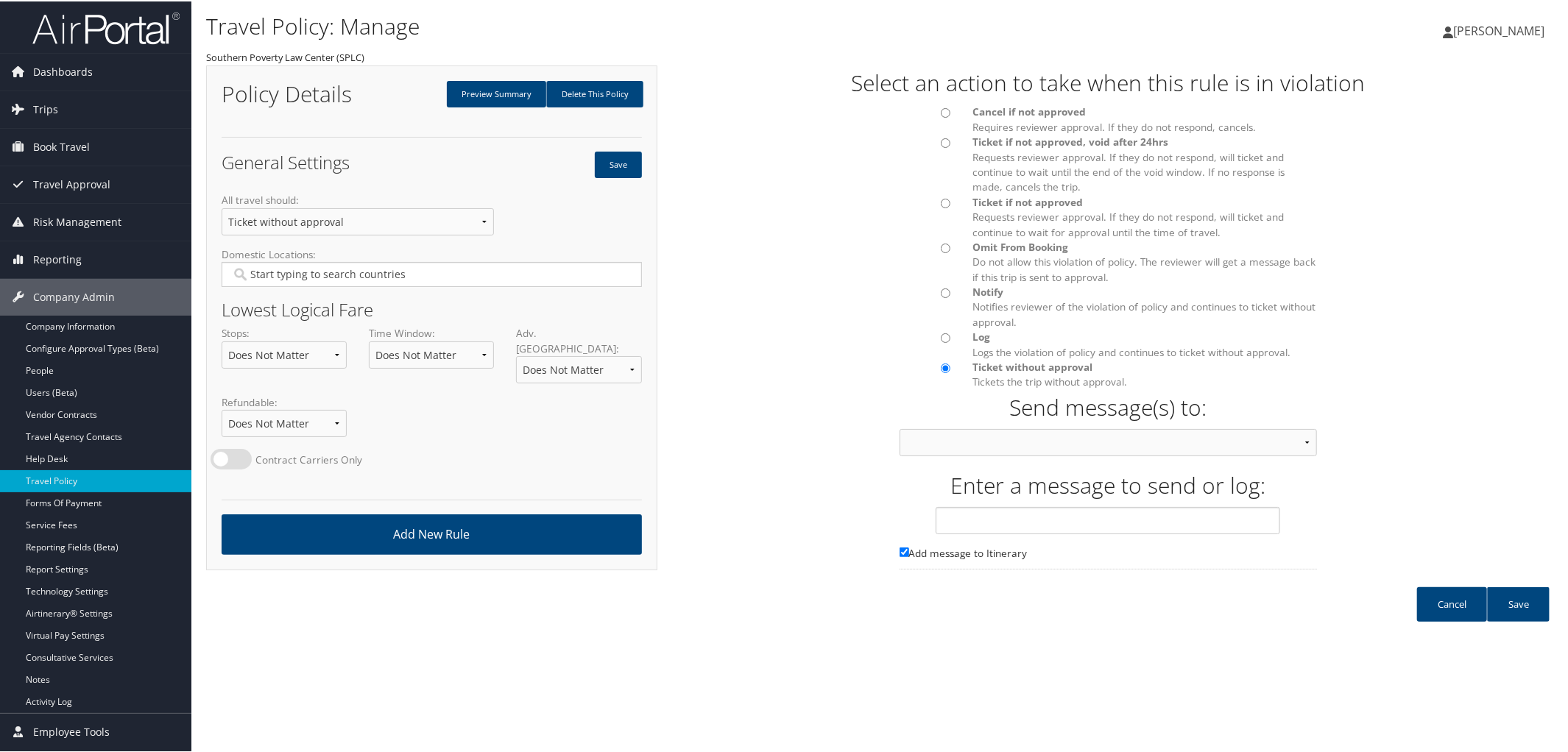
click at [941, 111] on input "Cancel if not approved Requires reviewer approval. If they do not respond, canc…" at bounding box center [945, 111] width 10 height 10
radio input "true"
click at [1296, 437] on select "Approver then Traveler Traveler & Approver Person Calling In Traveler Only Appr…" at bounding box center [1109, 441] width 419 height 27
select select "21"
click at [900, 428] on select "Approver then Traveler Traveler & Approver Person Calling In Traveler Only Appr…" at bounding box center [1109, 441] width 419 height 27
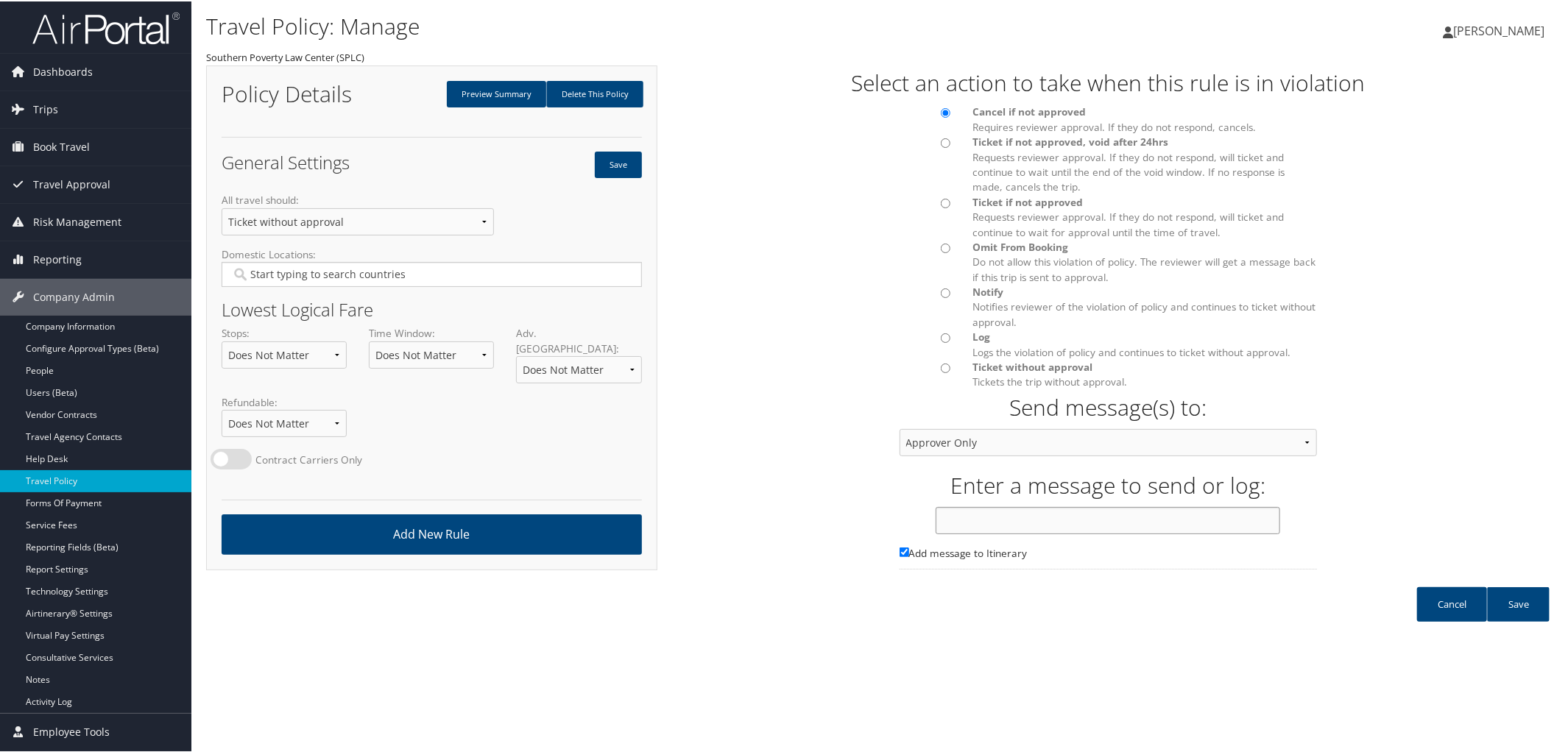
click at [990, 519] on input "text" at bounding box center [1108, 519] width 345 height 27
type input "Approval Required For Hotel Daily Rate Based on Rule Class"
click at [1522, 598] on link "Save" at bounding box center [1518, 602] width 63 height 35
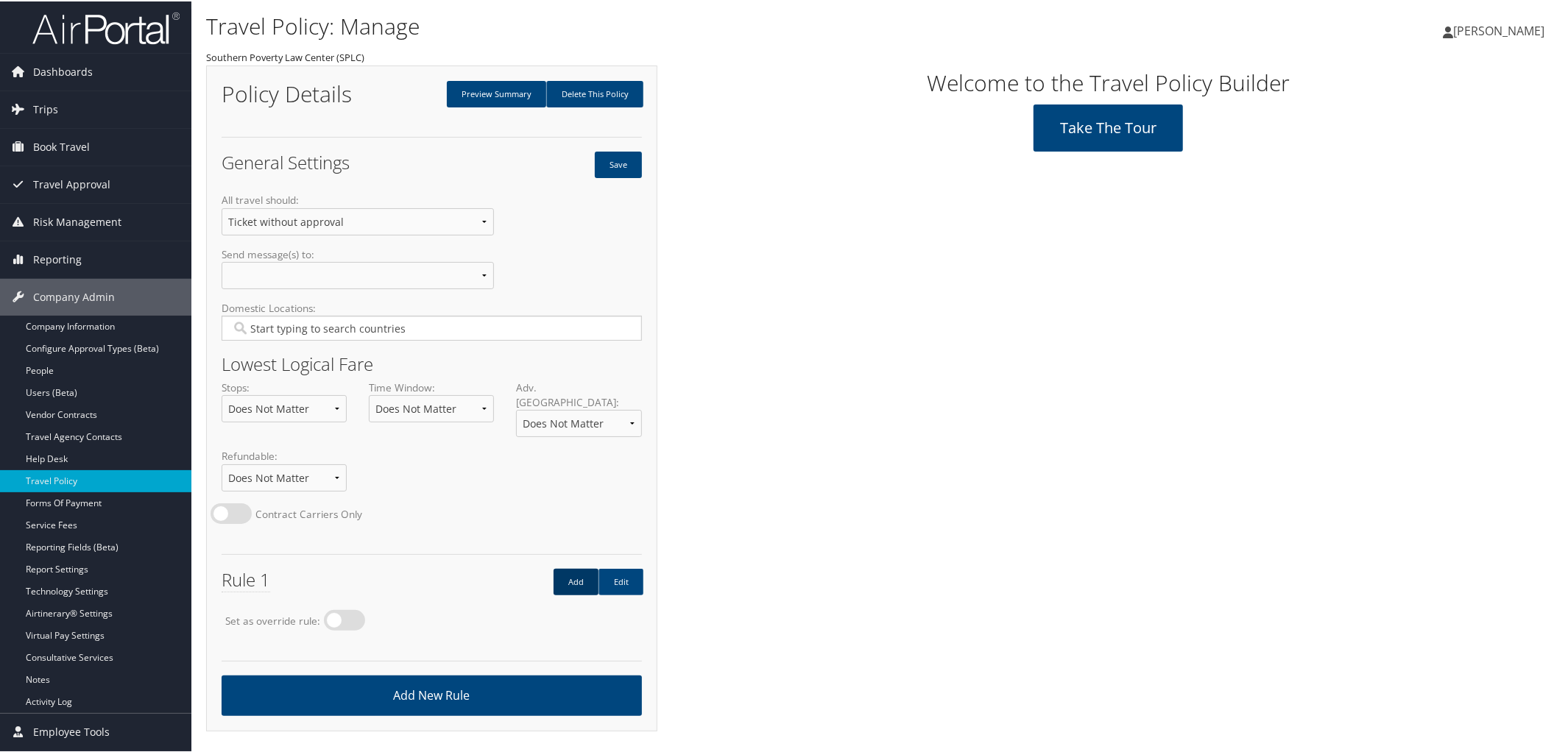
click at [569, 567] on link "Add" at bounding box center [575, 580] width 45 height 27
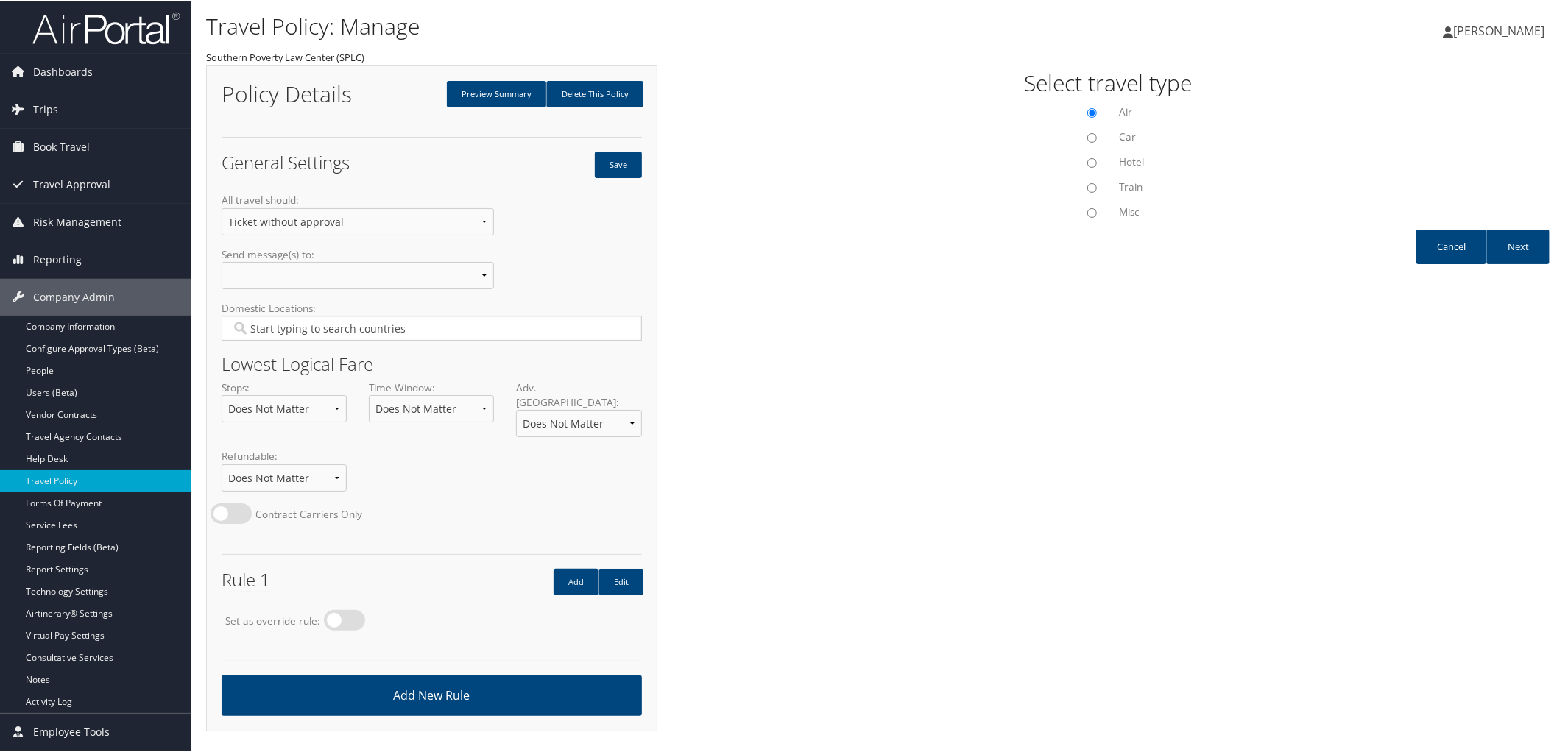
click at [1091, 163] on input "Hotel" at bounding box center [1092, 161] width 10 height 10
radio input "true"
click at [1515, 245] on link "Next" at bounding box center [1518, 245] width 63 height 35
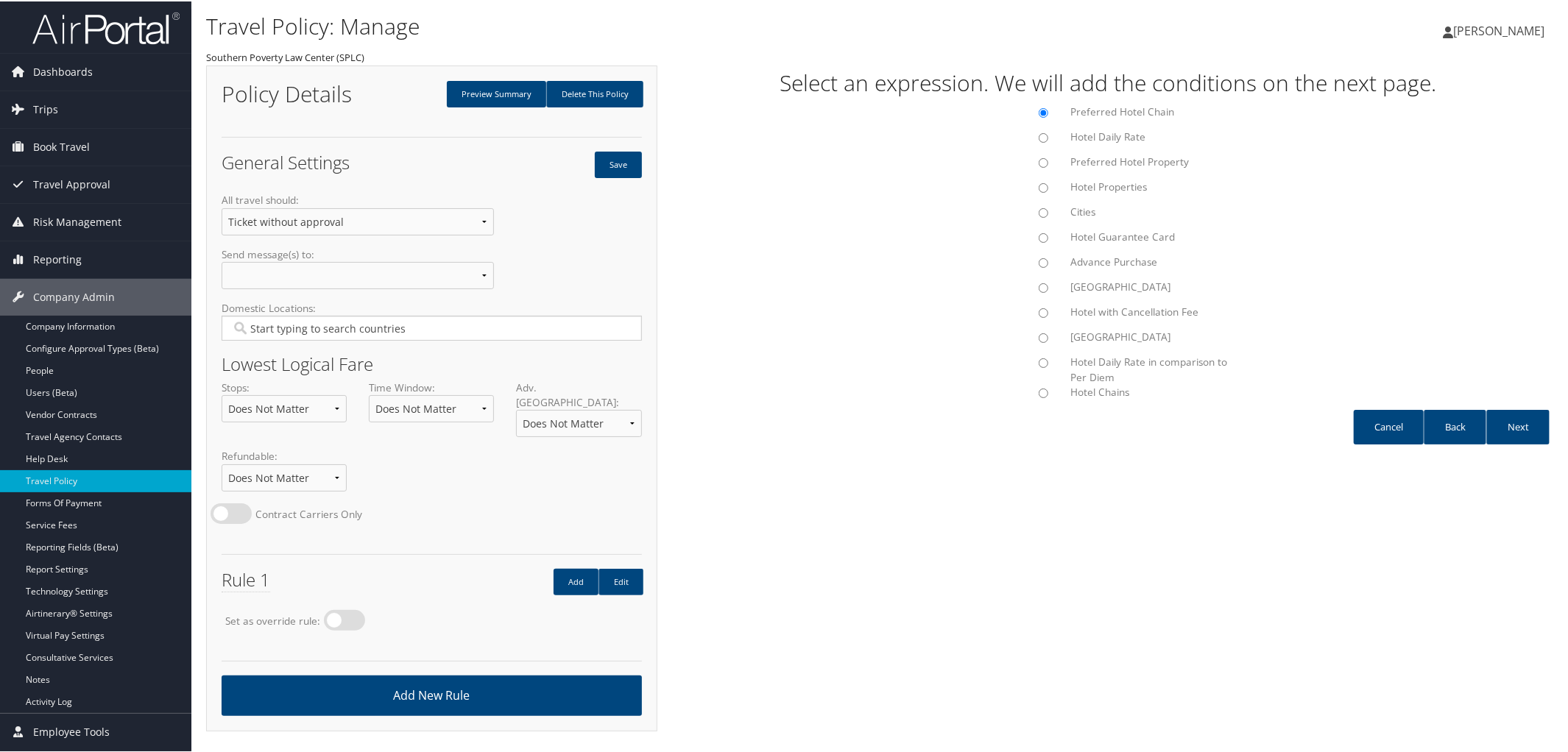
click at [1045, 136] on div at bounding box center [1010, 141] width 98 height 25
click at [1039, 138] on input "Hotel Daily Rate" at bounding box center [1043, 136] width 10 height 10
radio input "true"
click at [1511, 419] on link "Next" at bounding box center [1518, 426] width 63 height 35
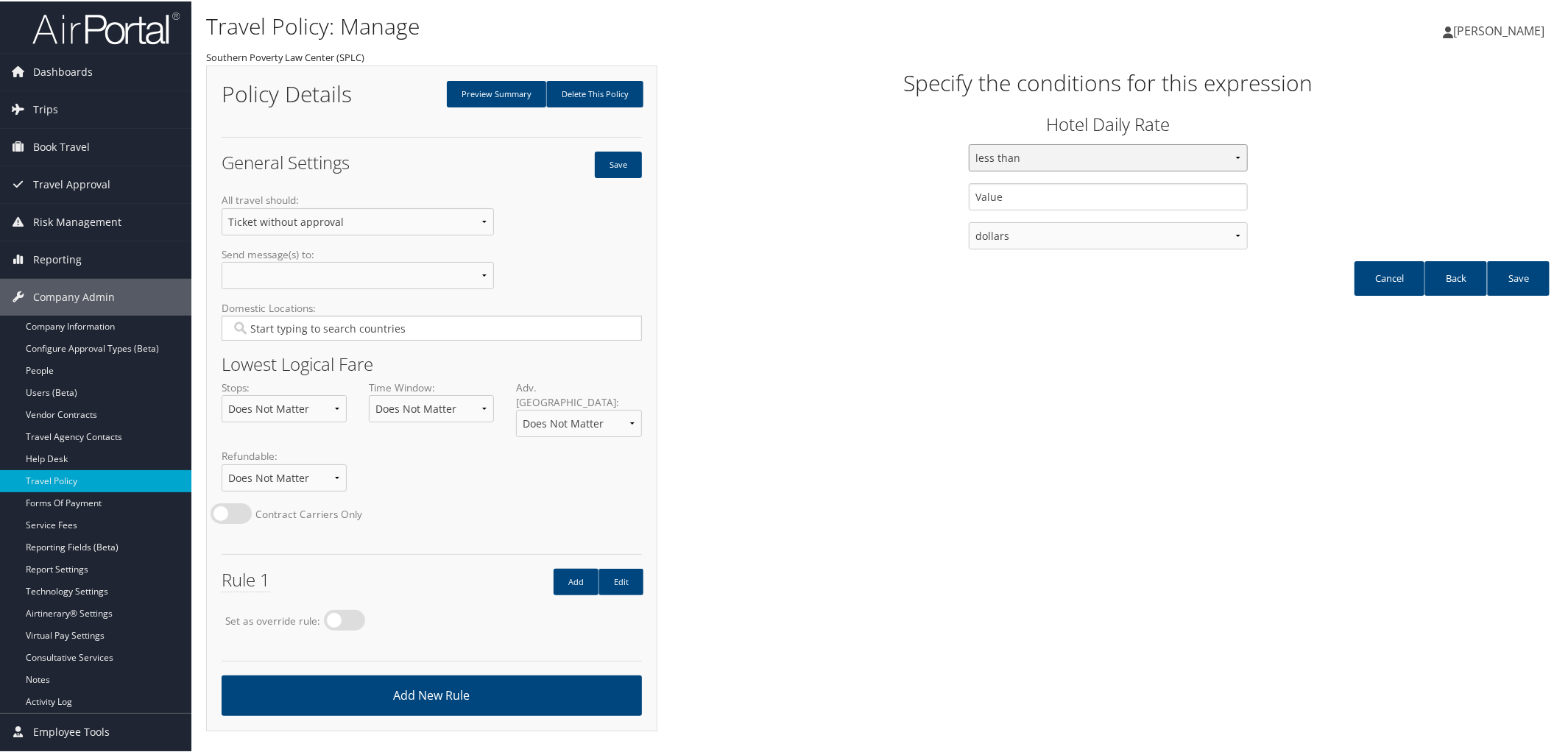
click at [1235, 152] on select "less than less than or equal to greater than or equal to greater than" at bounding box center [1108, 156] width 279 height 27
select select "2"
click at [969, 143] on select "less than less than or equal to greater than or equal to greater than" at bounding box center [1108, 156] width 279 height 27
click at [1007, 200] on input "text" at bounding box center [1108, 195] width 279 height 27
type input "400.00"
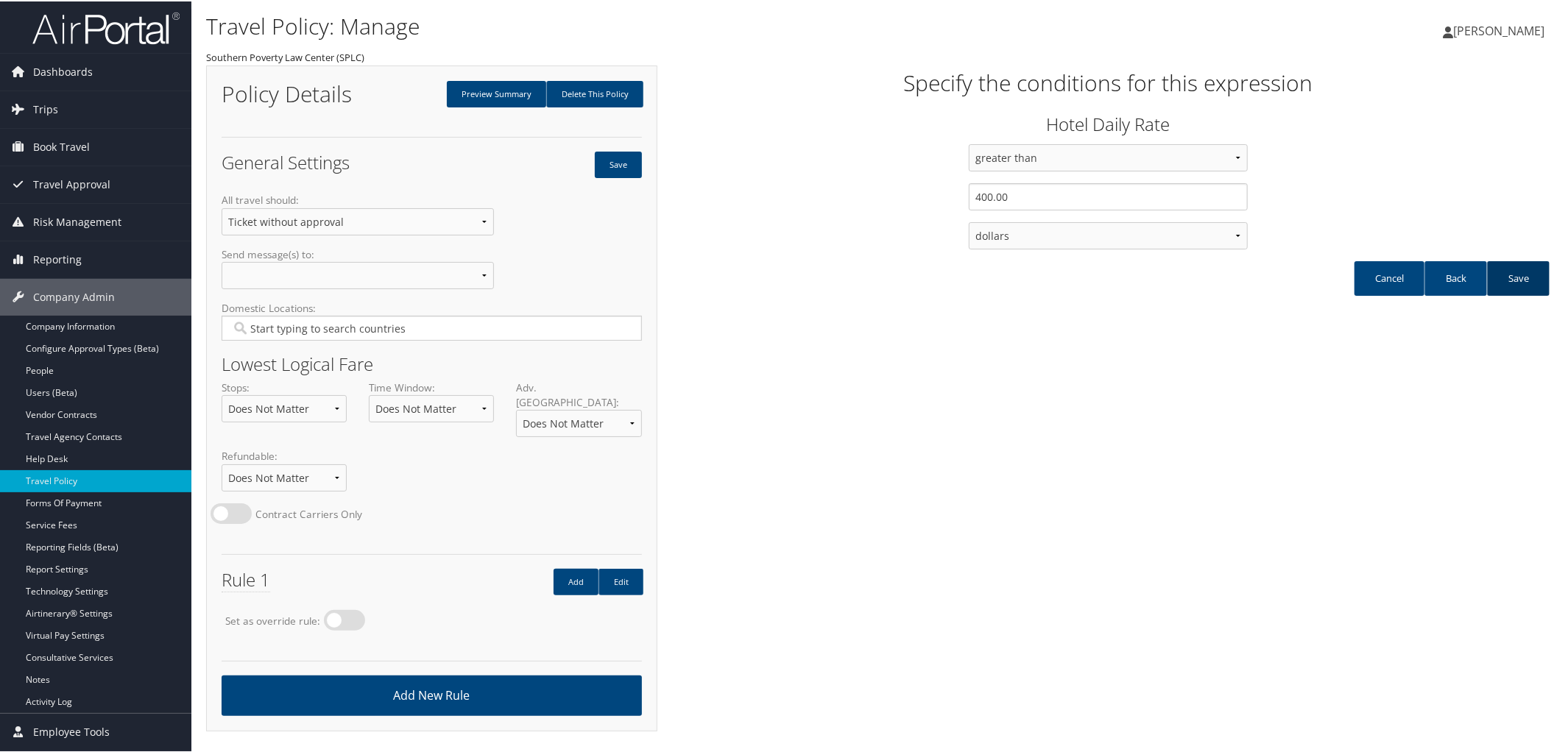
click at [1510, 281] on link "Save" at bounding box center [1518, 277] width 63 height 35
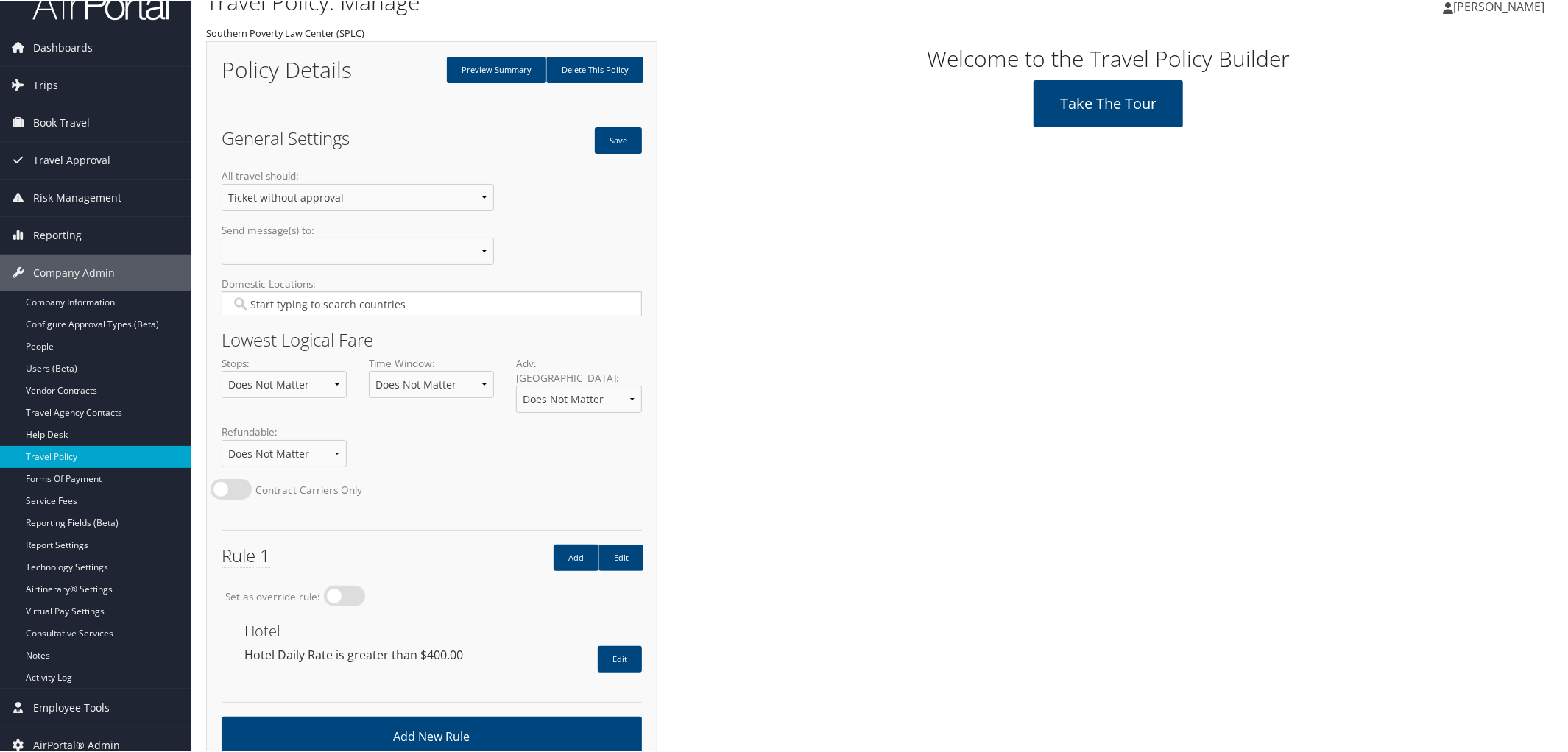
scroll to position [44, 0]
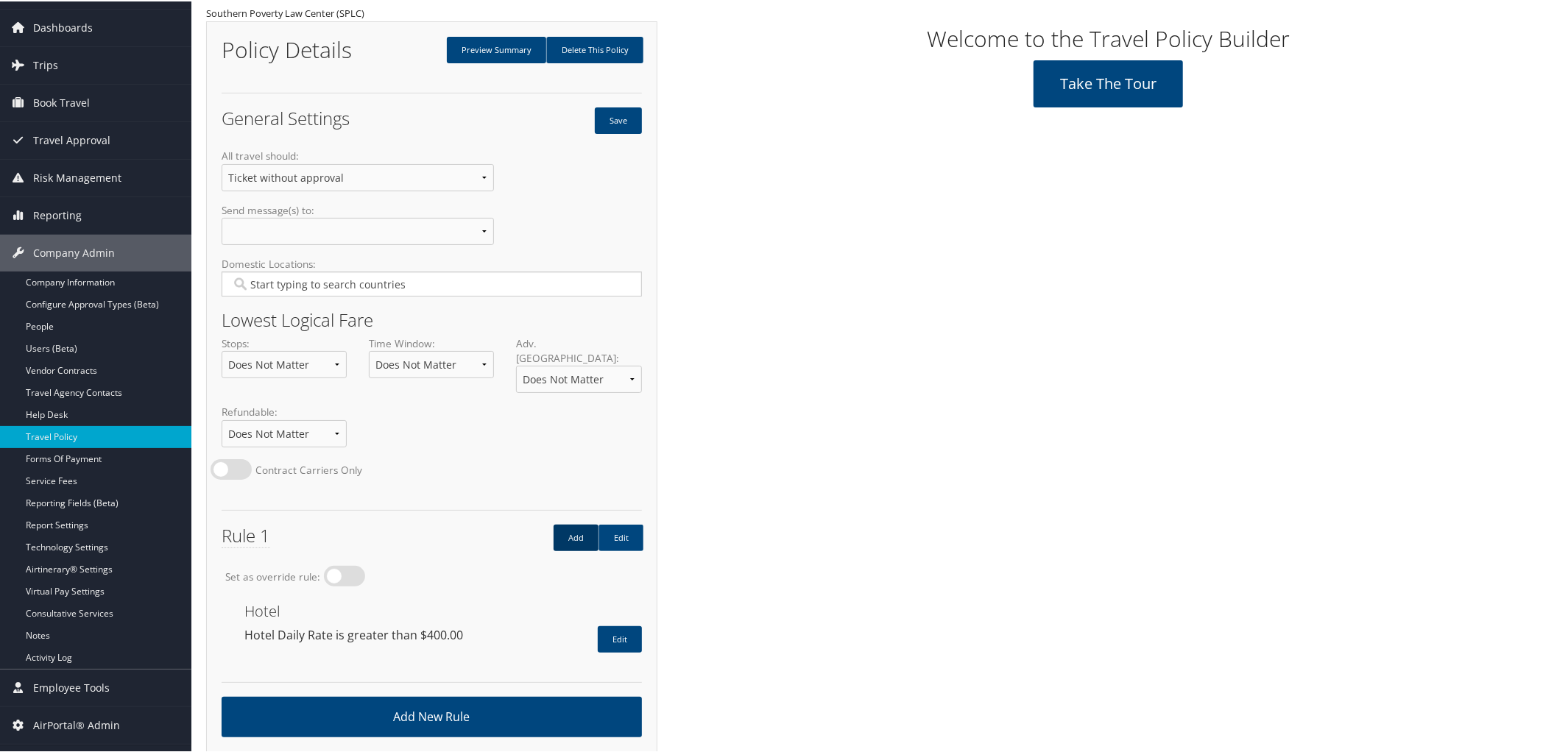
click at [575, 530] on link "Add" at bounding box center [575, 536] width 45 height 27
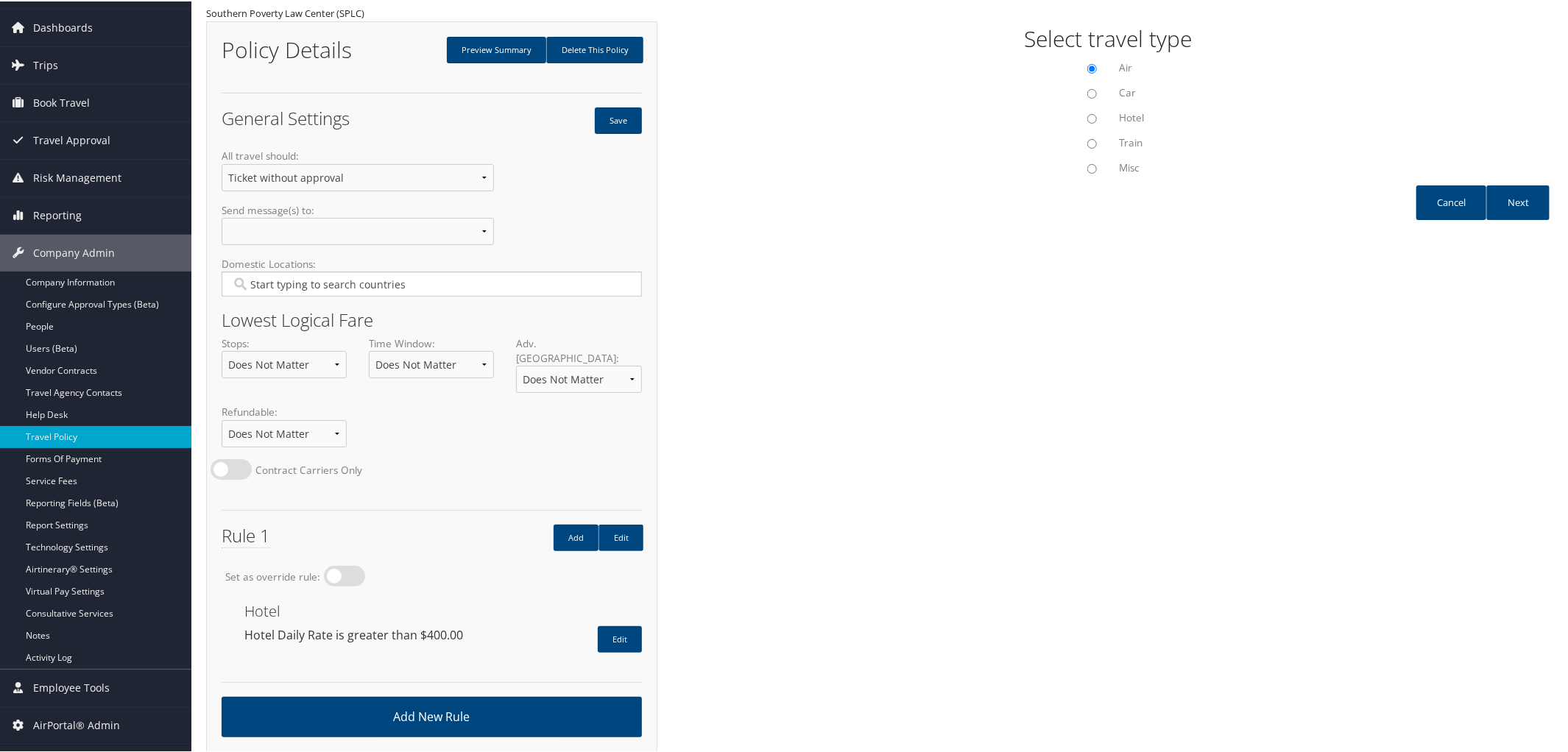
click at [1091, 164] on input "Misc" at bounding box center [1092, 167] width 10 height 10
radio input "true"
click at [1515, 211] on link "Next" at bounding box center [1518, 201] width 63 height 35
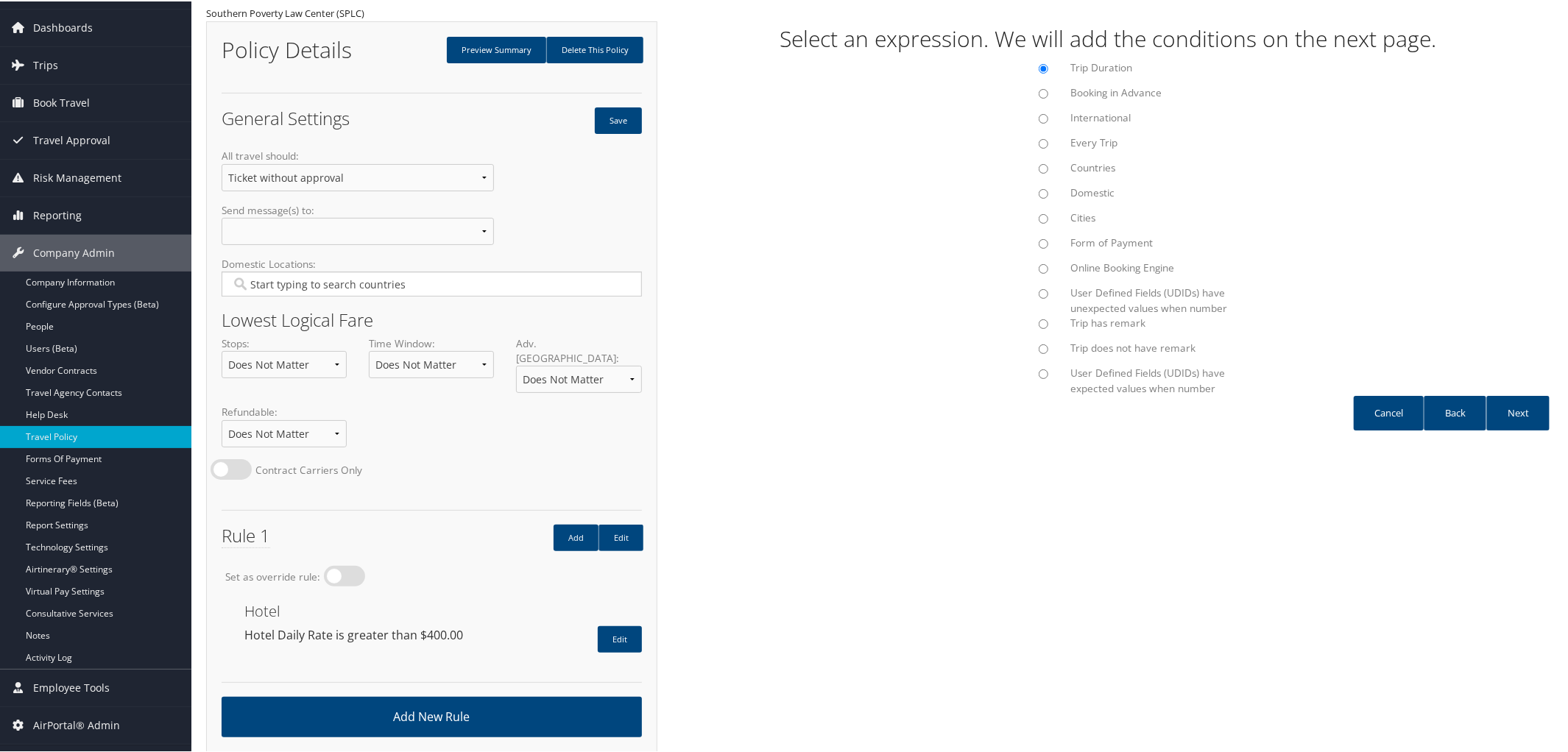
click at [1040, 323] on input "Trip has remark" at bounding box center [1043, 323] width 10 height 10
radio input "true"
click at [1508, 412] on link "Next" at bounding box center [1518, 412] width 63 height 35
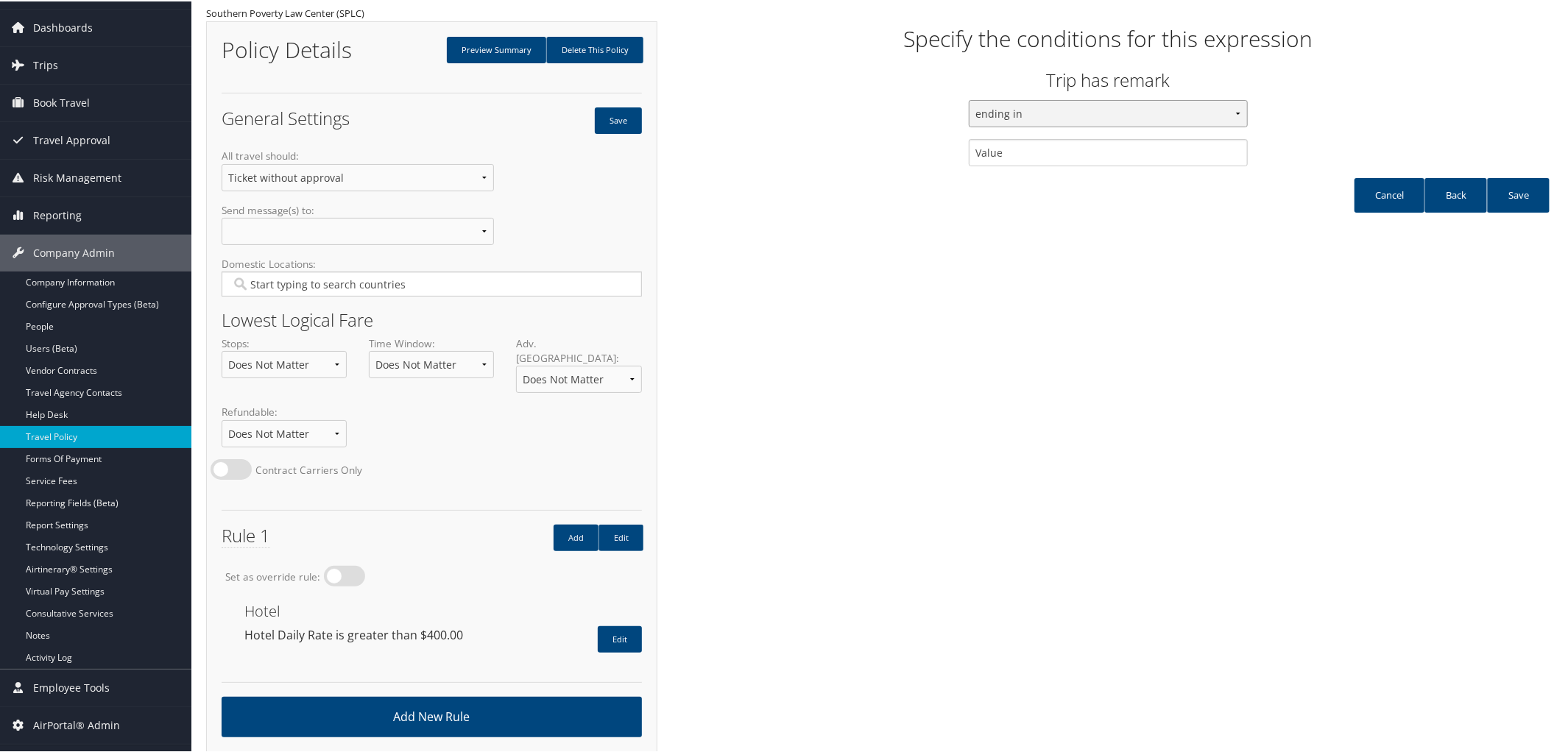
click at [1228, 108] on select "ending in containing starting with" at bounding box center [1108, 112] width 279 height 27
select select "9"
click at [969, 99] on select "ending in containing starting with" at bounding box center [1108, 112] width 279 height 27
click at [973, 150] on input "text" at bounding box center [1108, 151] width 279 height 27
click at [998, 152] on input "U56-DEFAULT TRAVEL CLASS" at bounding box center [1108, 151] width 279 height 27
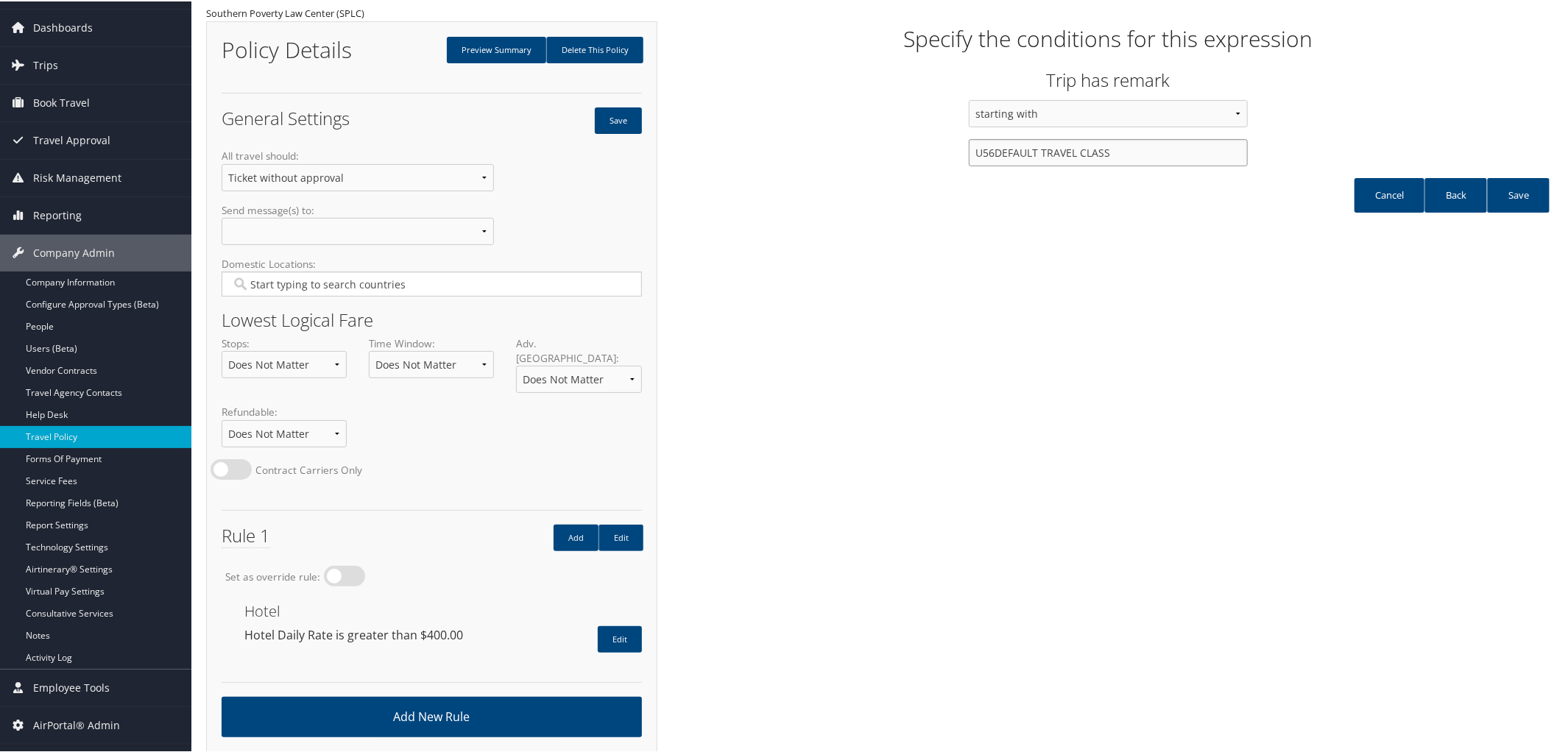
type input "U56-DEFAULT TRAVEL CLASS"
click at [1151, 157] on input "U56-DEFAULT TRAVEL CLASS" at bounding box center [1108, 151] width 279 height 27
click at [1515, 198] on link "Save" at bounding box center [1518, 194] width 63 height 35
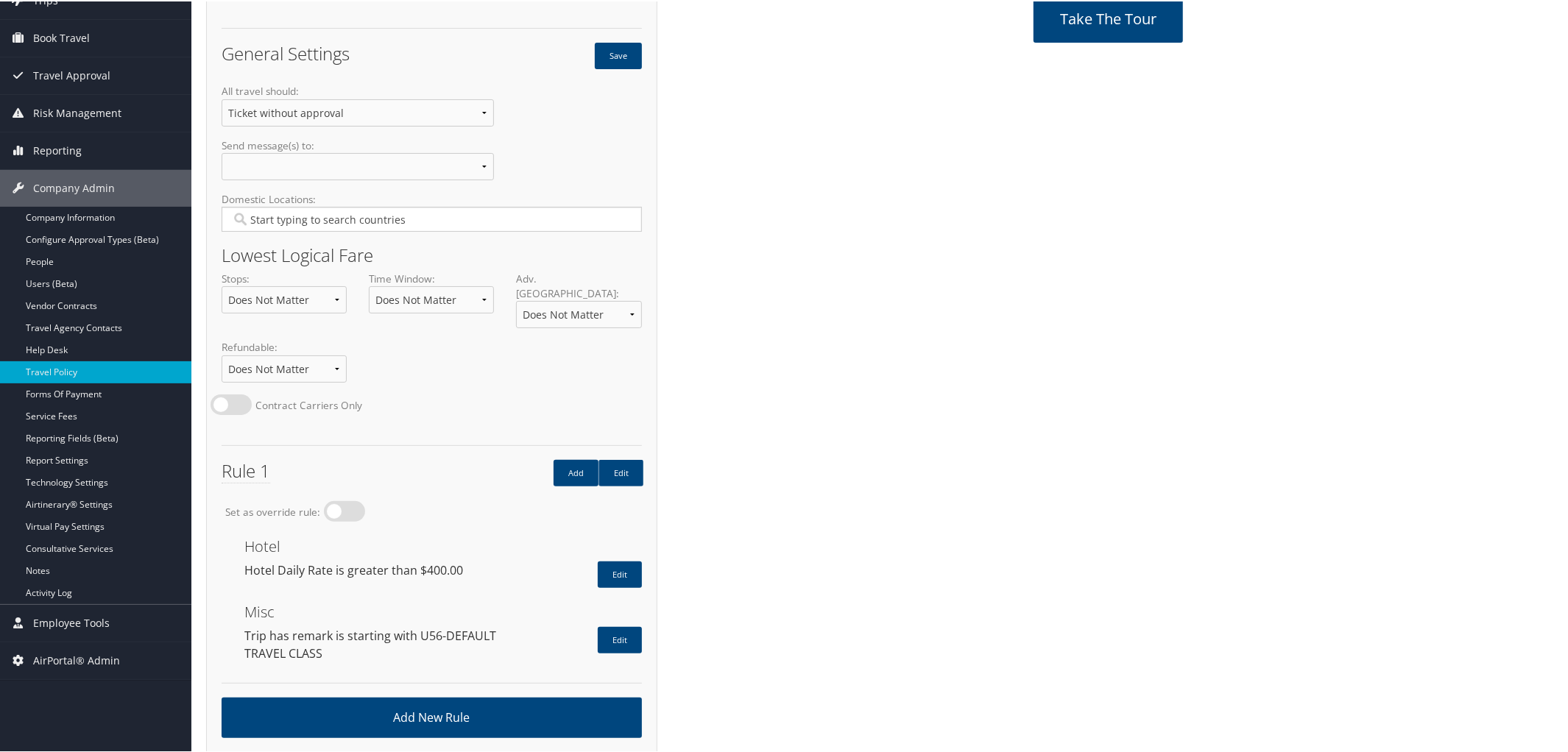
scroll to position [110, 0]
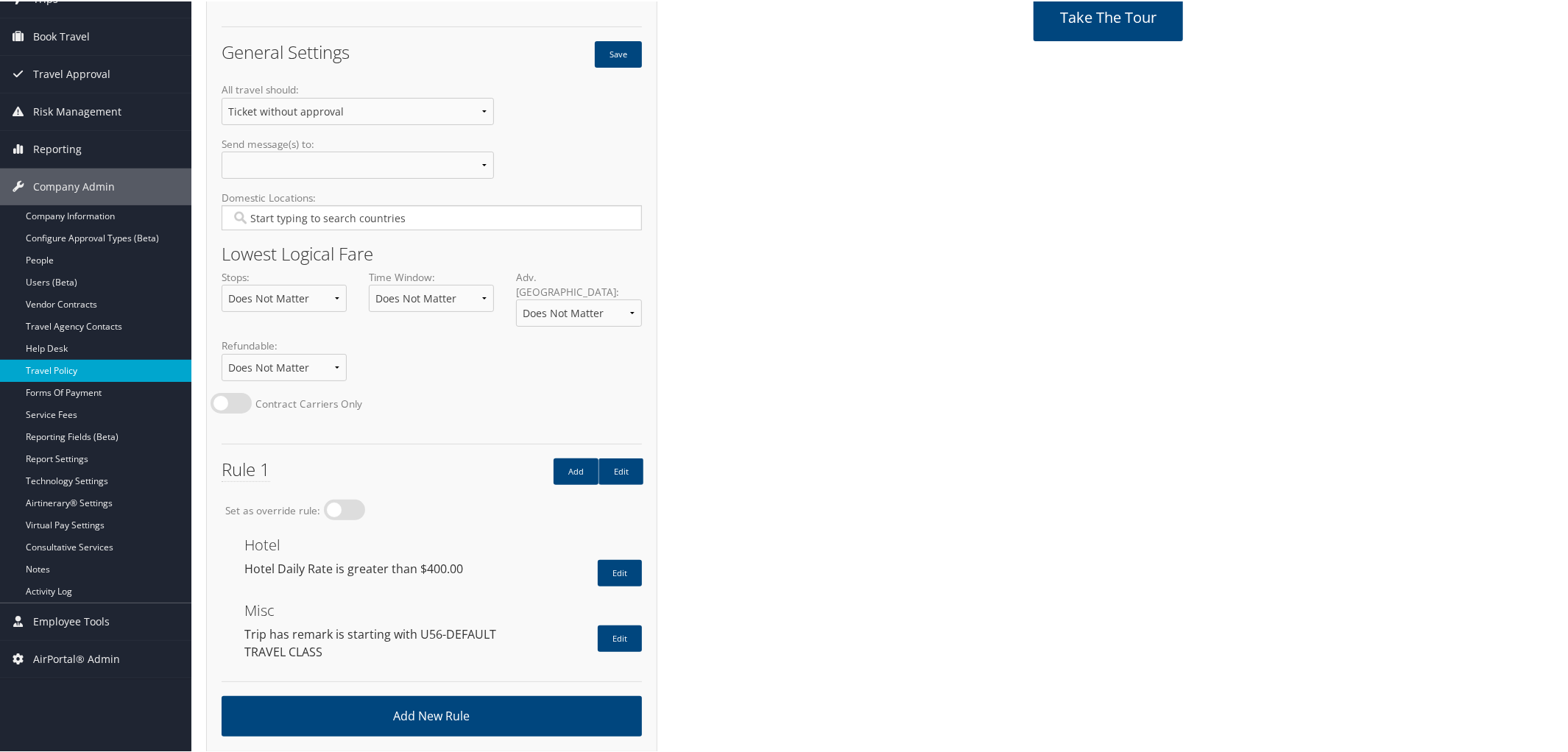
click at [90, 365] on link "Travel Policy" at bounding box center [96, 370] width 192 height 22
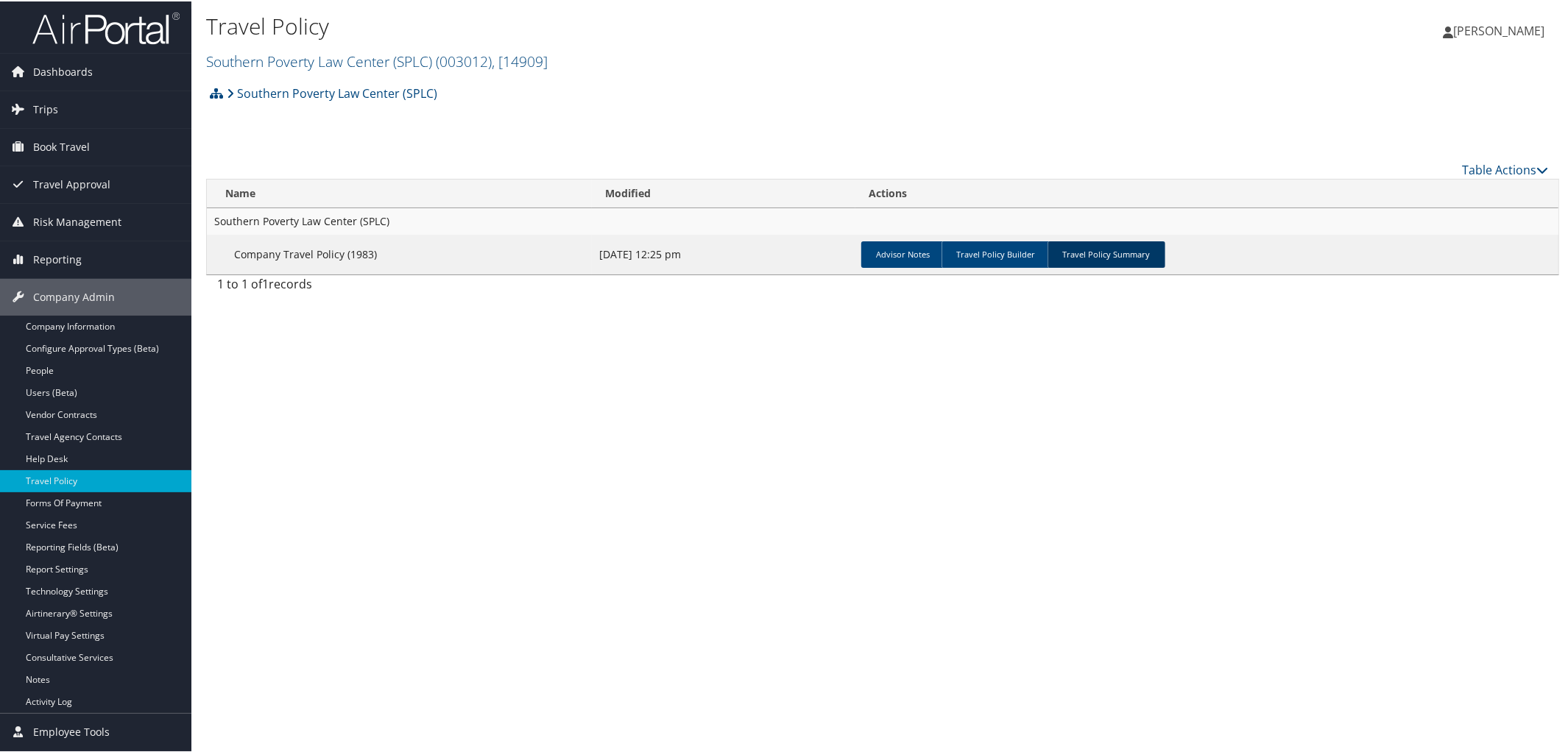
click at [1081, 253] on link "Travel Policy Summary" at bounding box center [1107, 253] width 118 height 27
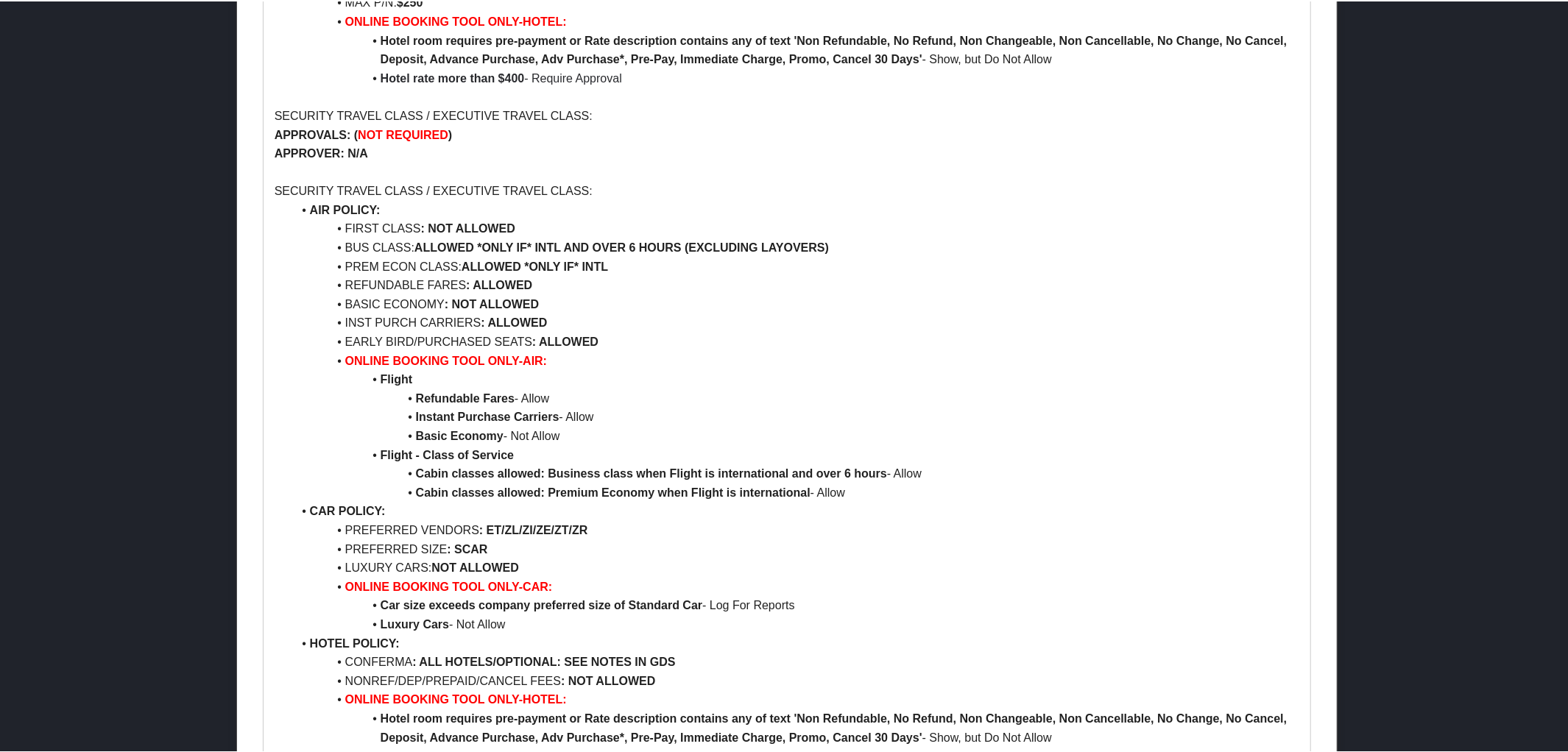
scroll to position [1136, 0]
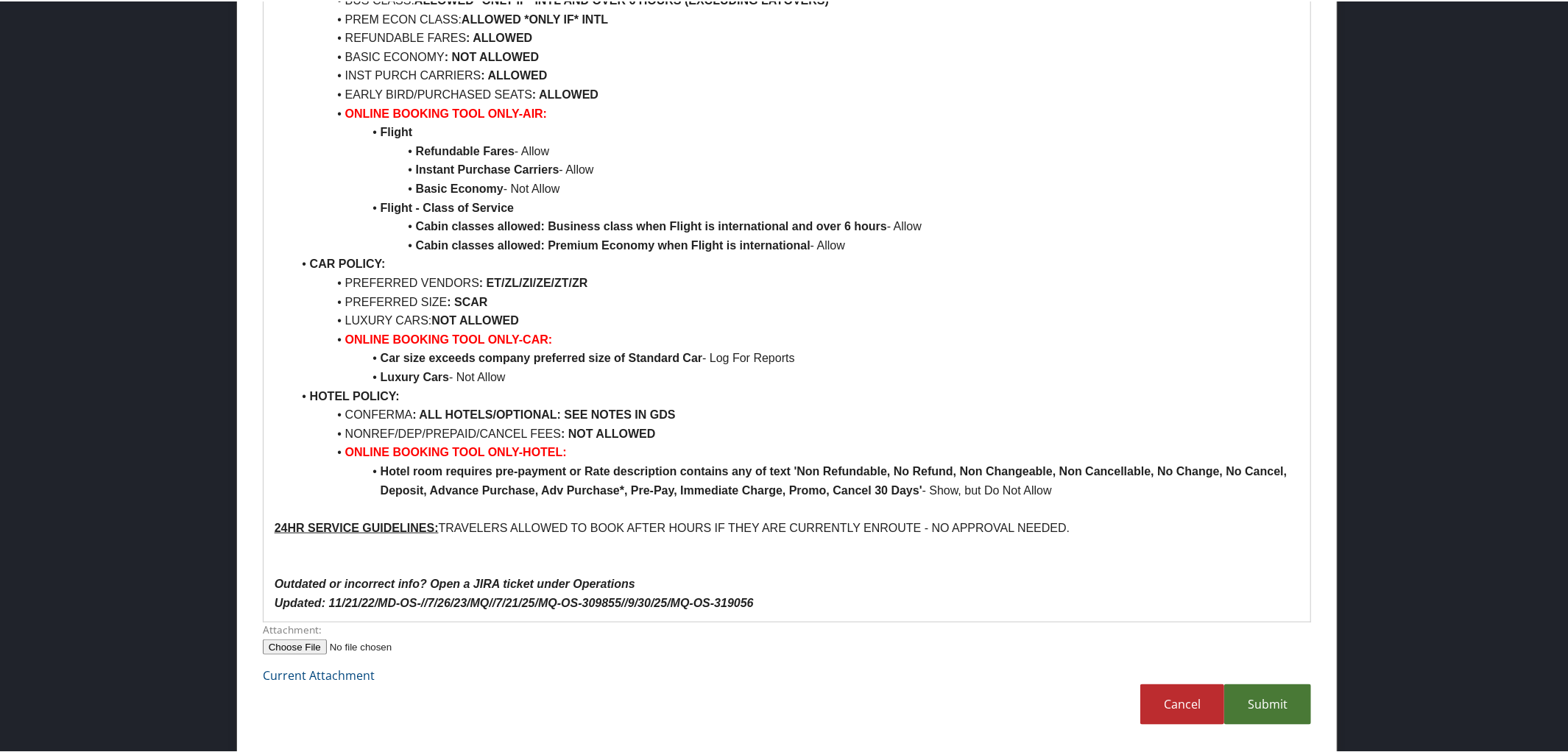
click at [1275, 706] on link "Submit" at bounding box center [1268, 703] width 87 height 41
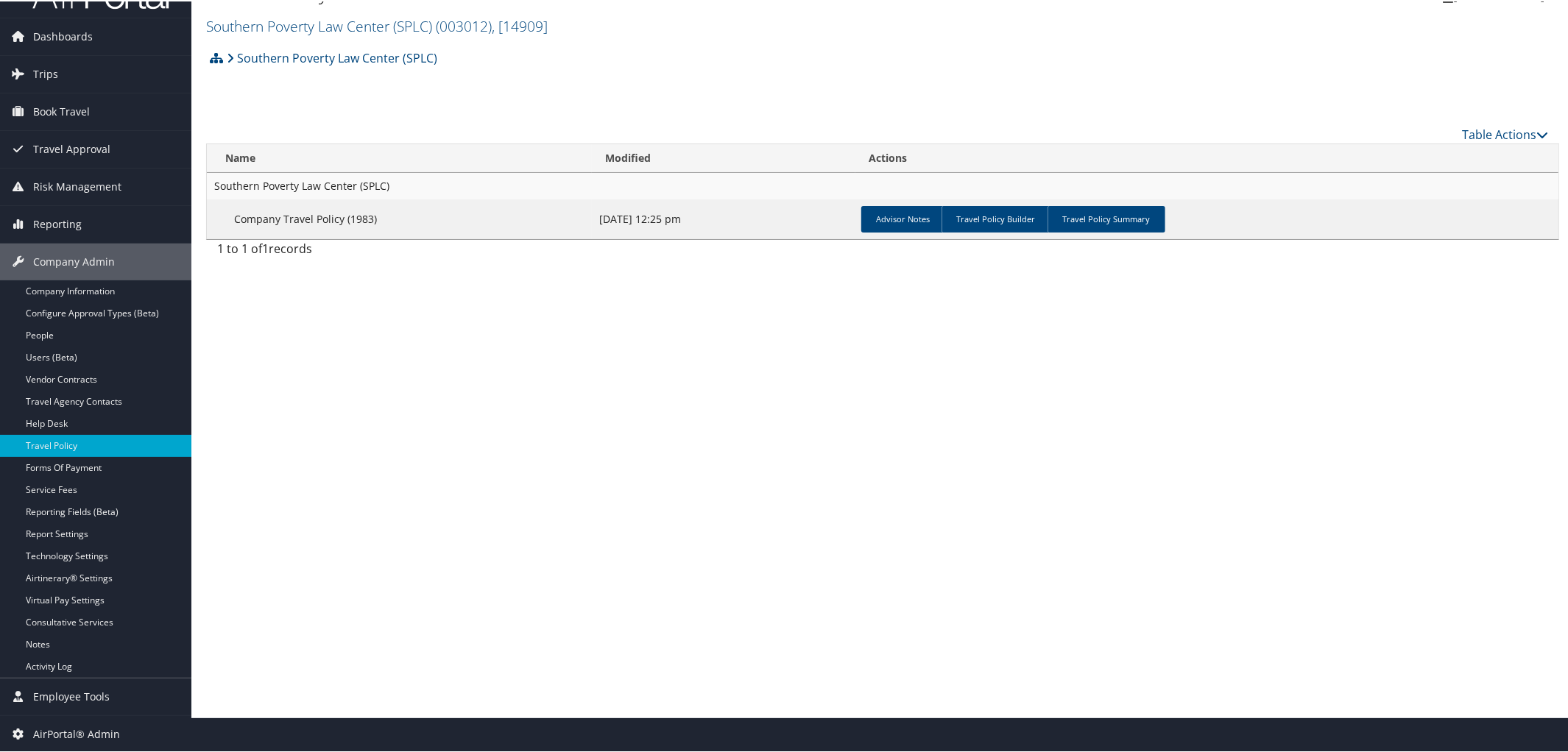
scroll to position [35, 0]
click at [1012, 213] on link "Travel Policy Builder" at bounding box center [996, 219] width 109 height 27
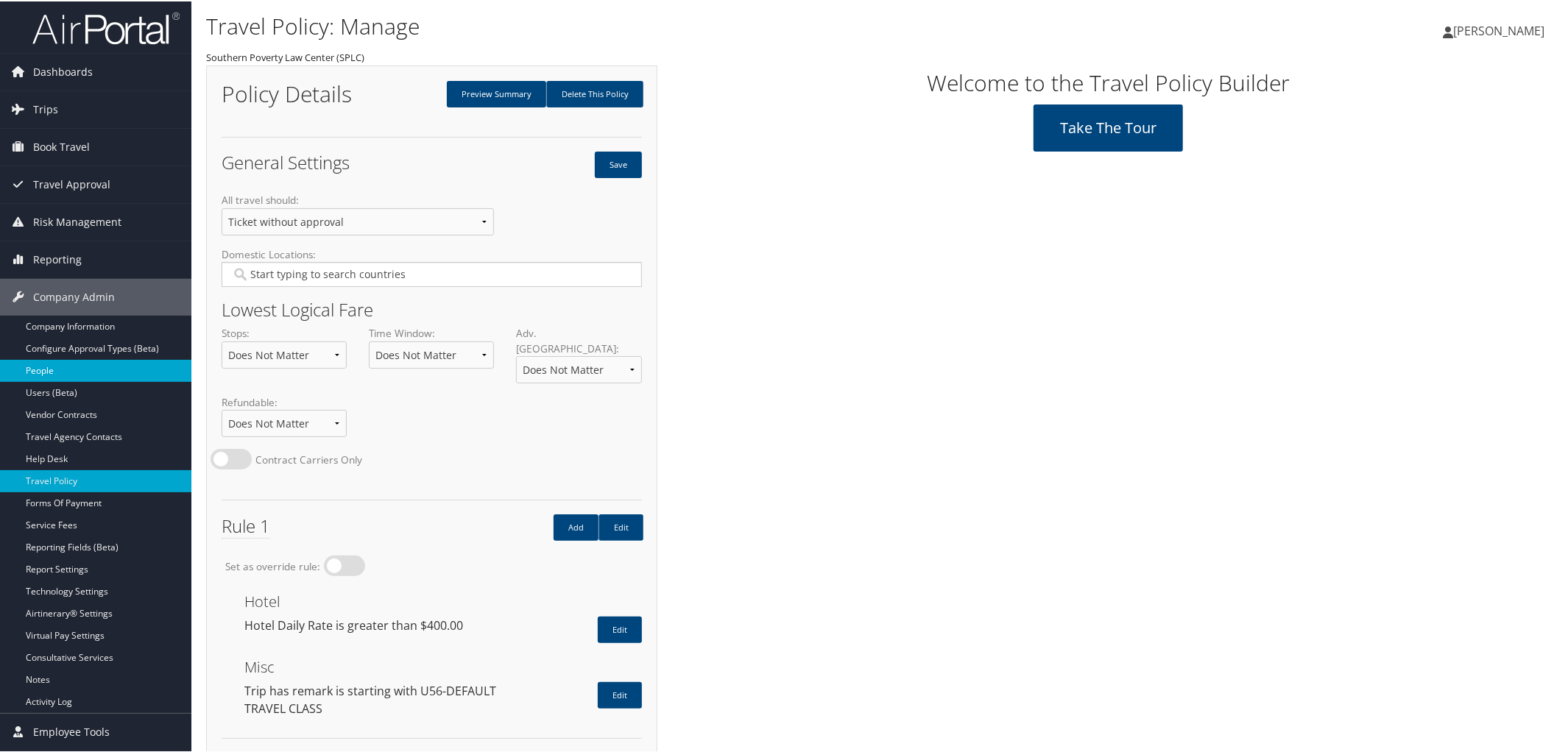
click at [88, 377] on link "People" at bounding box center [96, 370] width 192 height 22
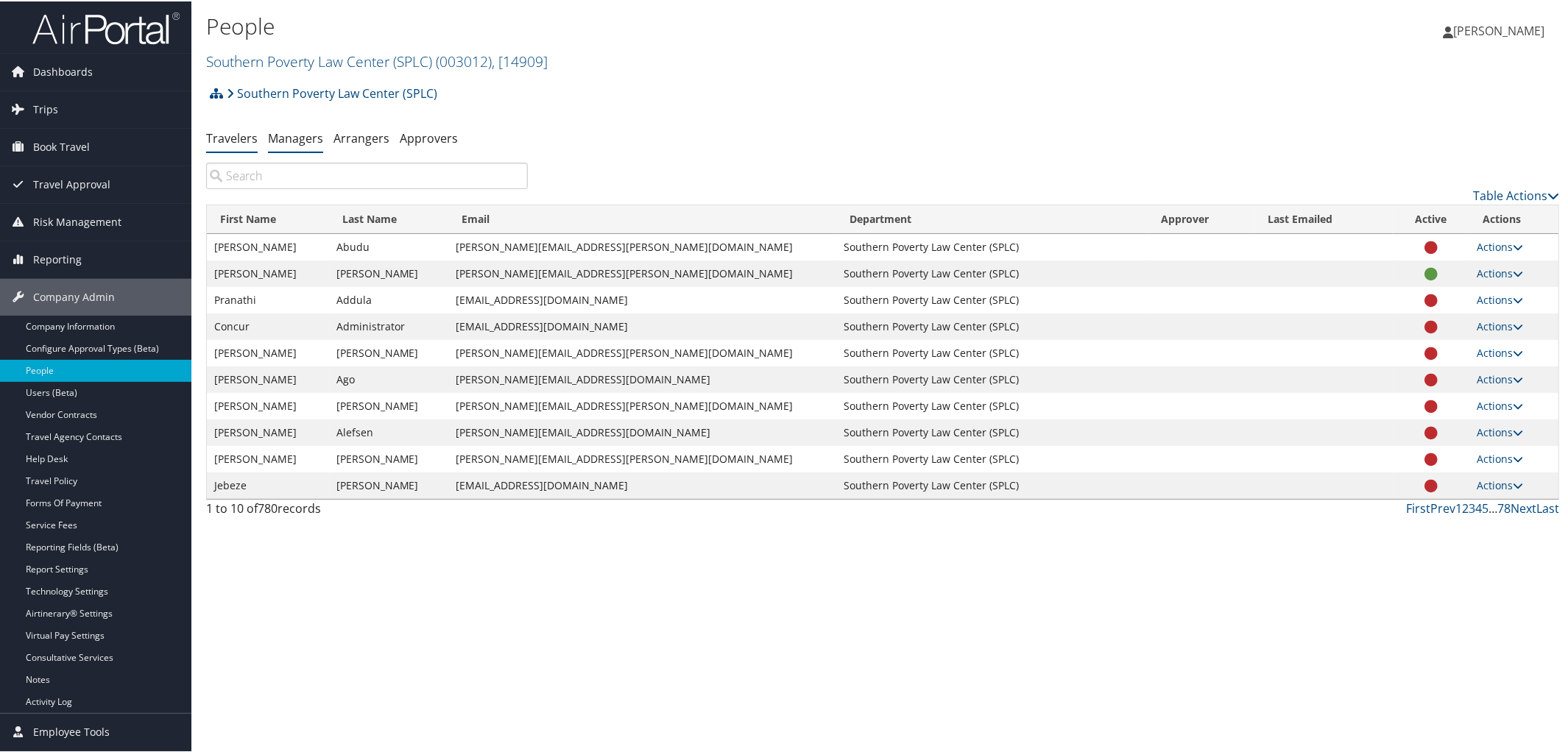
click at [281, 141] on link "Managers" at bounding box center [295, 137] width 55 height 16
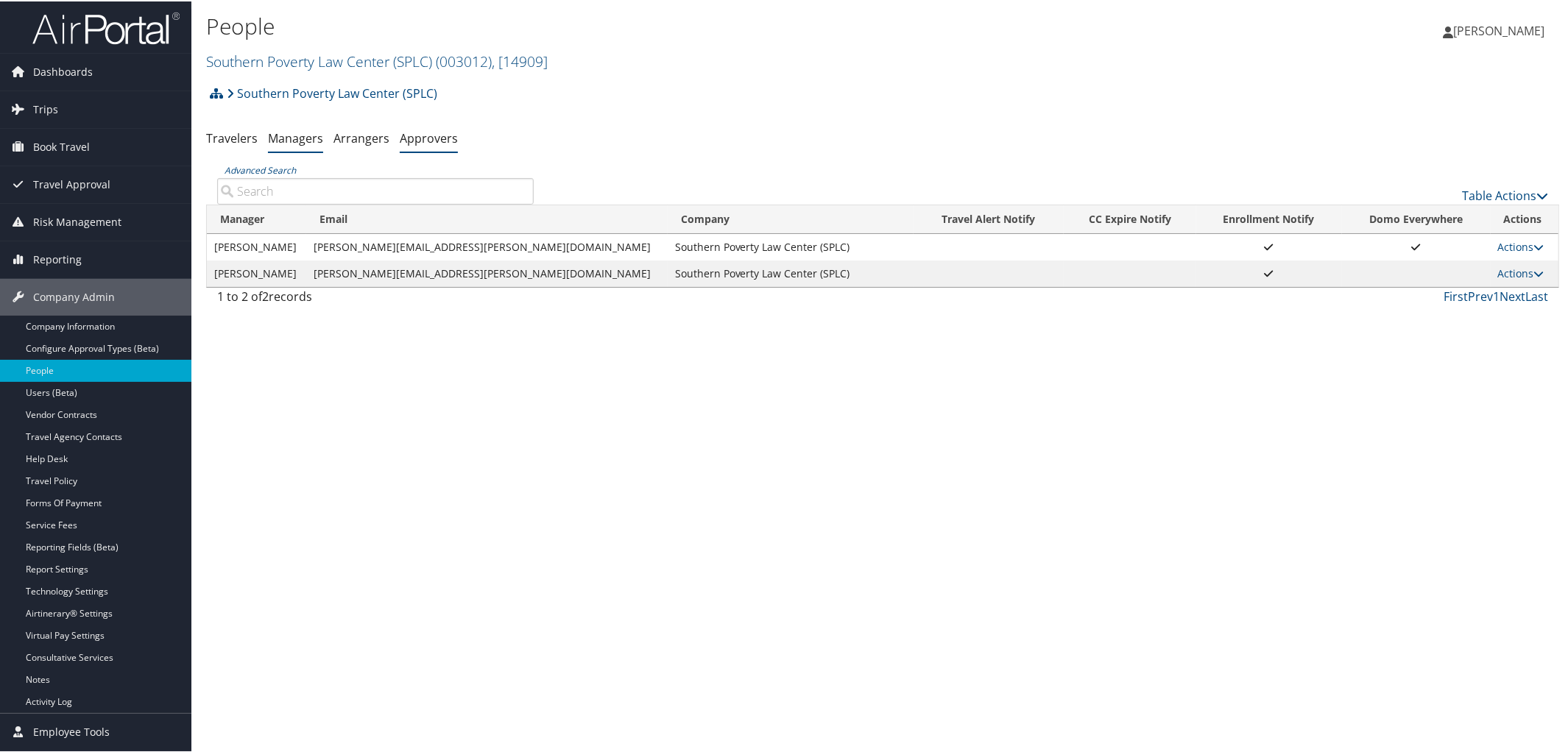
click at [423, 141] on link "Approvers" at bounding box center [429, 137] width 58 height 16
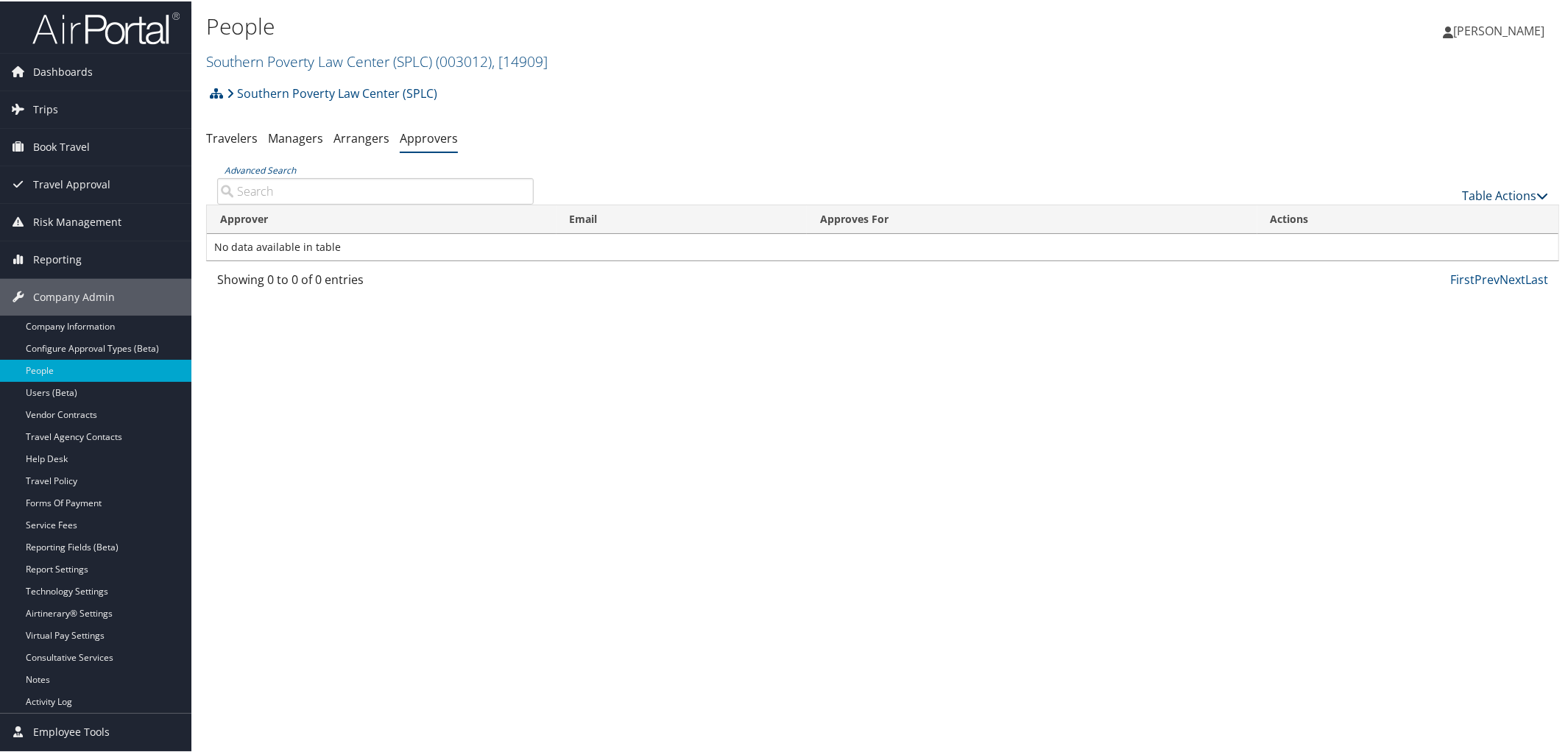
click at [1540, 193] on icon at bounding box center [1542, 194] width 12 height 12
click at [1408, 220] on link "Add An Approver" at bounding box center [1456, 217] width 194 height 25
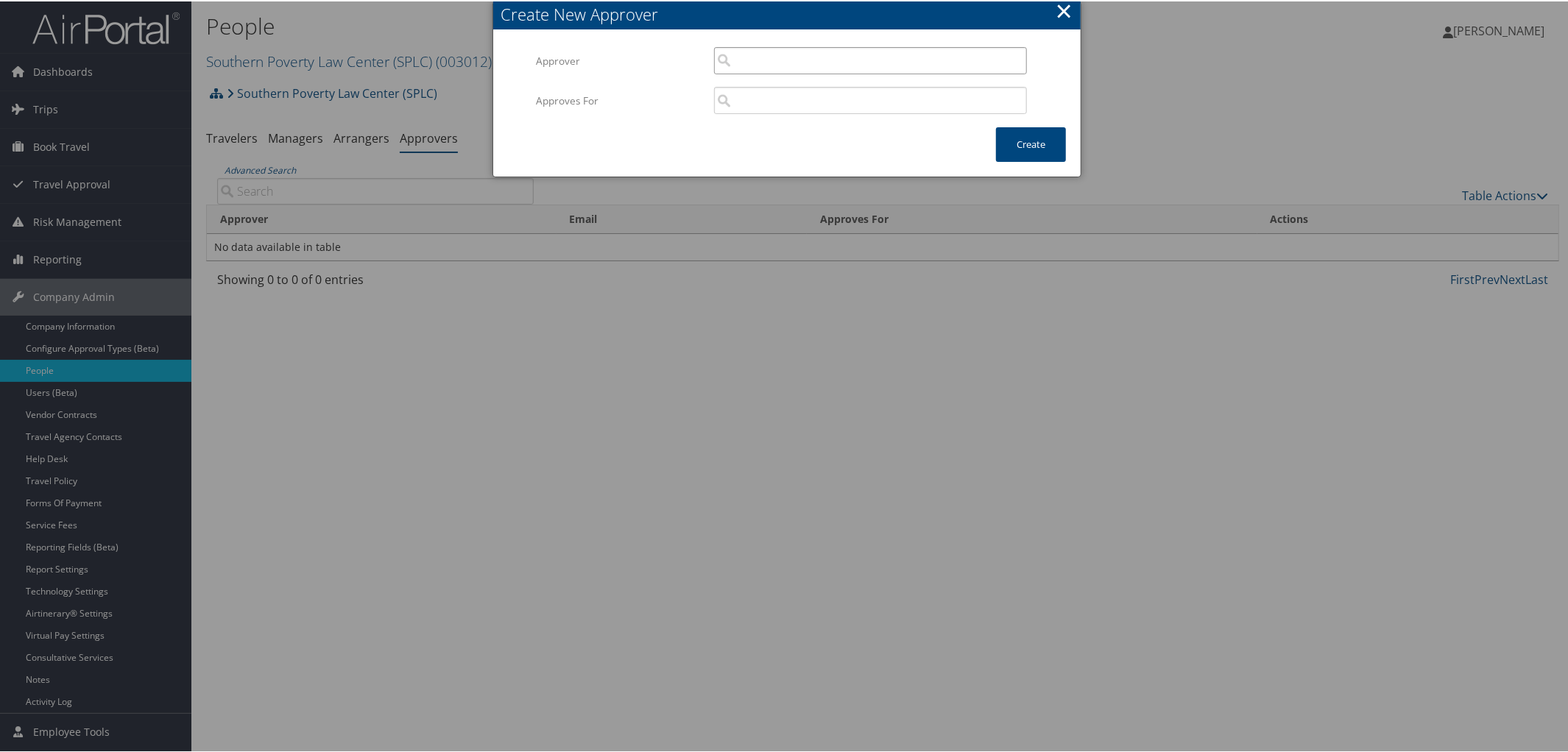
click at [776, 64] on input "search" at bounding box center [870, 59] width 313 height 27
type input "Deryck Malcolm"
click at [1063, 18] on button "×" at bounding box center [1064, 10] width 17 height 29
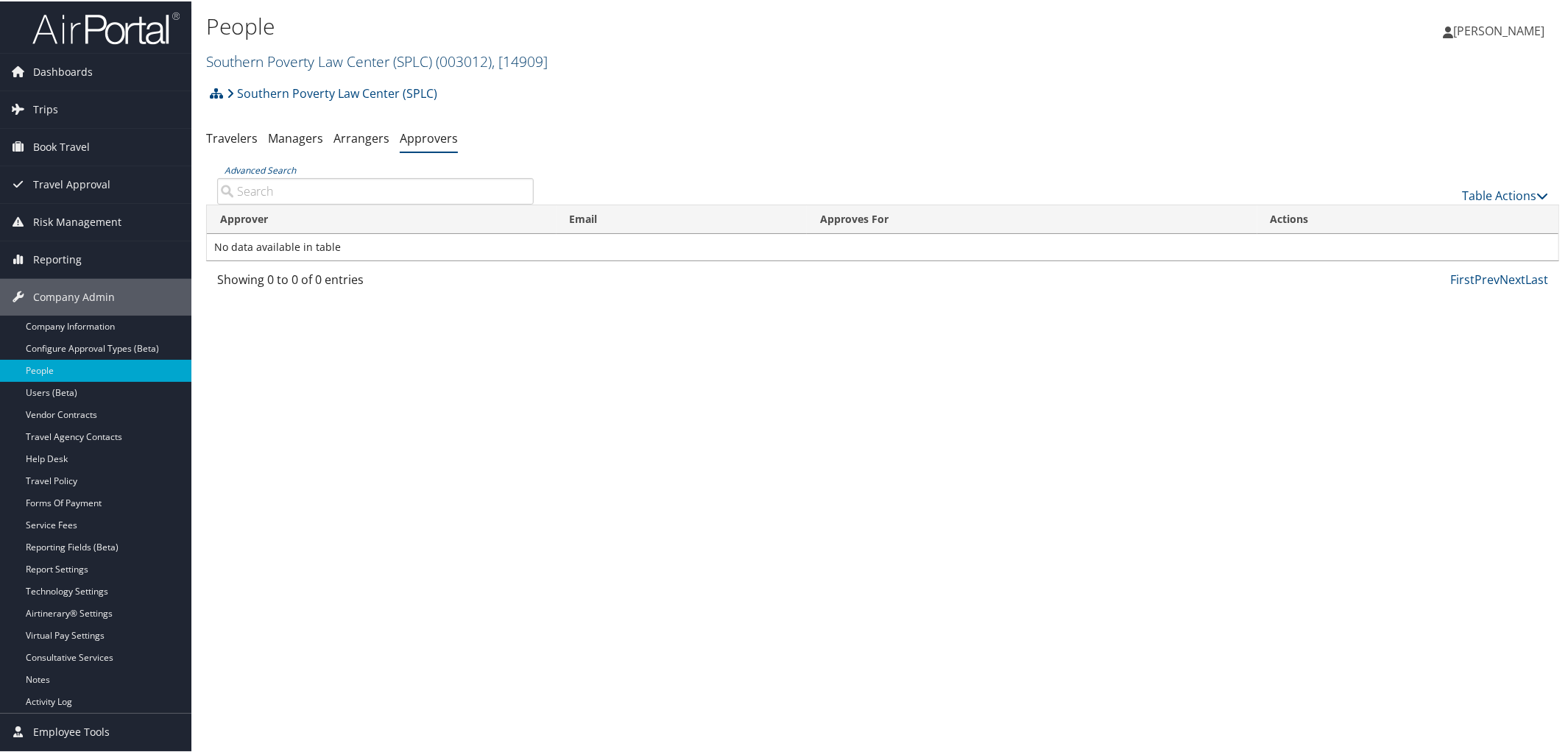
click at [330, 55] on link "Southern Poverty Law Center (SPLC) ( 003012 ) , [ 14909 ]" at bounding box center [377, 60] width 342 height 20
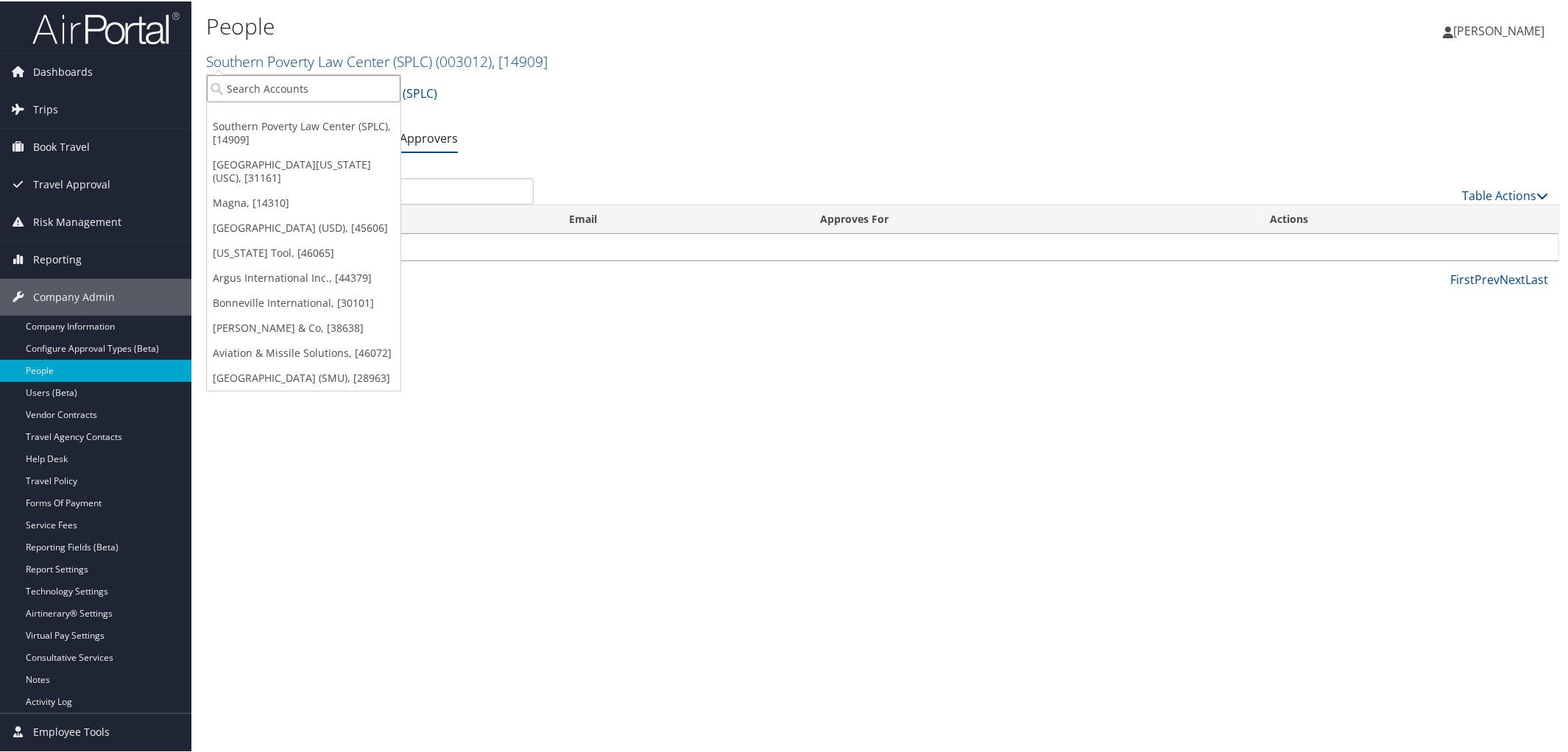
click at [281, 82] on input "search" at bounding box center [304, 87] width 194 height 27
type input "State of Louisia"
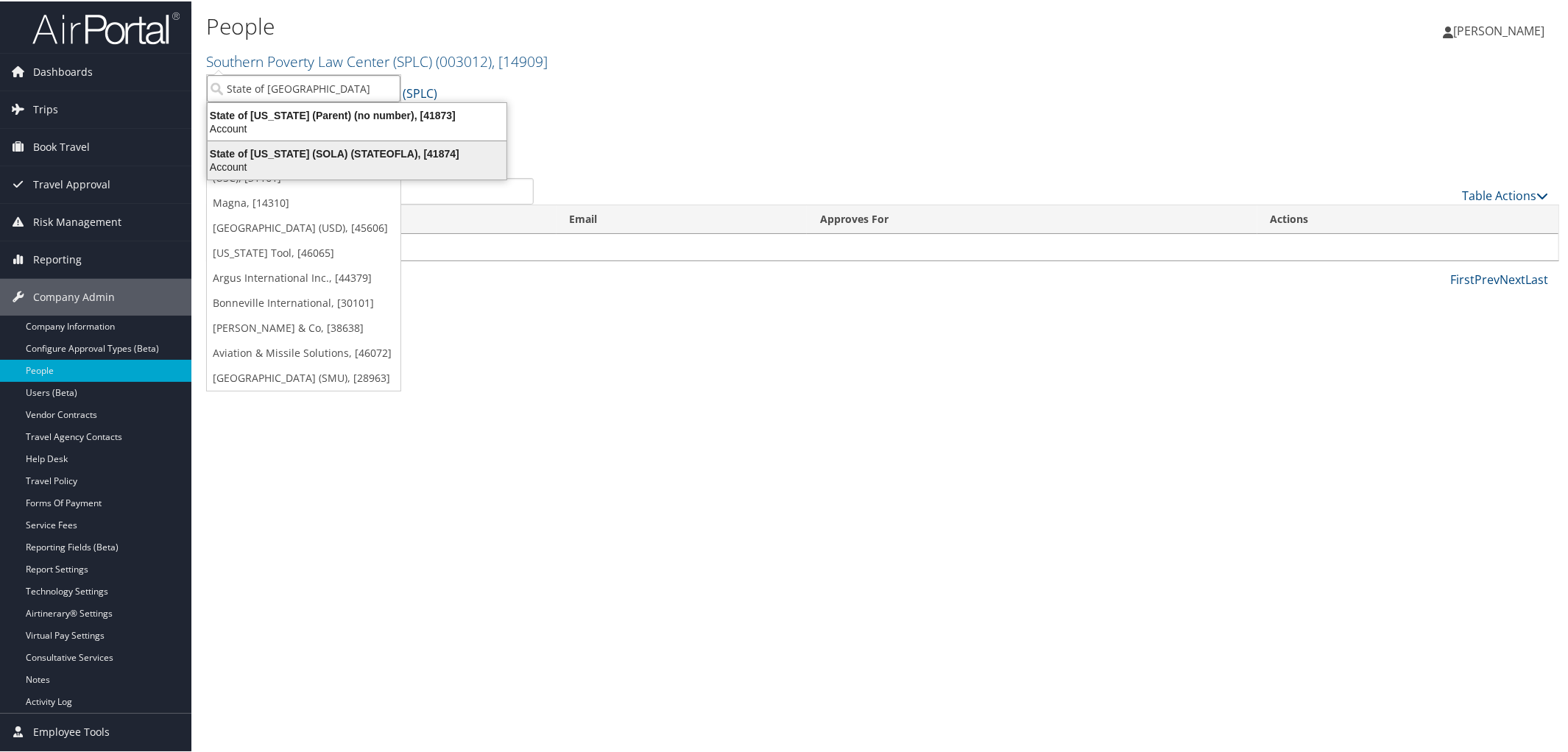
click at [302, 152] on div "State of Louisiana (SOLA) (STATEOFLA), [41874]" at bounding box center [357, 152] width 317 height 13
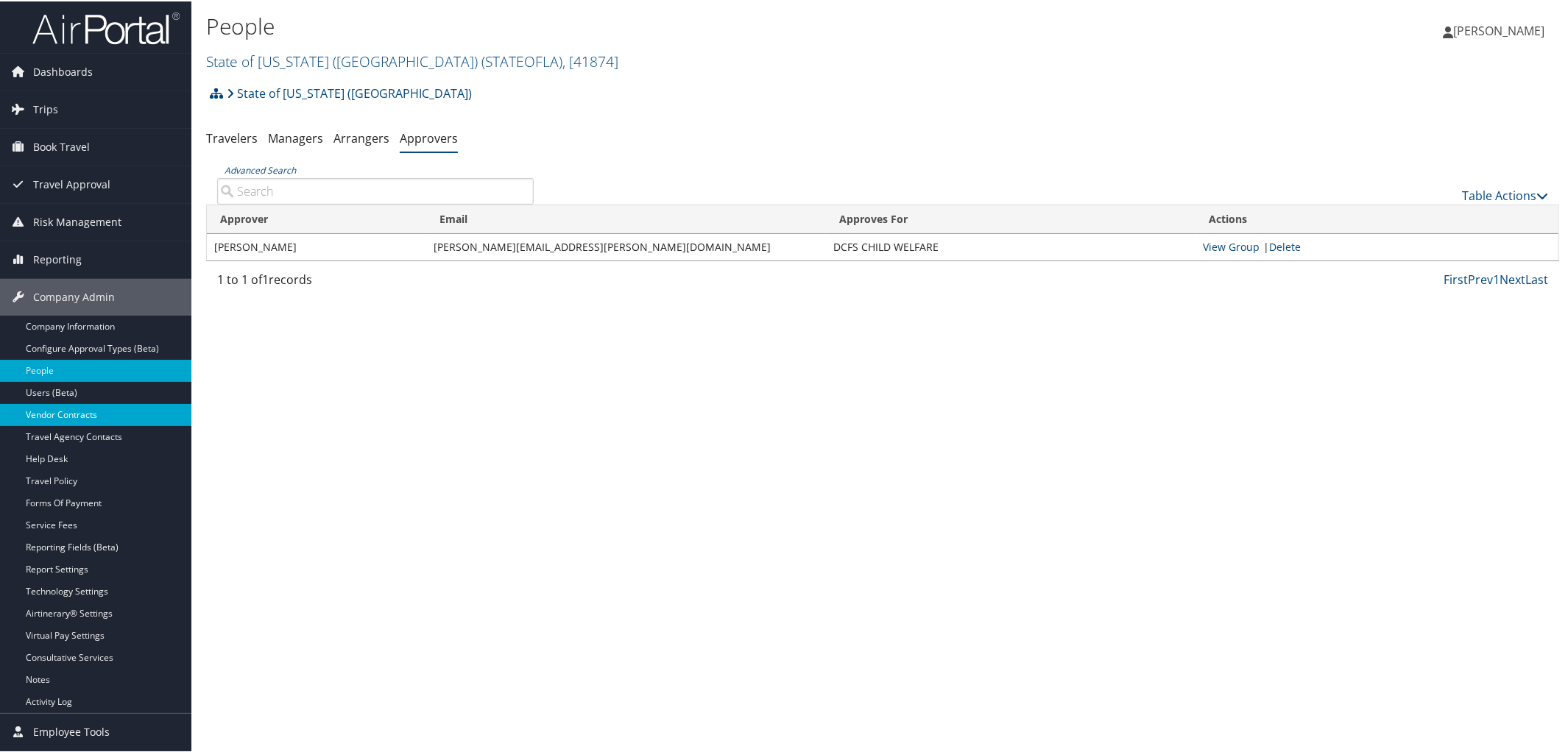
click at [60, 415] on link "Vendor Contracts" at bounding box center [96, 414] width 192 height 22
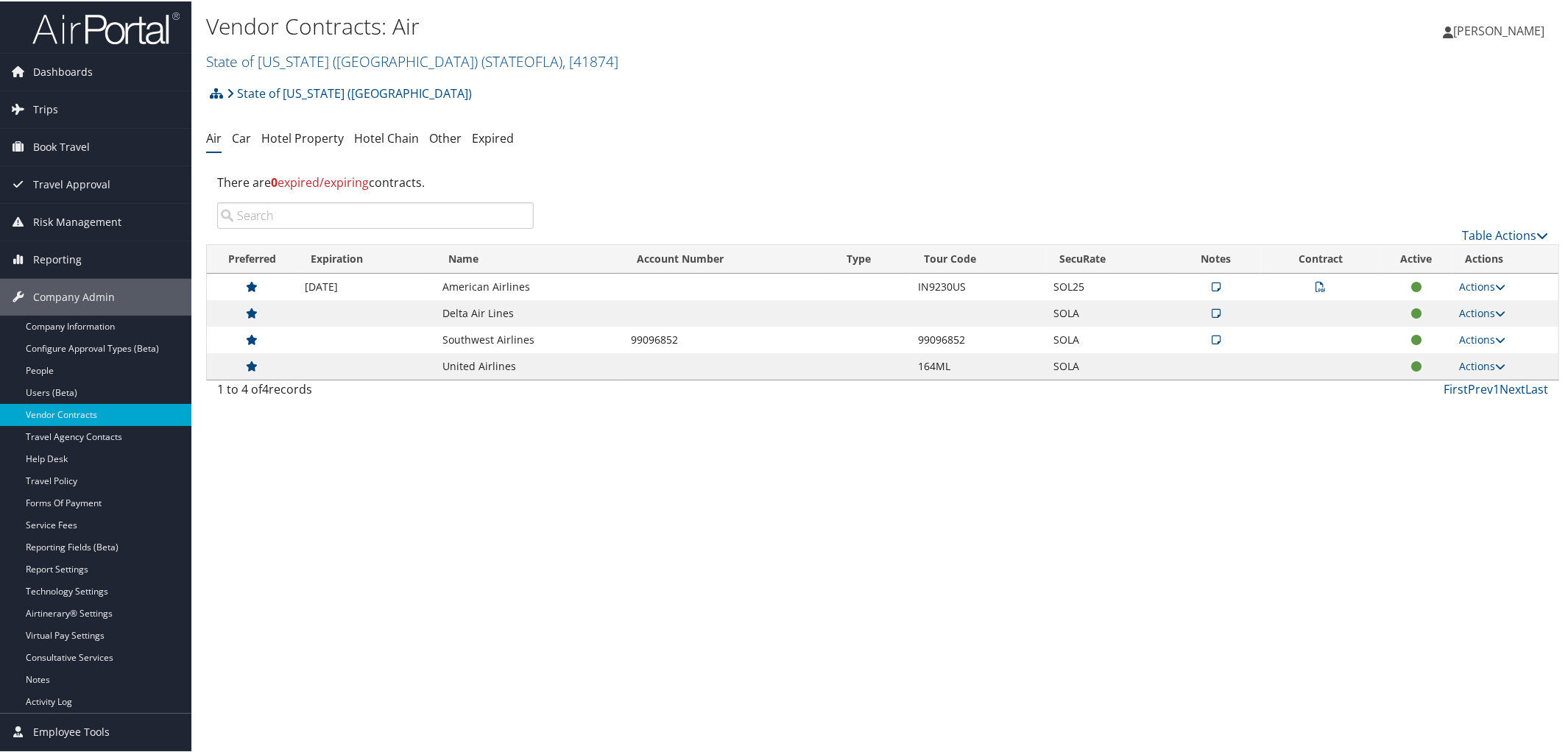
click at [1212, 308] on icon at bounding box center [1217, 312] width 9 height 10
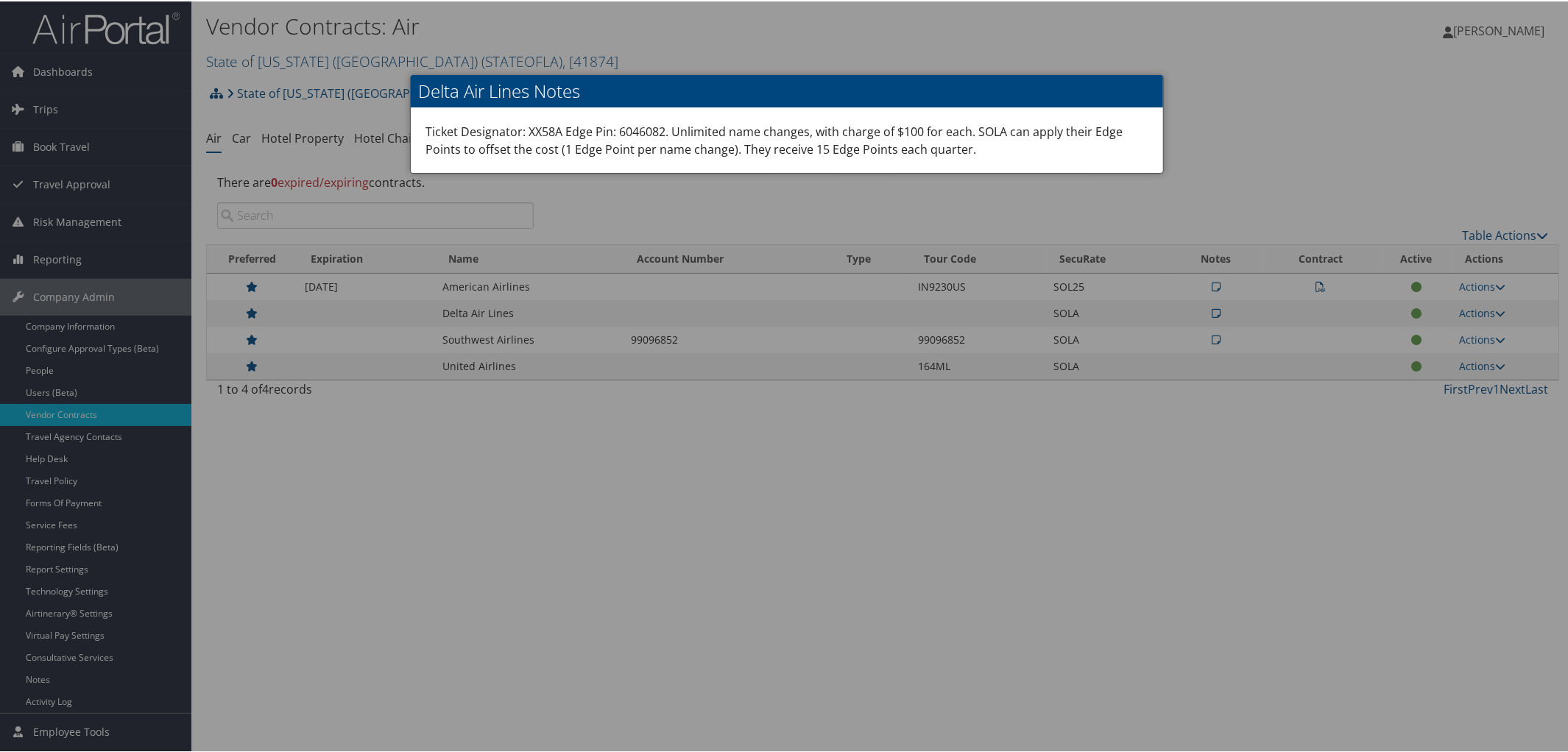
click at [1214, 166] on div at bounding box center [787, 376] width 1574 height 752
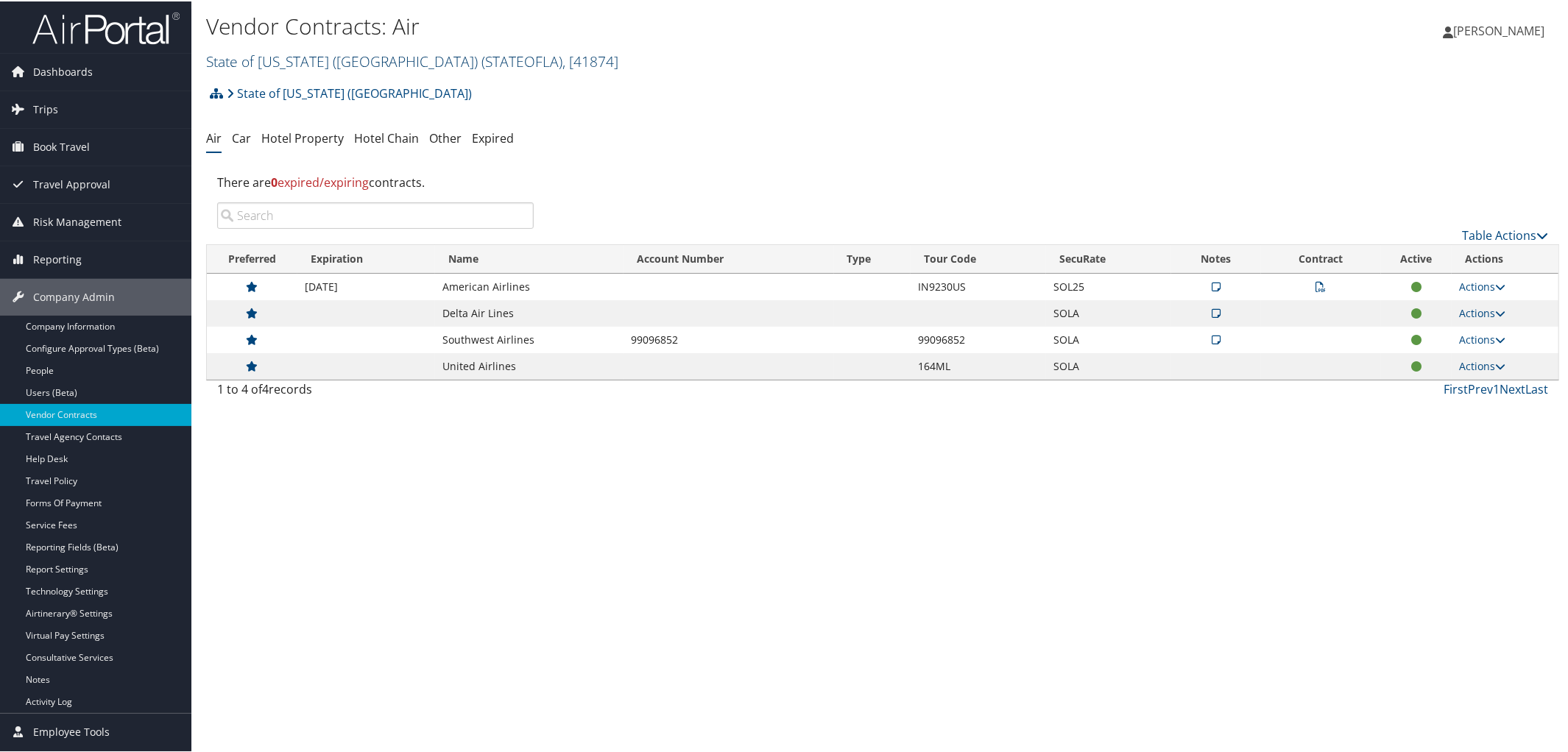
click at [306, 57] on link "State of Louisiana (SOLA) ( STATEOFLA ) , [ 41874 ]" at bounding box center [413, 60] width 413 height 20
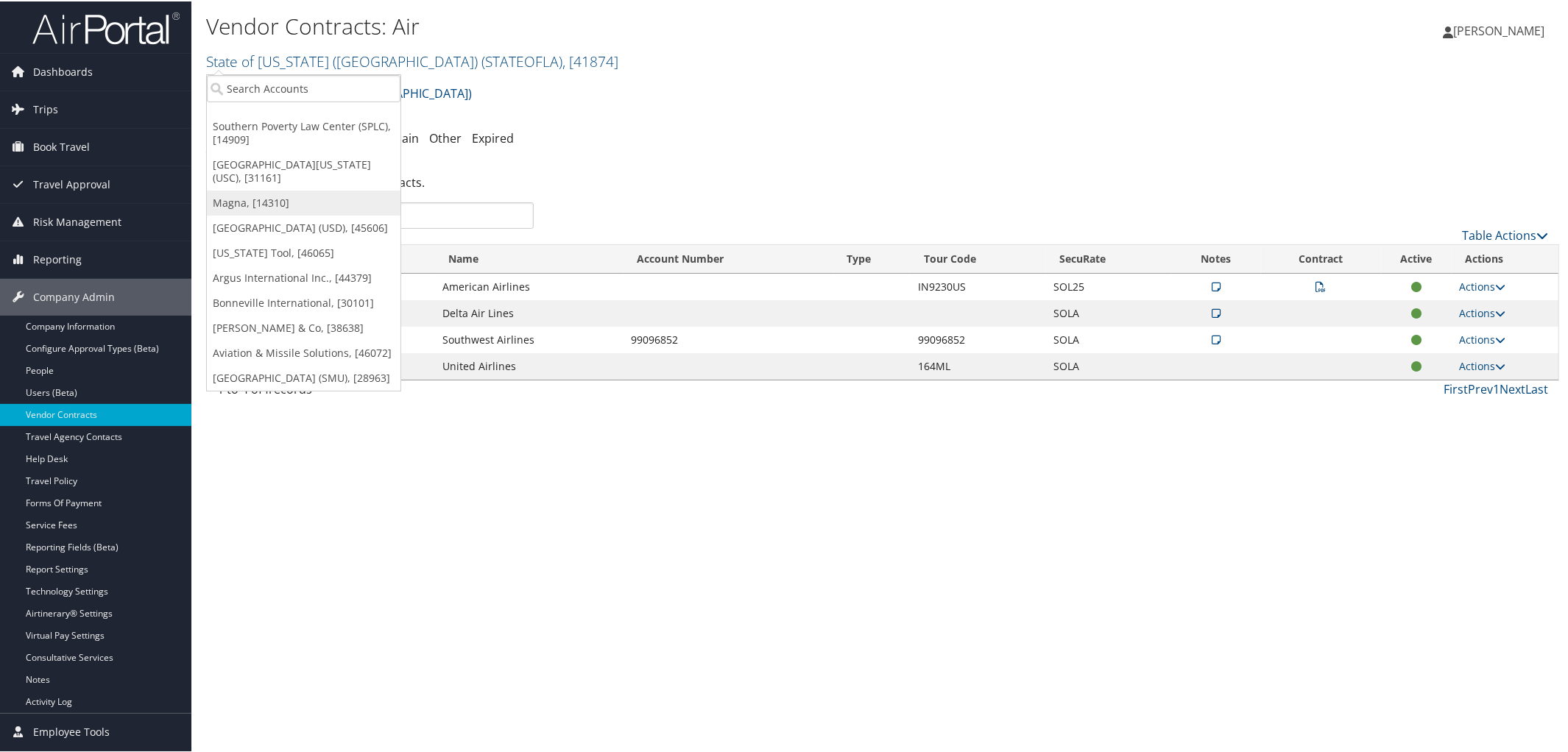
click at [244, 196] on link "Magna, [14310]" at bounding box center [304, 202] width 194 height 25
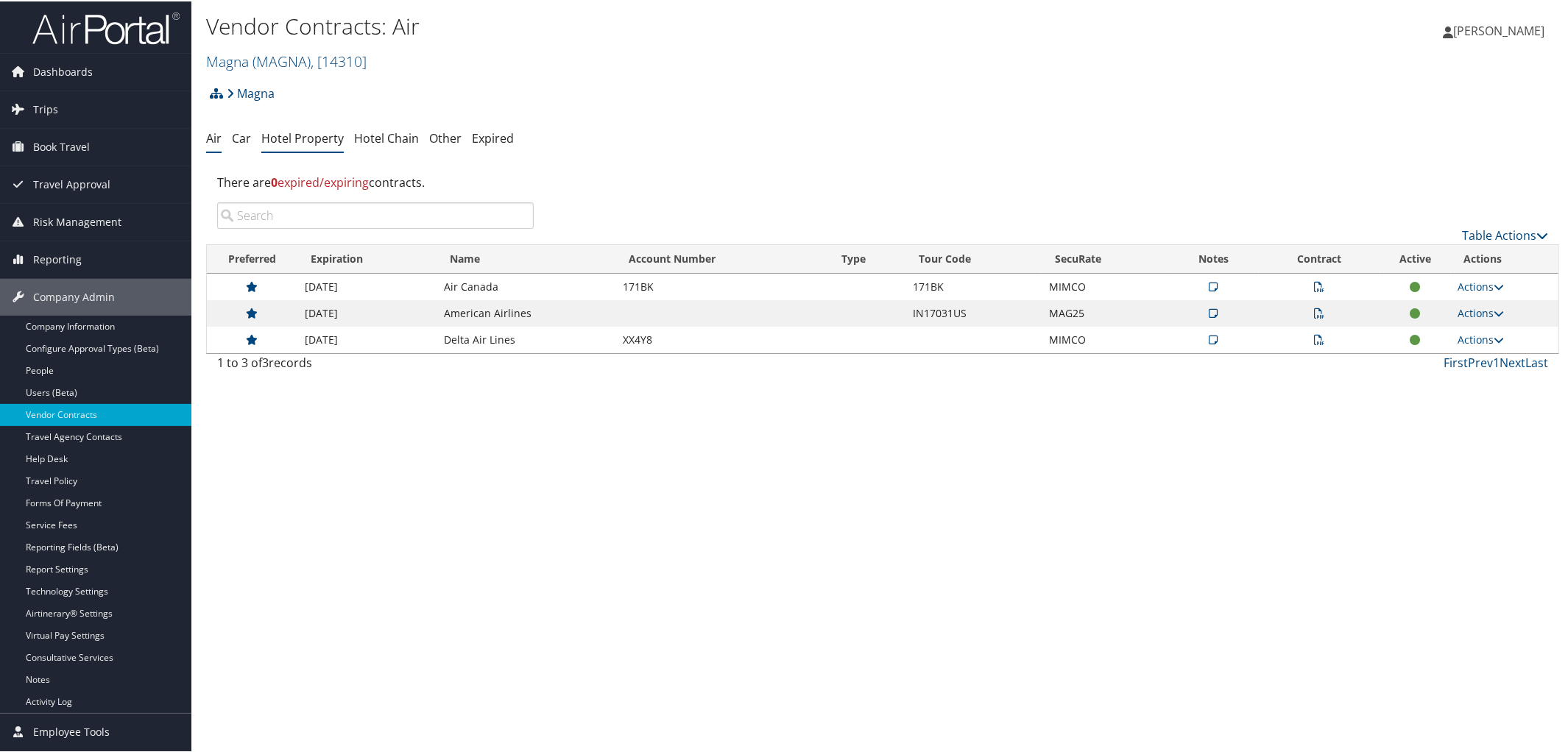
click at [323, 137] on link "Hotel Property" at bounding box center [303, 137] width 83 height 16
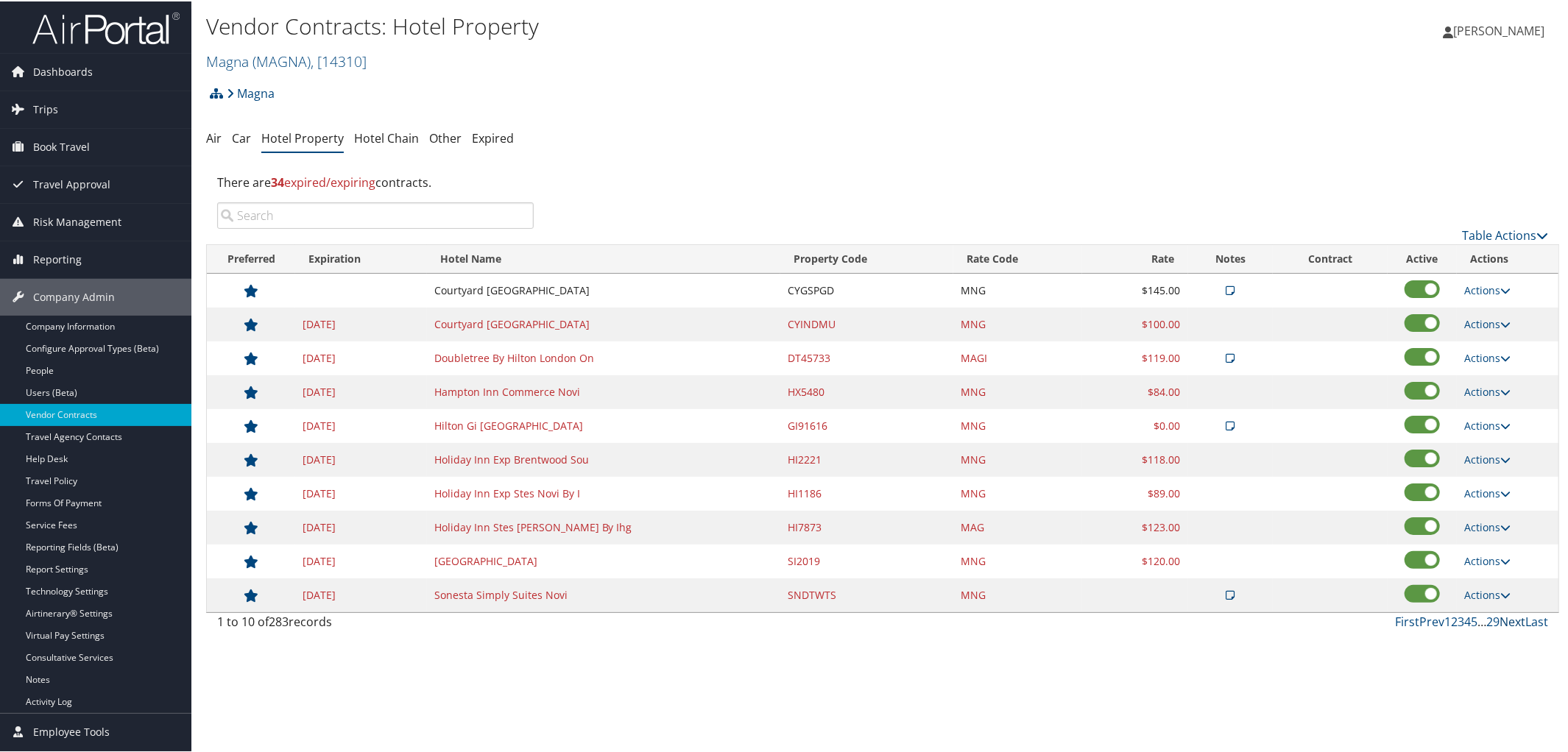
click at [1499, 628] on link "Next" at bounding box center [1512, 620] width 26 height 16
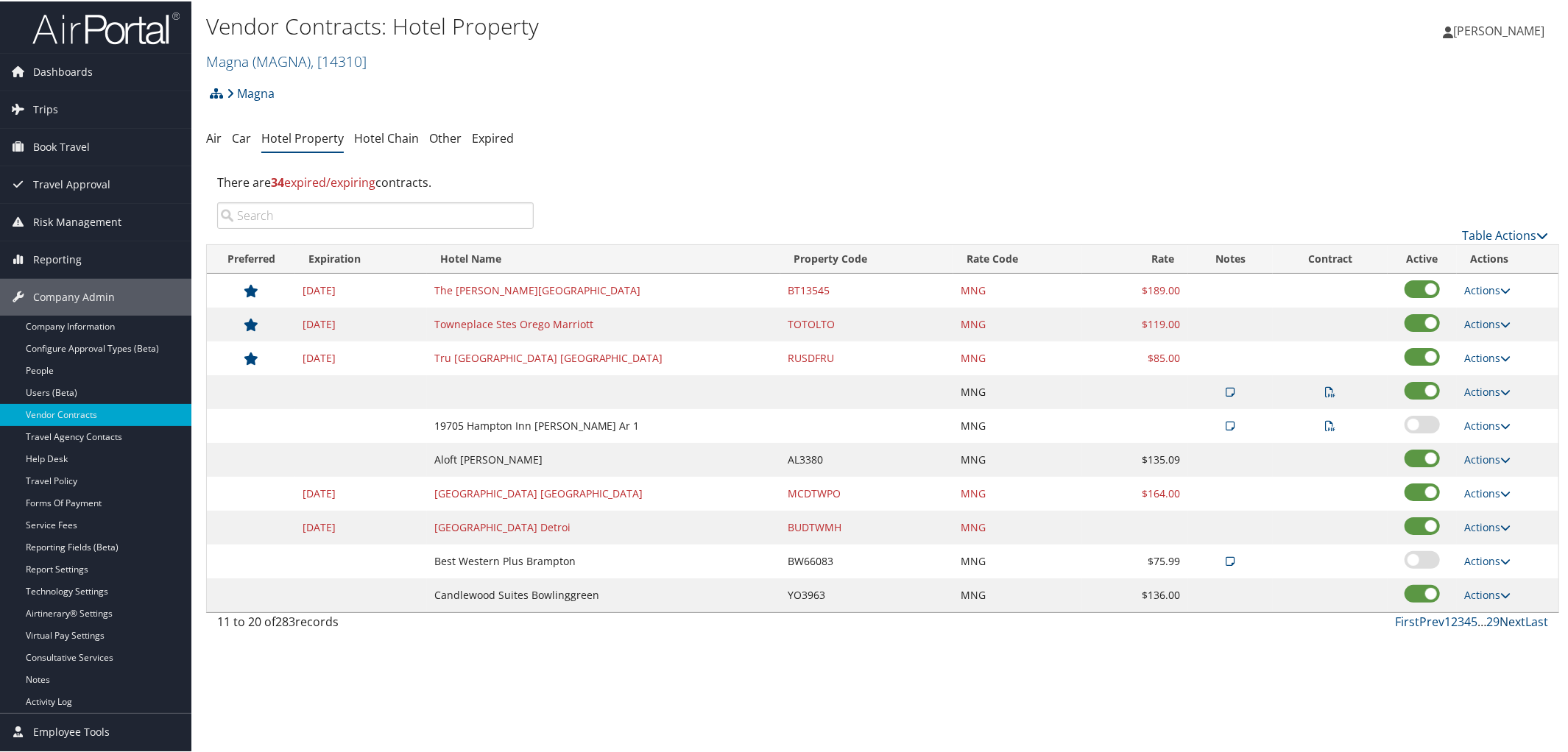
click at [1499, 628] on link "Next" at bounding box center [1512, 620] width 26 height 16
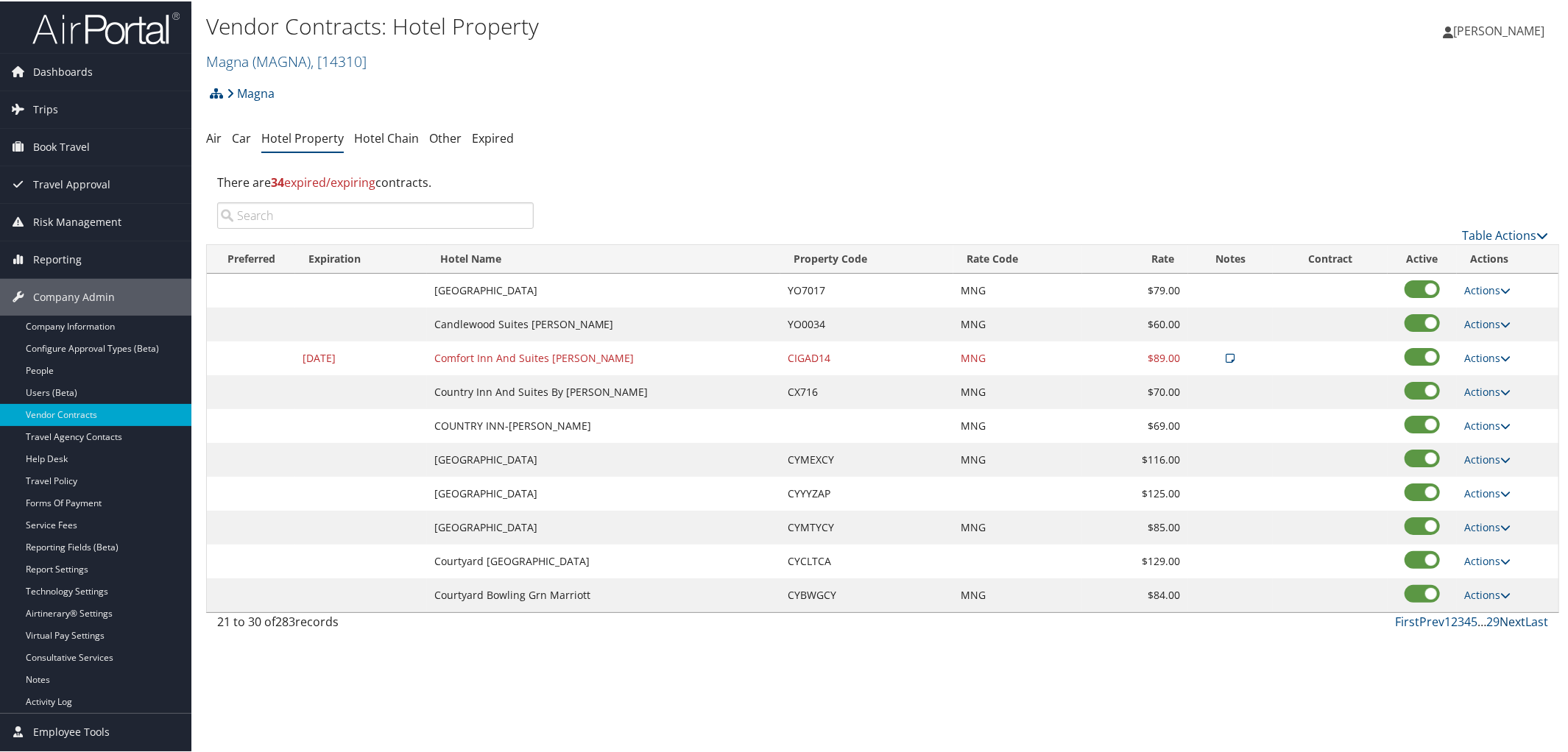
click at [1499, 628] on link "Next" at bounding box center [1512, 620] width 26 height 16
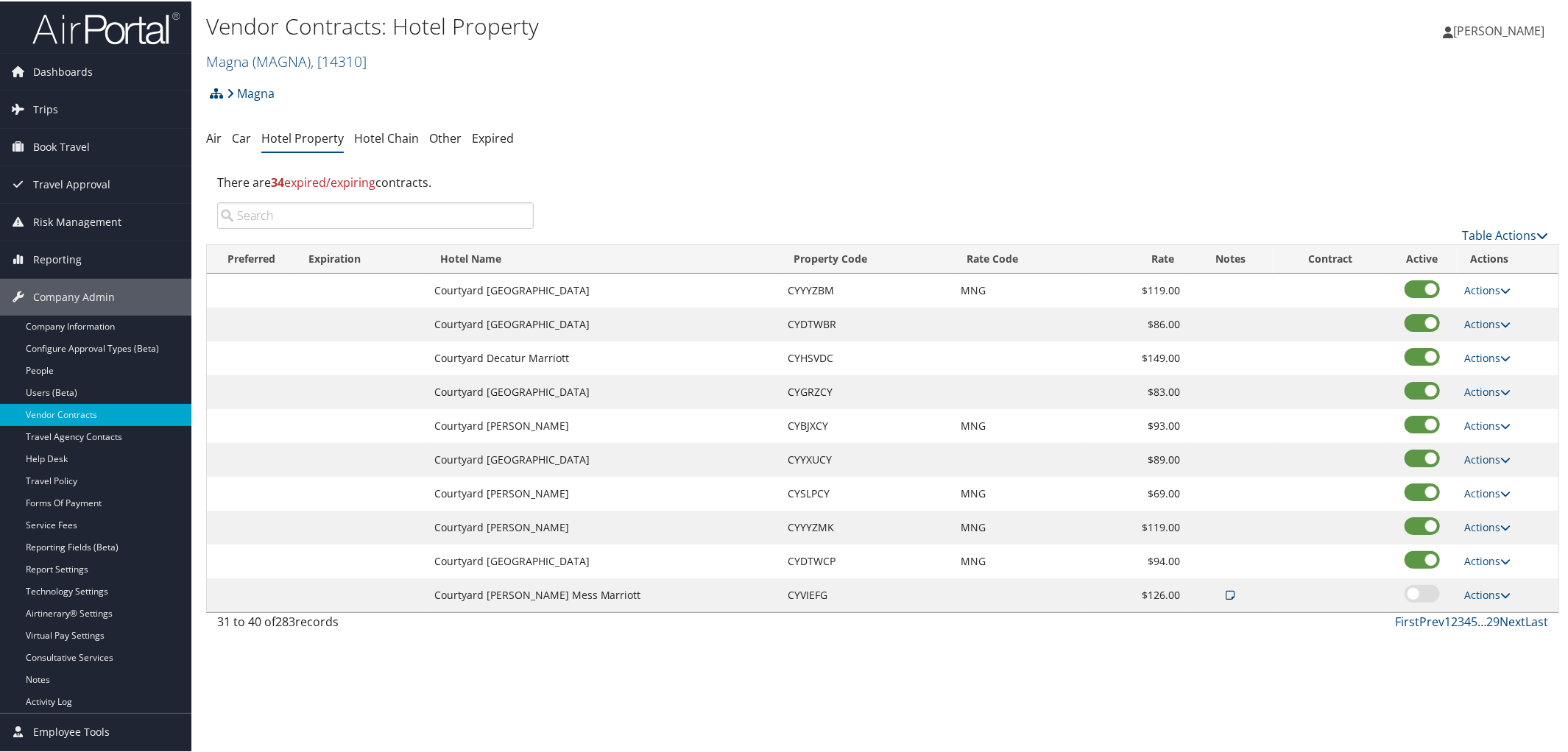
click at [1508, 622] on link "Next" at bounding box center [1512, 620] width 26 height 16
click at [1508, 622] on link "Next" at bounding box center [1512, 620] width 26 height 16
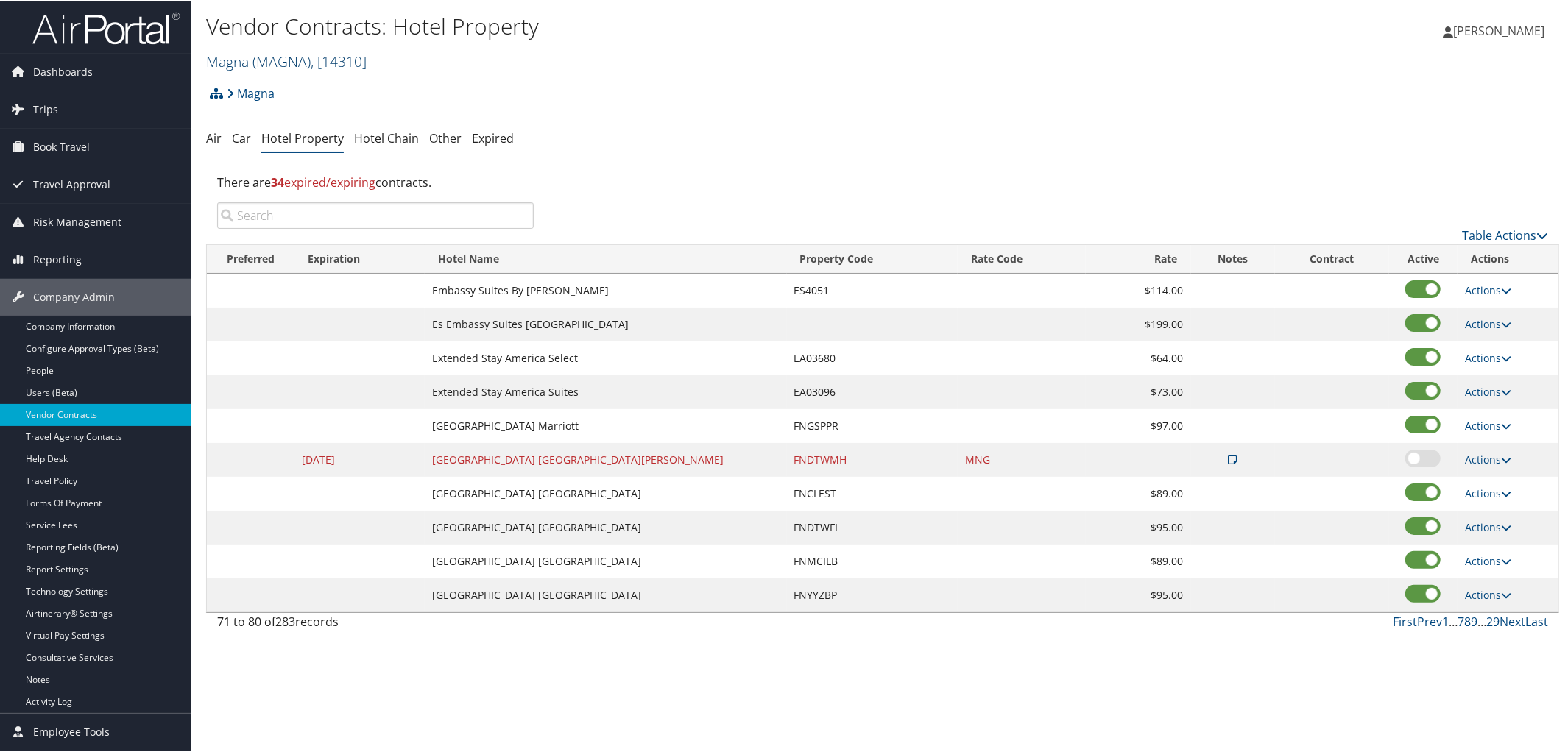
click at [279, 57] on span "( MAGNA )" at bounding box center [281, 60] width 58 height 20
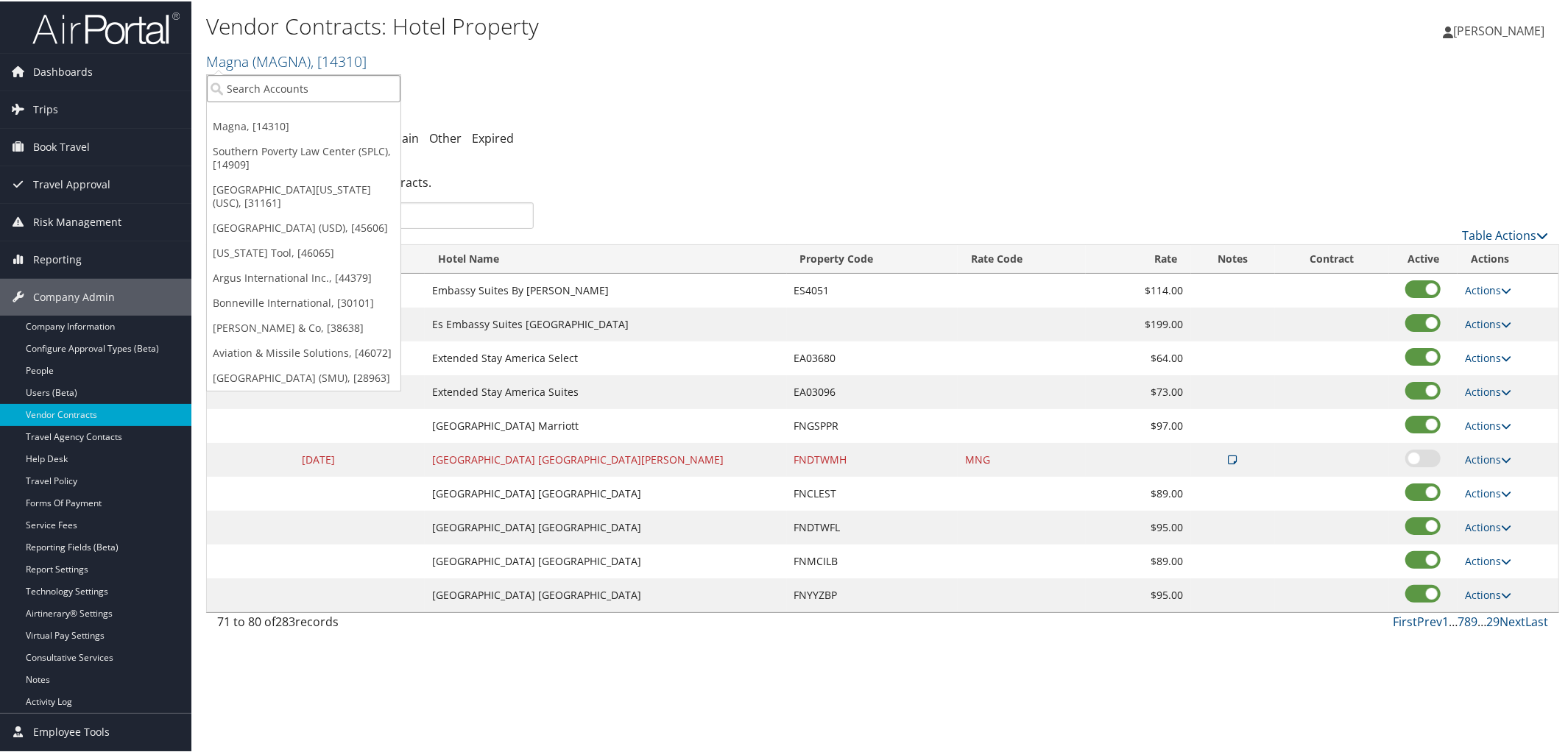
click at [305, 91] on input "search" at bounding box center [304, 87] width 194 height 27
type input "301463"
click at [322, 122] on div "Account" at bounding box center [383, 127] width 368 height 13
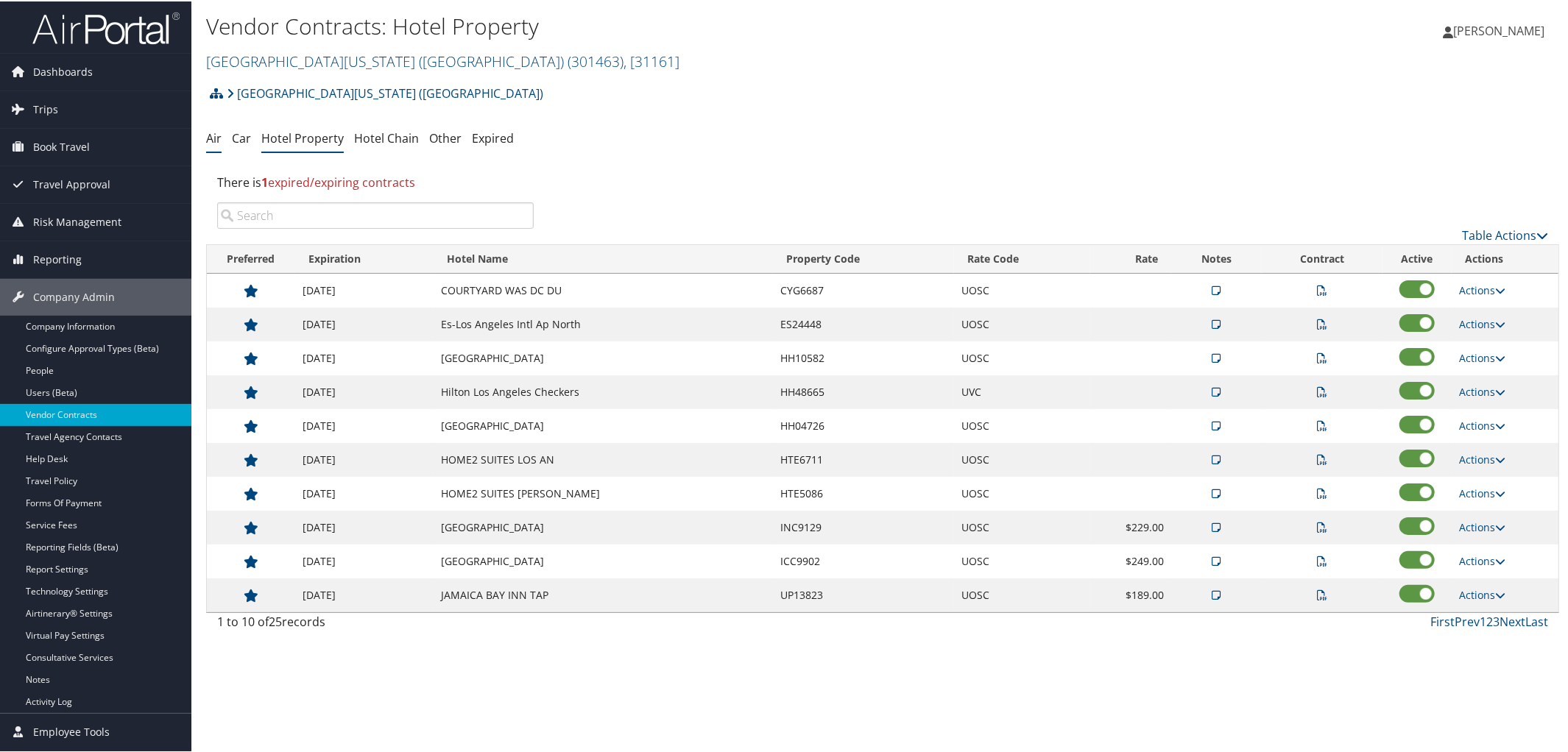
click at [214, 145] on link "Air" at bounding box center [214, 137] width 15 height 16
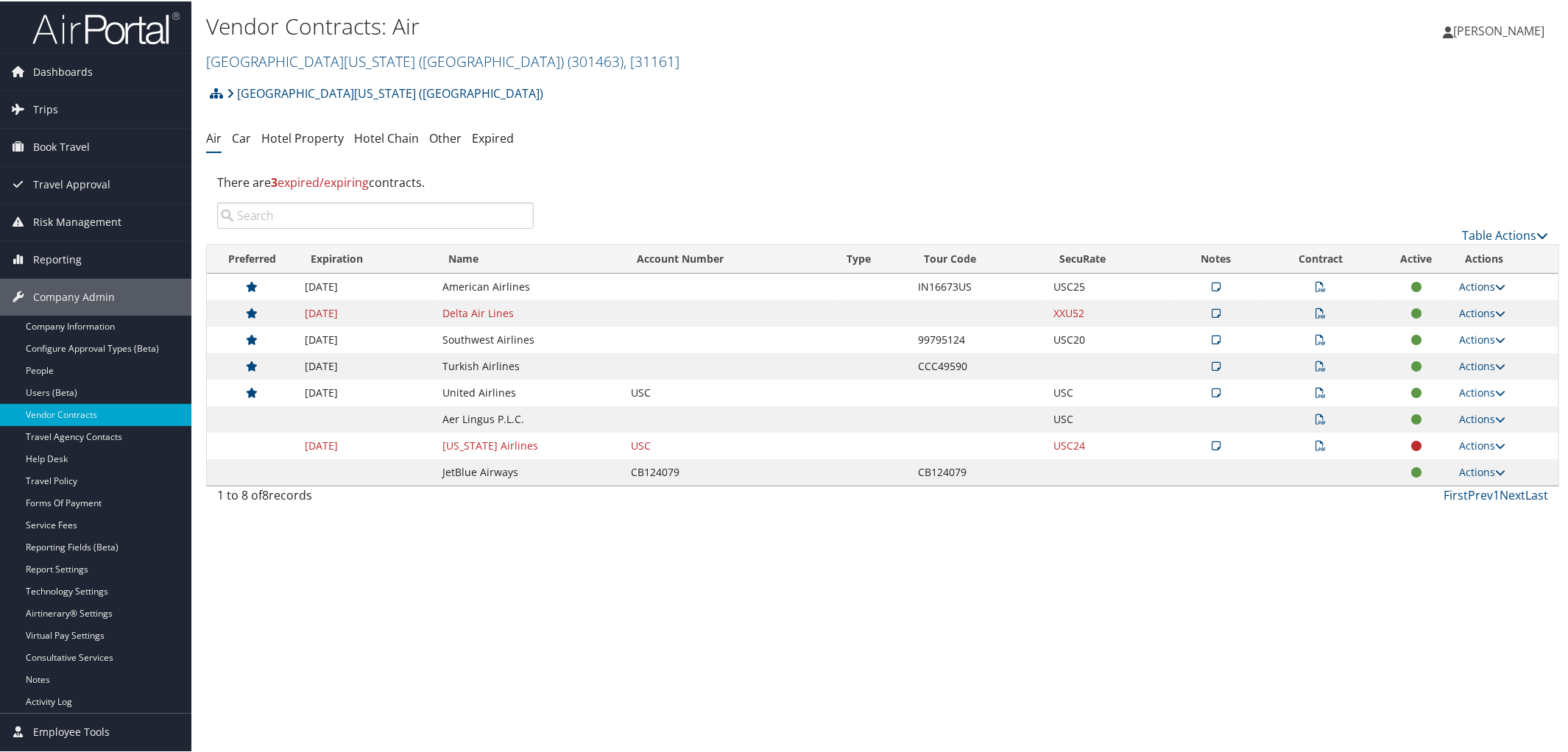
click at [1497, 281] on icon at bounding box center [1500, 286] width 10 height 10
click at [1452, 353] on link "Edit Contract" at bounding box center [1448, 357] width 98 height 25
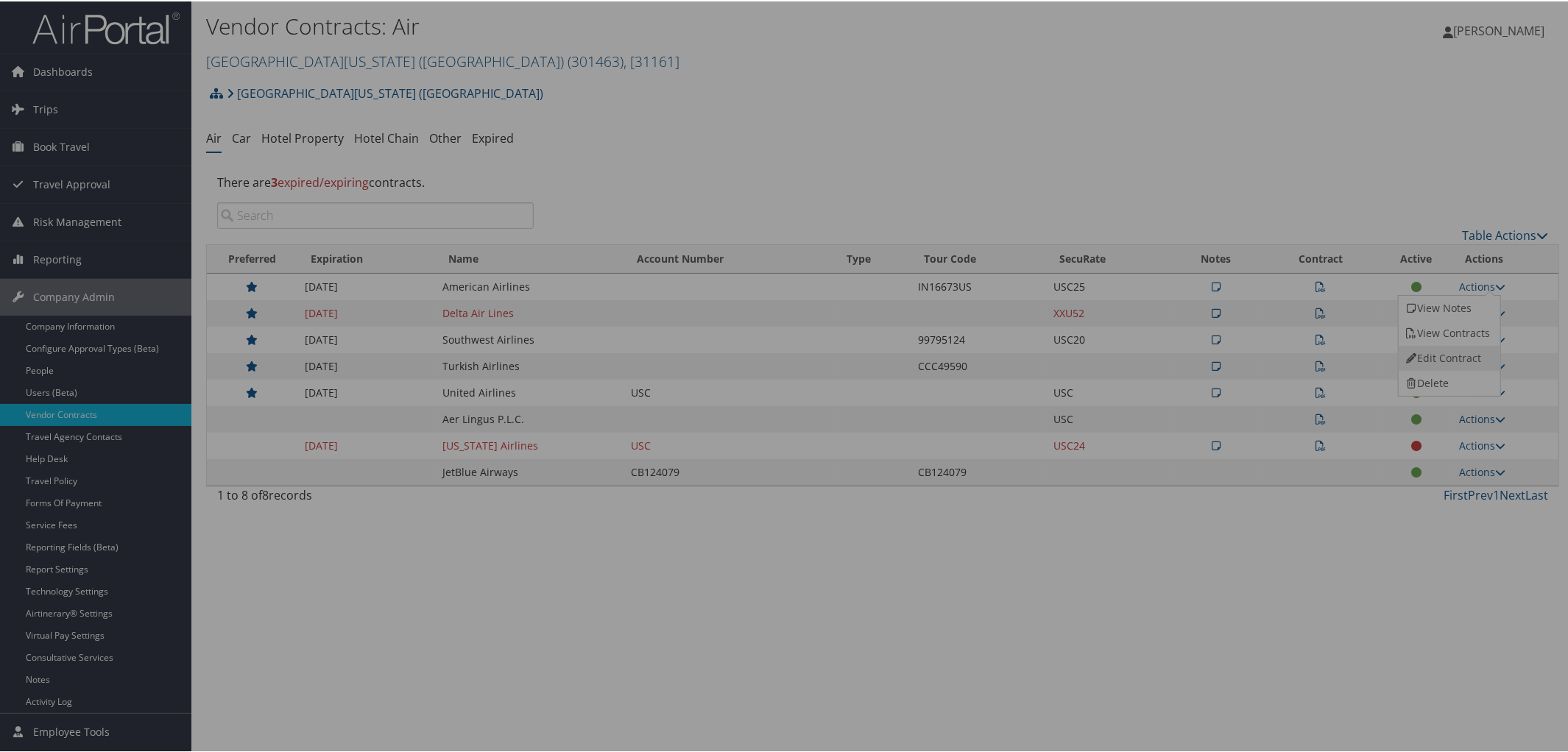
select select "[object Object]"
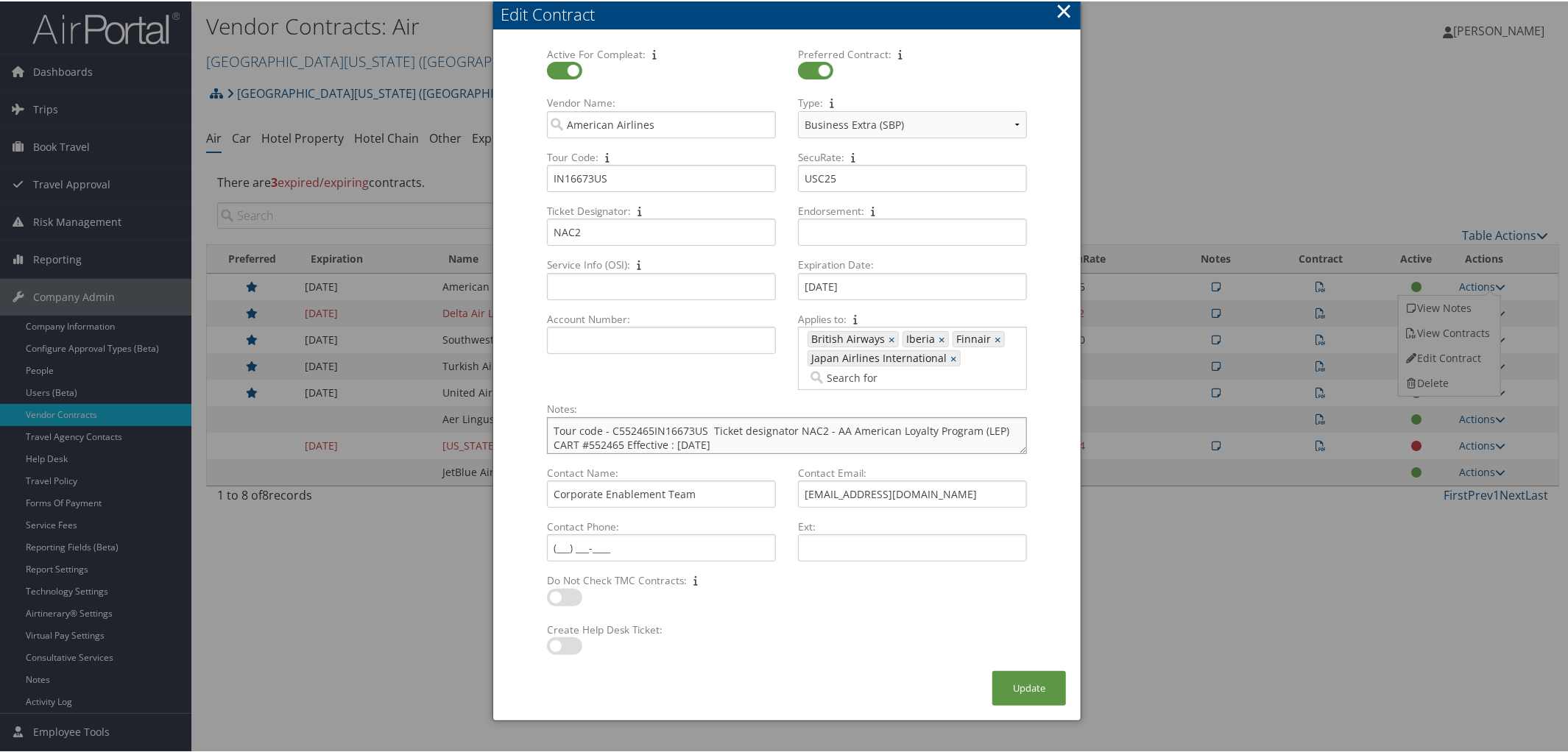
click at [727, 449] on textarea "Tour code - C552465IN16673US Ticket designator NAC2 - AA American Loyalty Progr…" at bounding box center [786, 435] width 480 height 37
paste textarea "SecuRate code changed per OS-318457 - [DATE] MQ"
click at [937, 448] on textarea "Tour code - C552465IN16673US Ticket designator NAC2 - AA American Loyalty Progr…" at bounding box center [786, 435] width 480 height 37
click at [906, 445] on textarea "Tour code - C552465IN16673US Ticket designator NAC2 - AA American Loyalty Progr…" at bounding box center [786, 435] width 480 height 37
type textarea "Tour code - C552465IN16673US Ticket designator NAC2 - AA American Loyalty Progr…"
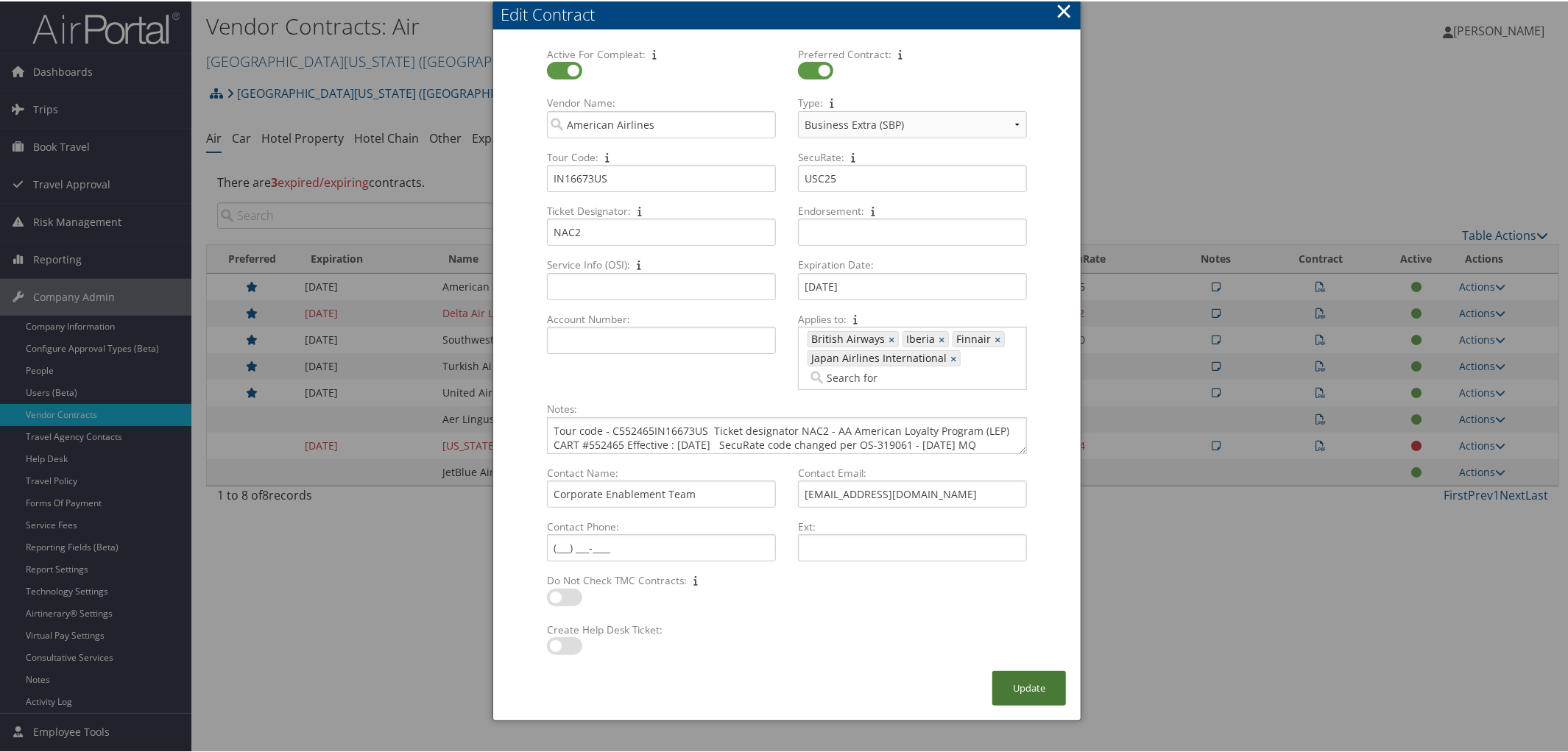
click at [1017, 685] on button "Update" at bounding box center [1029, 686] width 74 height 35
